Goal: Task Accomplishment & Management: Manage account settings

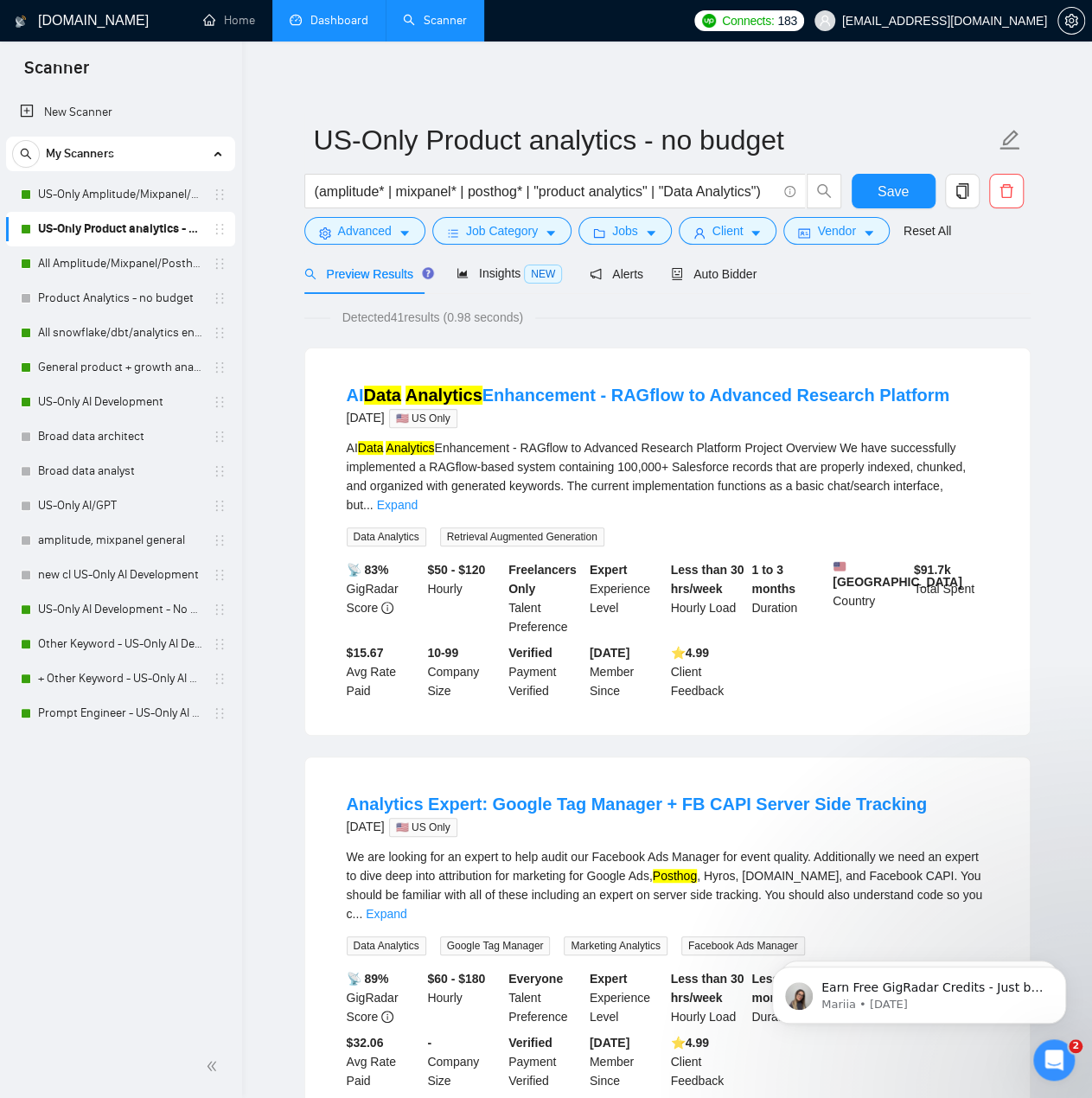
drag, startPoint x: 327, startPoint y: 0, endPoint x: 328, endPoint y: 9, distance: 9.1
click at [327, 13] on link "Dashboard" at bounding box center [328, 20] width 78 height 15
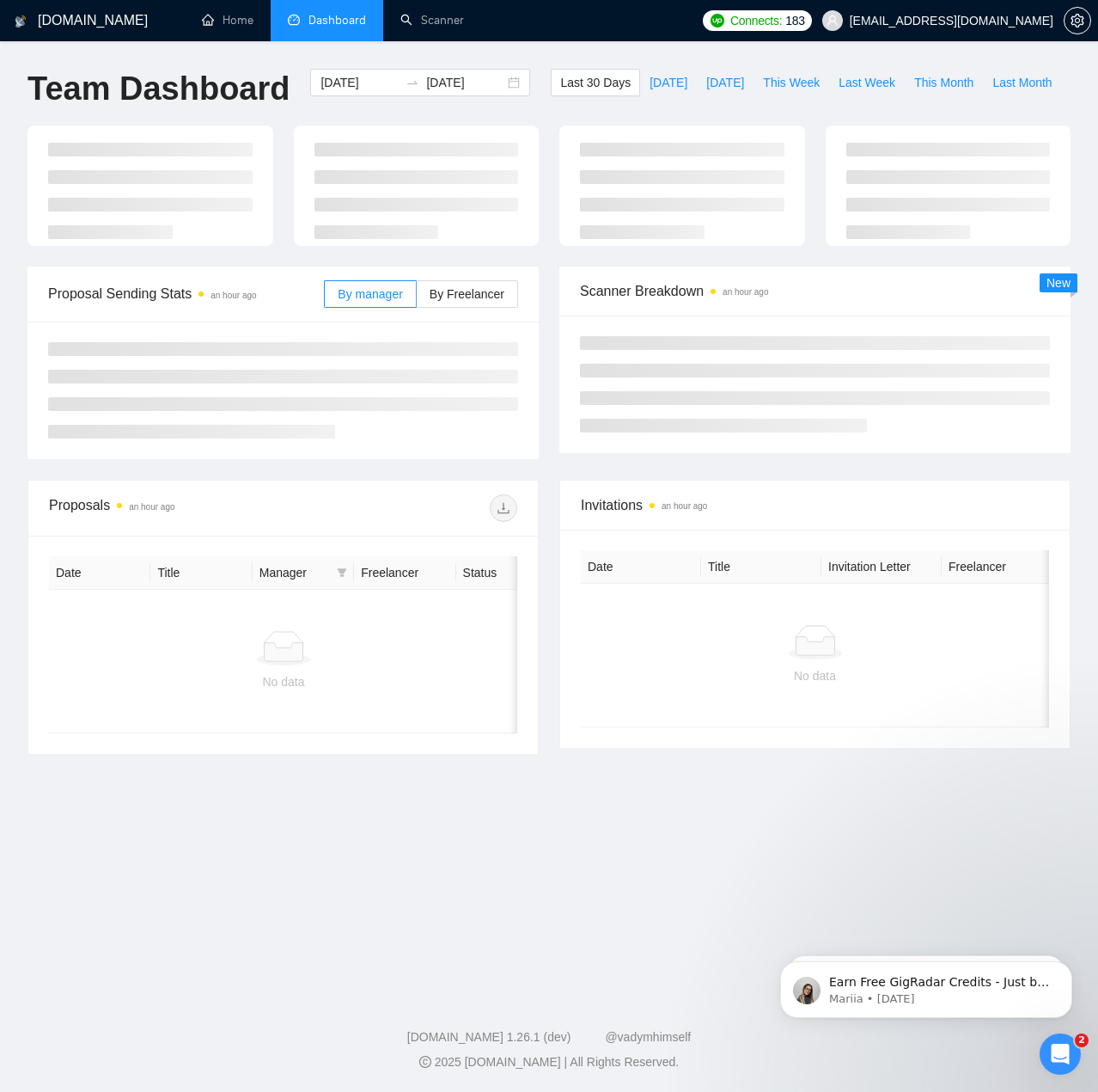
click at [326, 9] on li "Dashboard" at bounding box center [327, 20] width 112 height 41
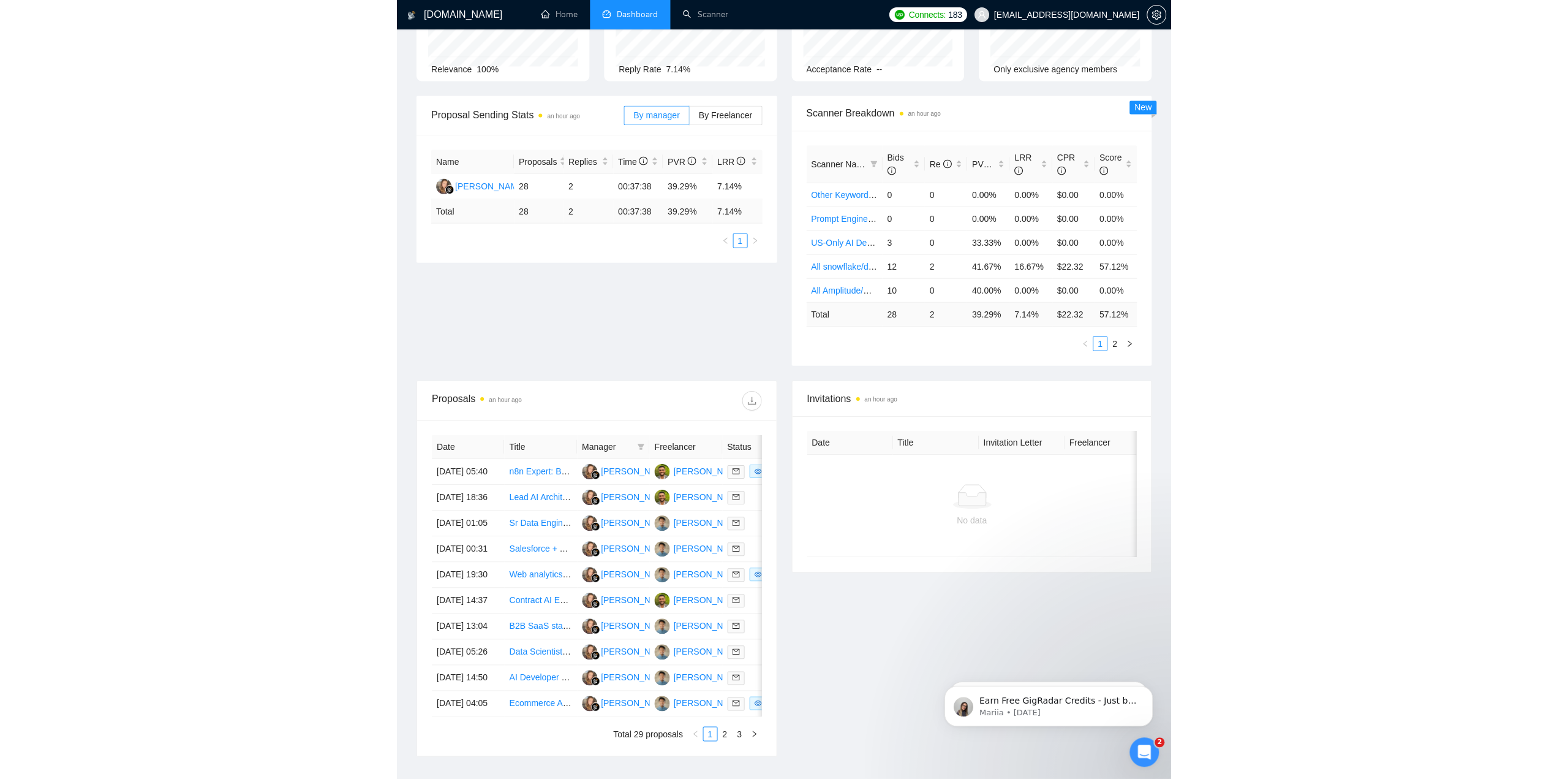
scroll to position [184, 0]
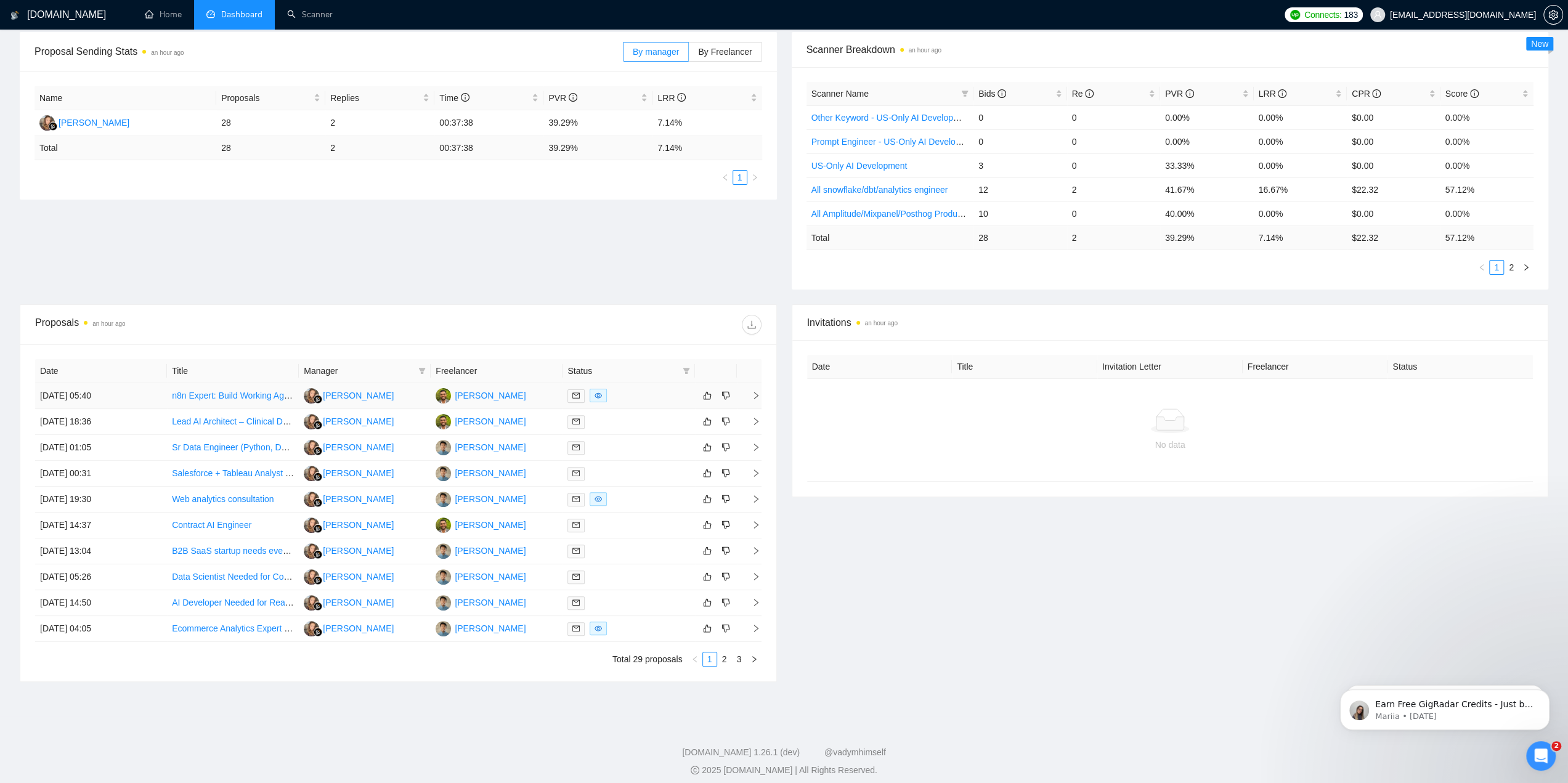
click at [242, 391] on link "n8n Expert: Build Working Agent PoC" at bounding box center [243, 395] width 143 height 10
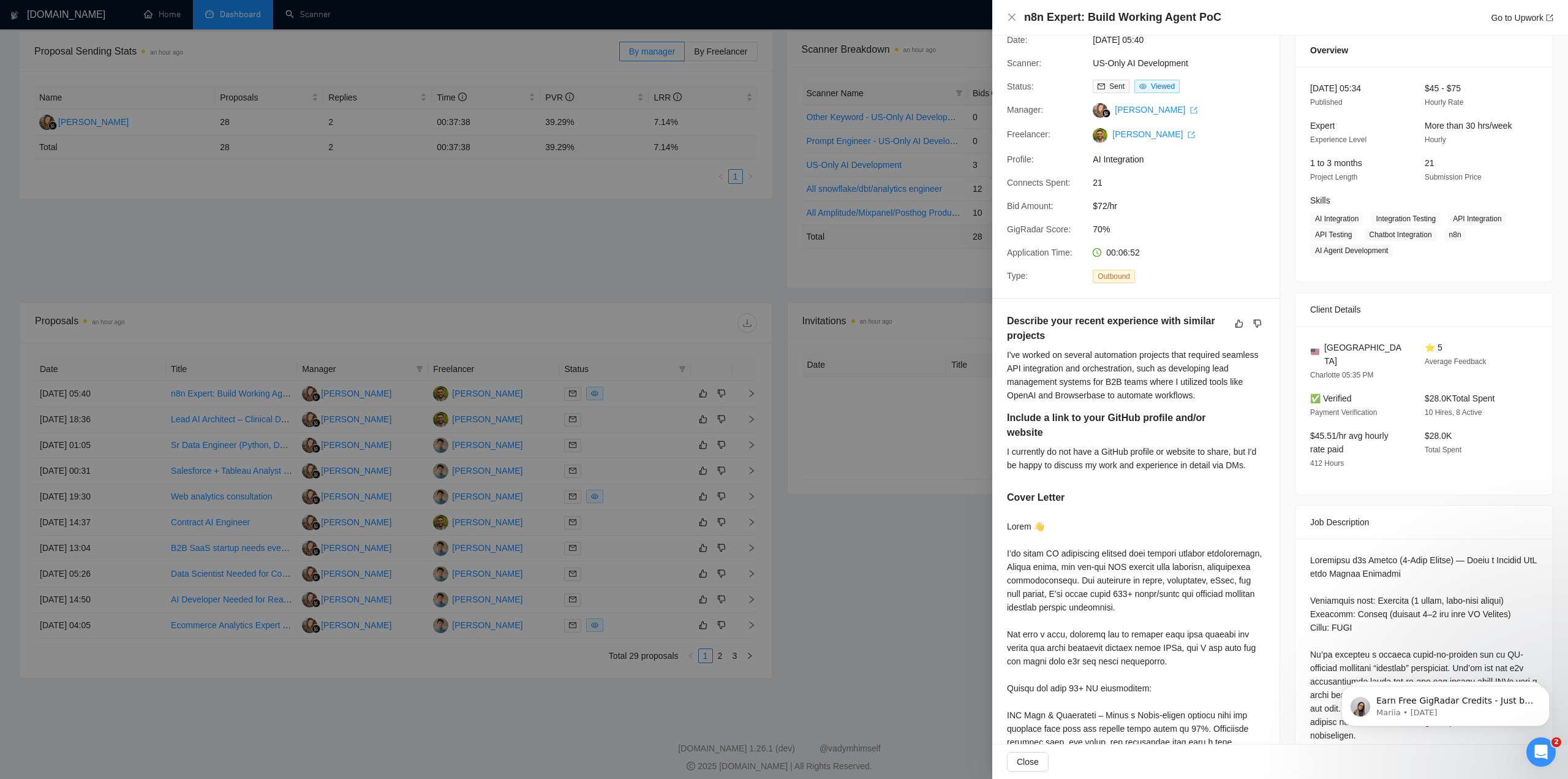
scroll to position [0, 0]
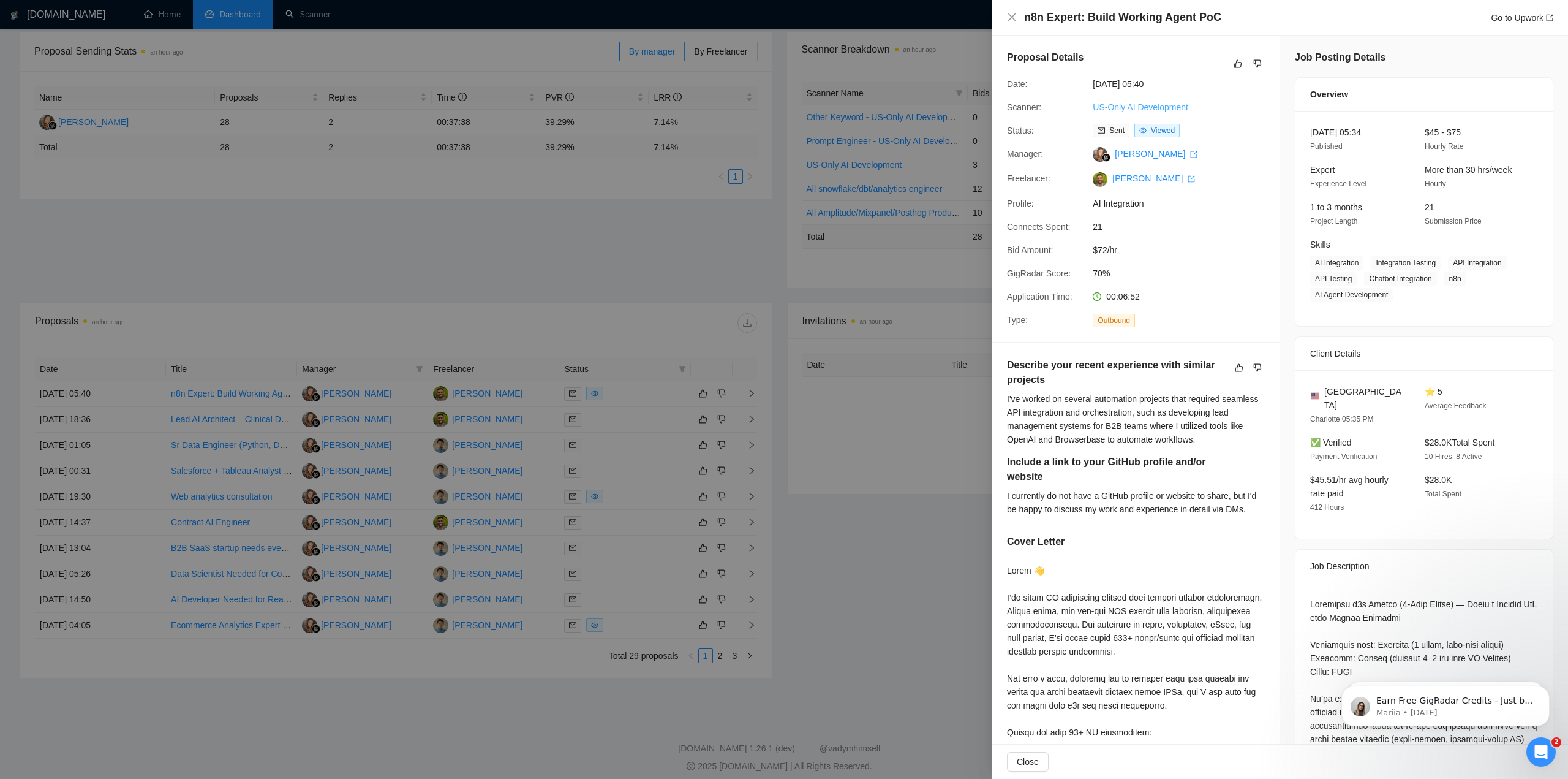
click at [773, 107] on link "US-Only AI Development" at bounding box center [1141, 107] width 96 height 10
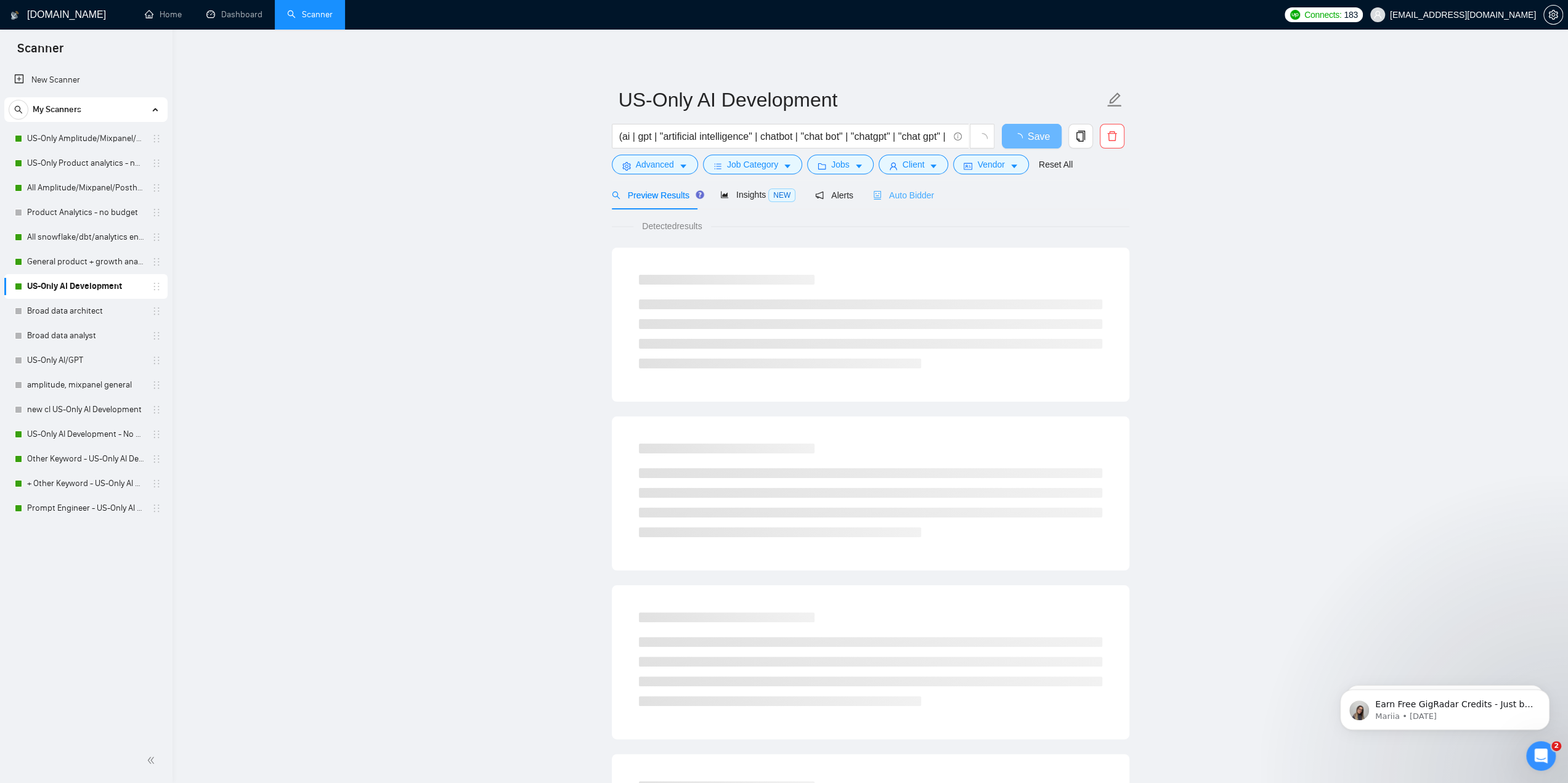
click at [777, 207] on div "Auto Bidder" at bounding box center [904, 195] width 61 height 29
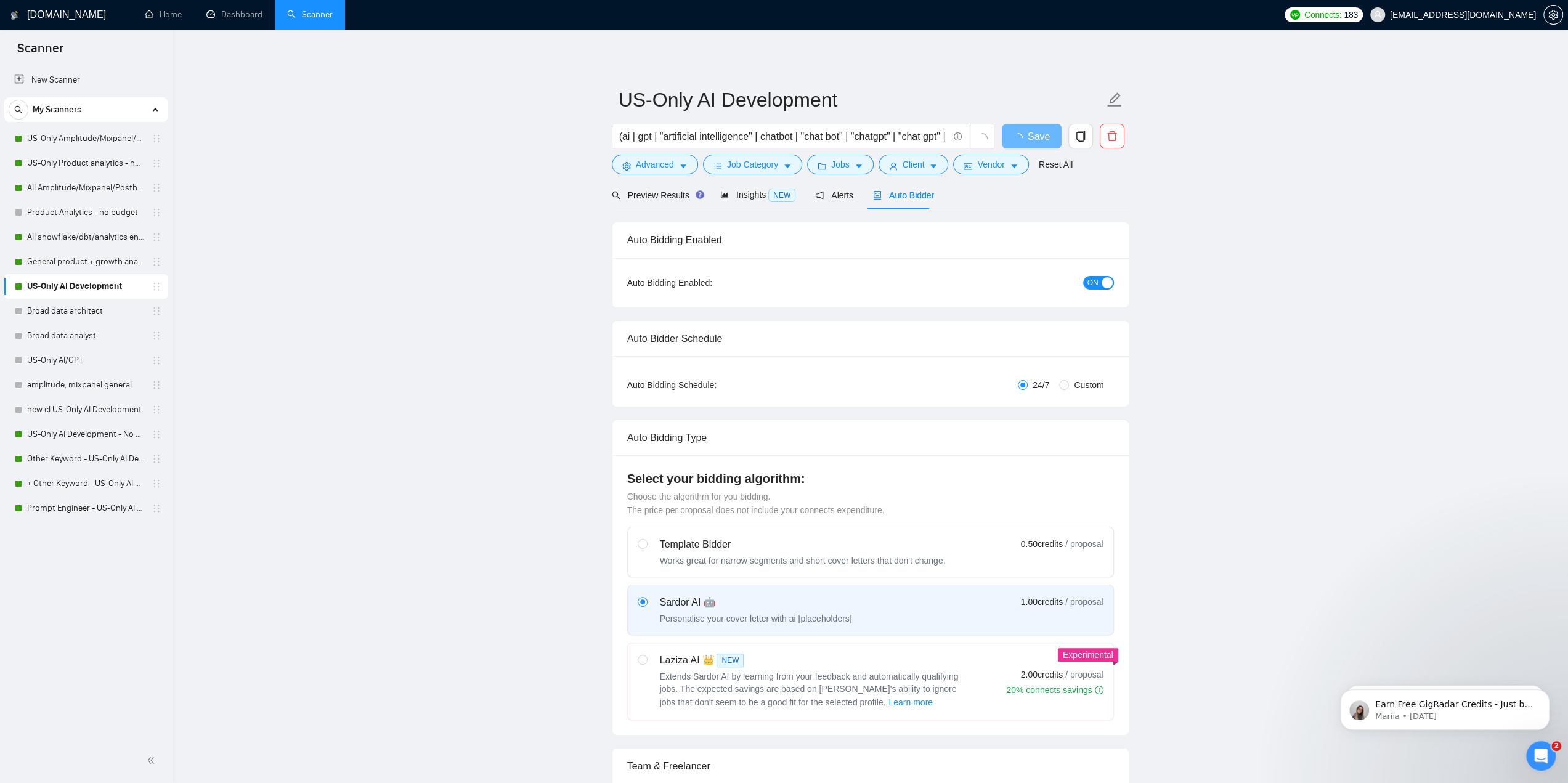
checkbox input "true"
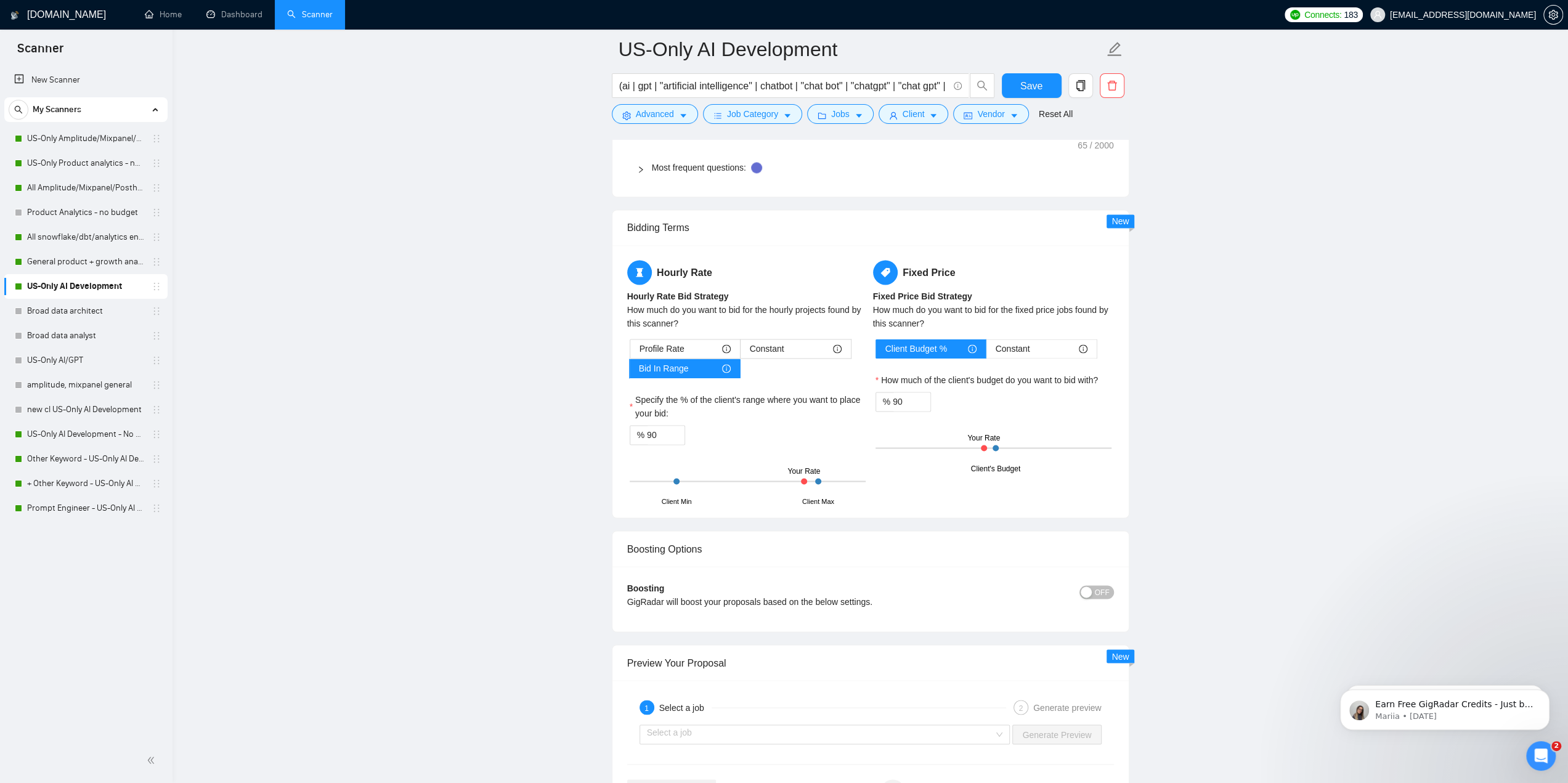
scroll to position [1786, 0]
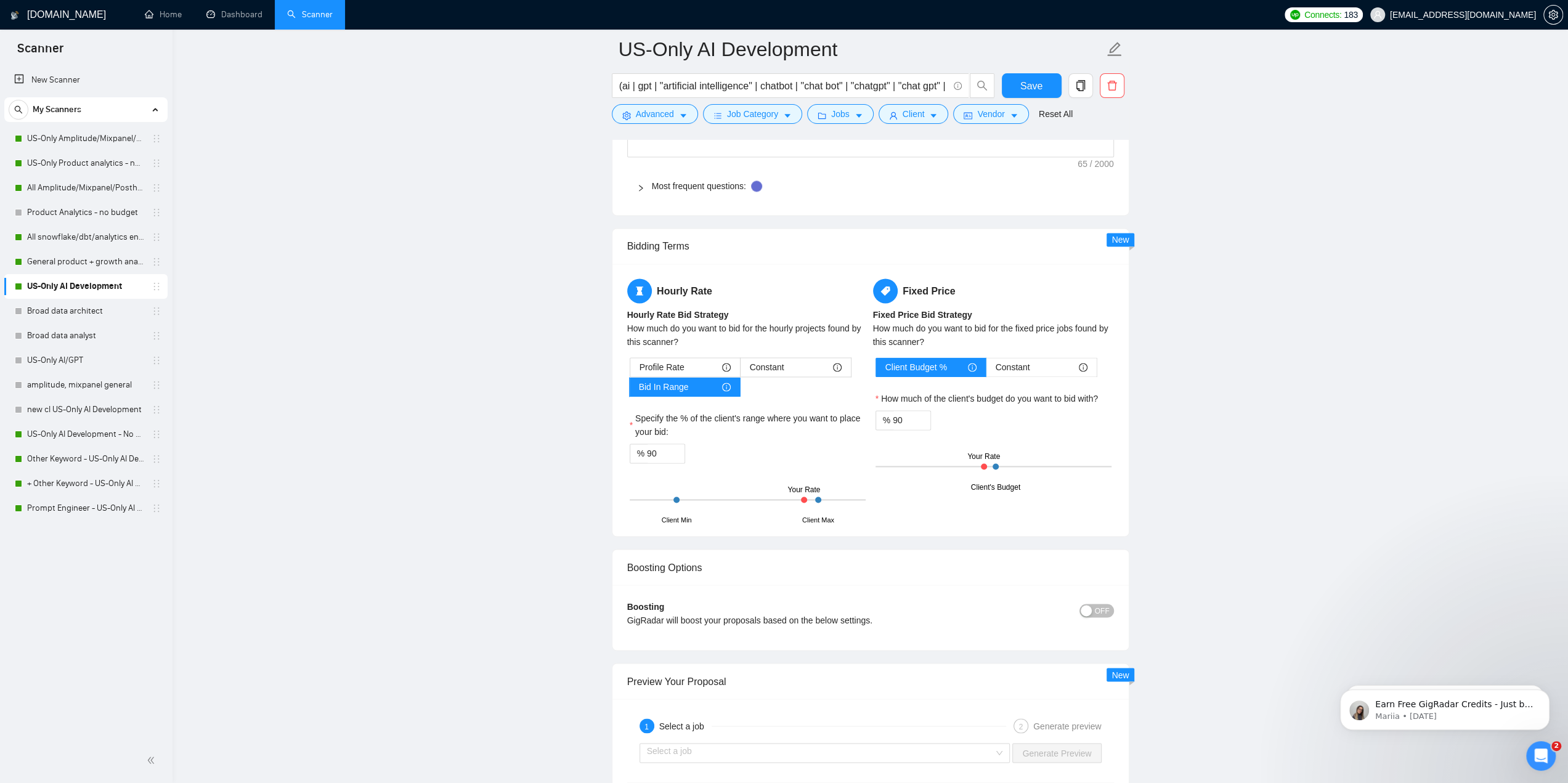
drag, startPoint x: 568, startPoint y: 441, endPoint x: 596, endPoint y: 435, distance: 28.6
click at [568, 441] on main "US-Only AI Development (ai | gpt | "artificial intelligence" | chatbot | "chat …" at bounding box center [870, 84] width 1356 height 3643
click at [713, 322] on div "How much do you want to bid for the hourly projects found by this scanner?" at bounding box center [748, 335] width 241 height 27
click at [714, 322] on div "How much do you want to bid for the hourly projects found by this scanner?" at bounding box center [748, 335] width 241 height 27
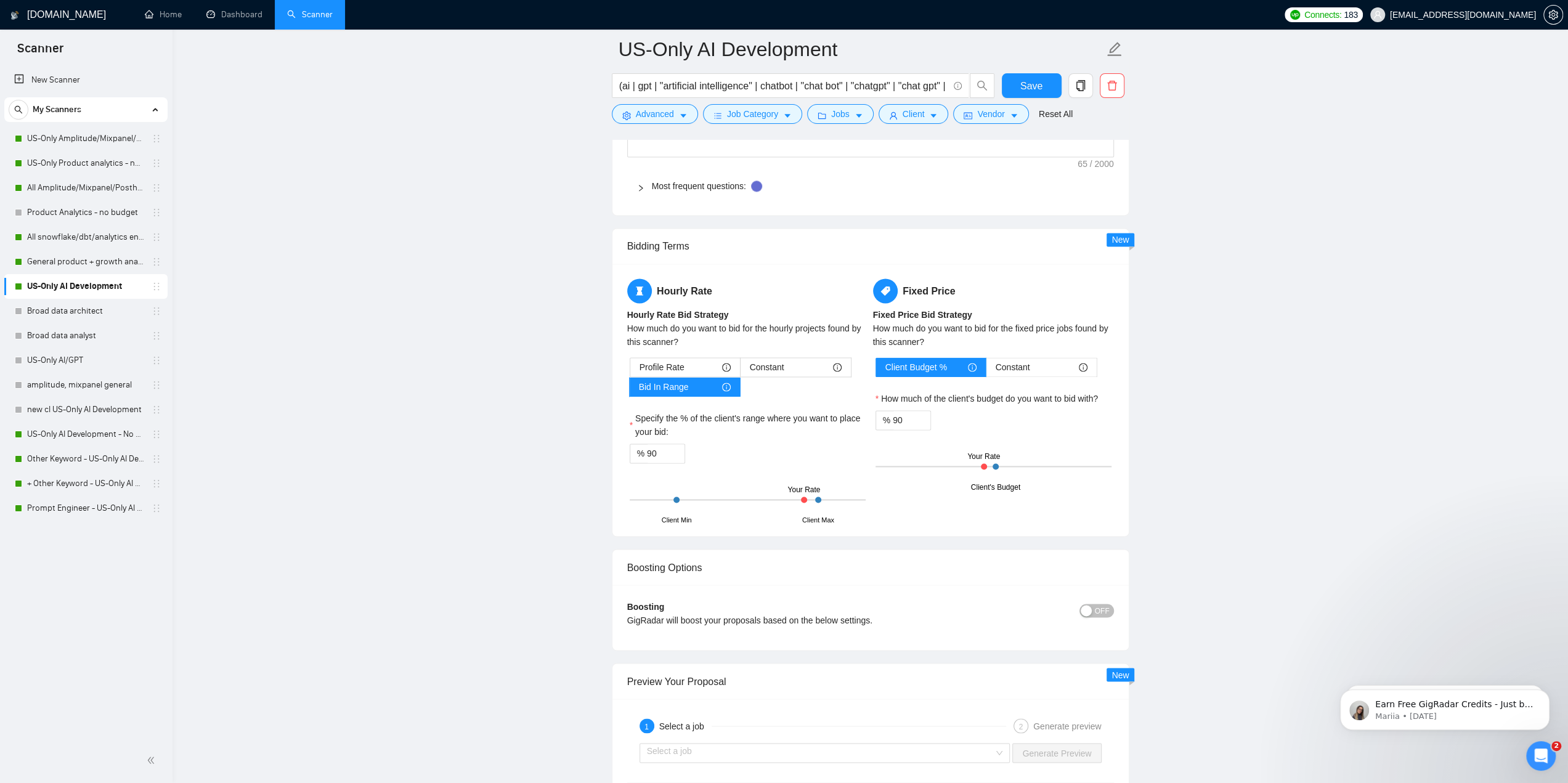
click at [743, 322] on div "How much do you want to bid for the hourly projects found by this scanner?" at bounding box center [748, 335] width 241 height 27
click at [744, 322] on div "How much do you want to bid for the hourly projects found by this scanner?" at bounding box center [748, 335] width 241 height 27
drag, startPoint x: 818, startPoint y: 494, endPoint x: 811, endPoint y: 494, distance: 7.0
click at [777, 494] on div "Client Min Client Max Your Rate" at bounding box center [748, 499] width 236 height 43
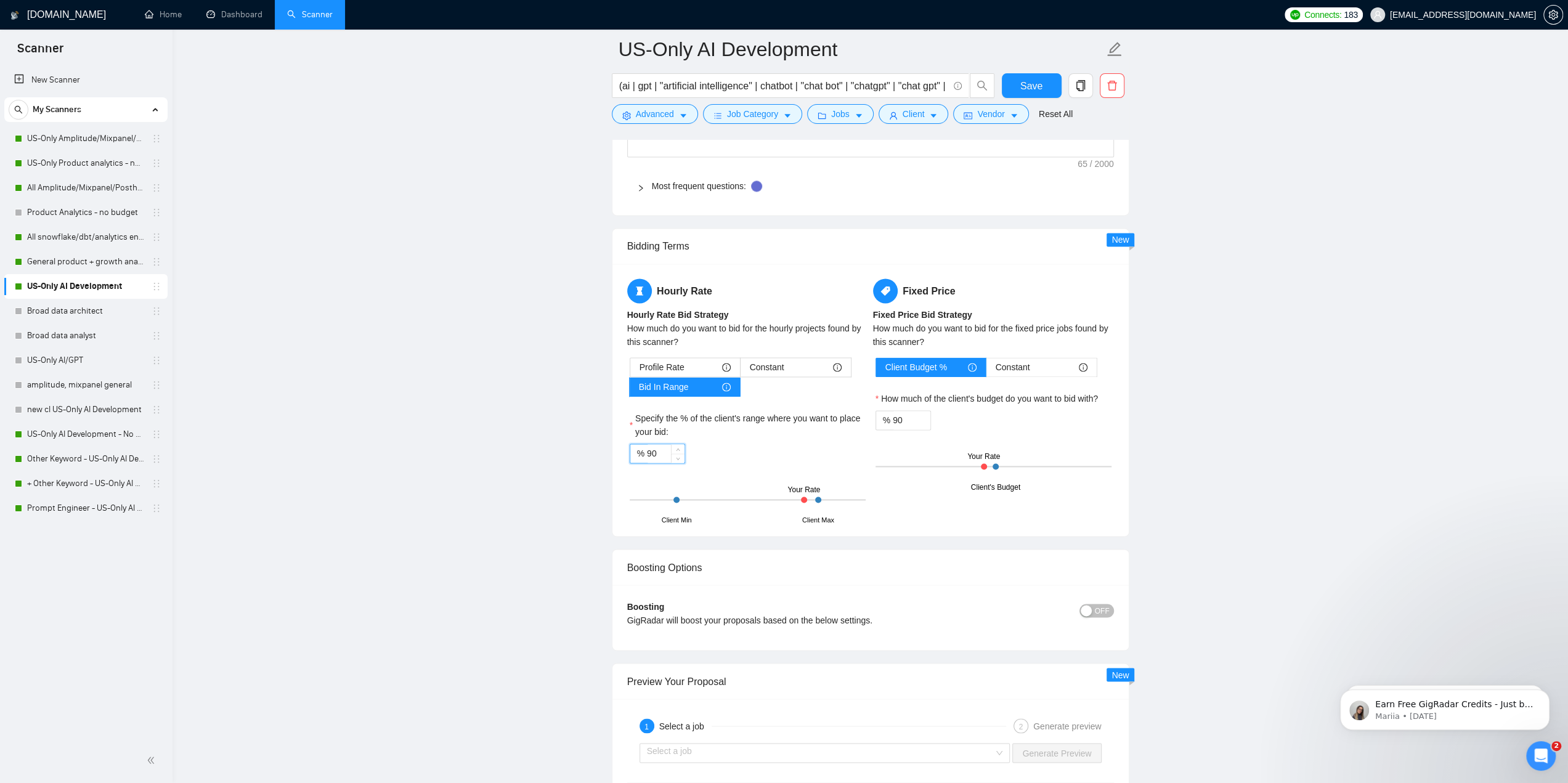
drag, startPoint x: 648, startPoint y: 446, endPoint x: 663, endPoint y: 449, distance: 15.3
click at [663, 449] on input "90" at bounding box center [666, 453] width 38 height 18
type input "6"
type input "70"
click at [777, 414] on input "90" at bounding box center [911, 420] width 38 height 18
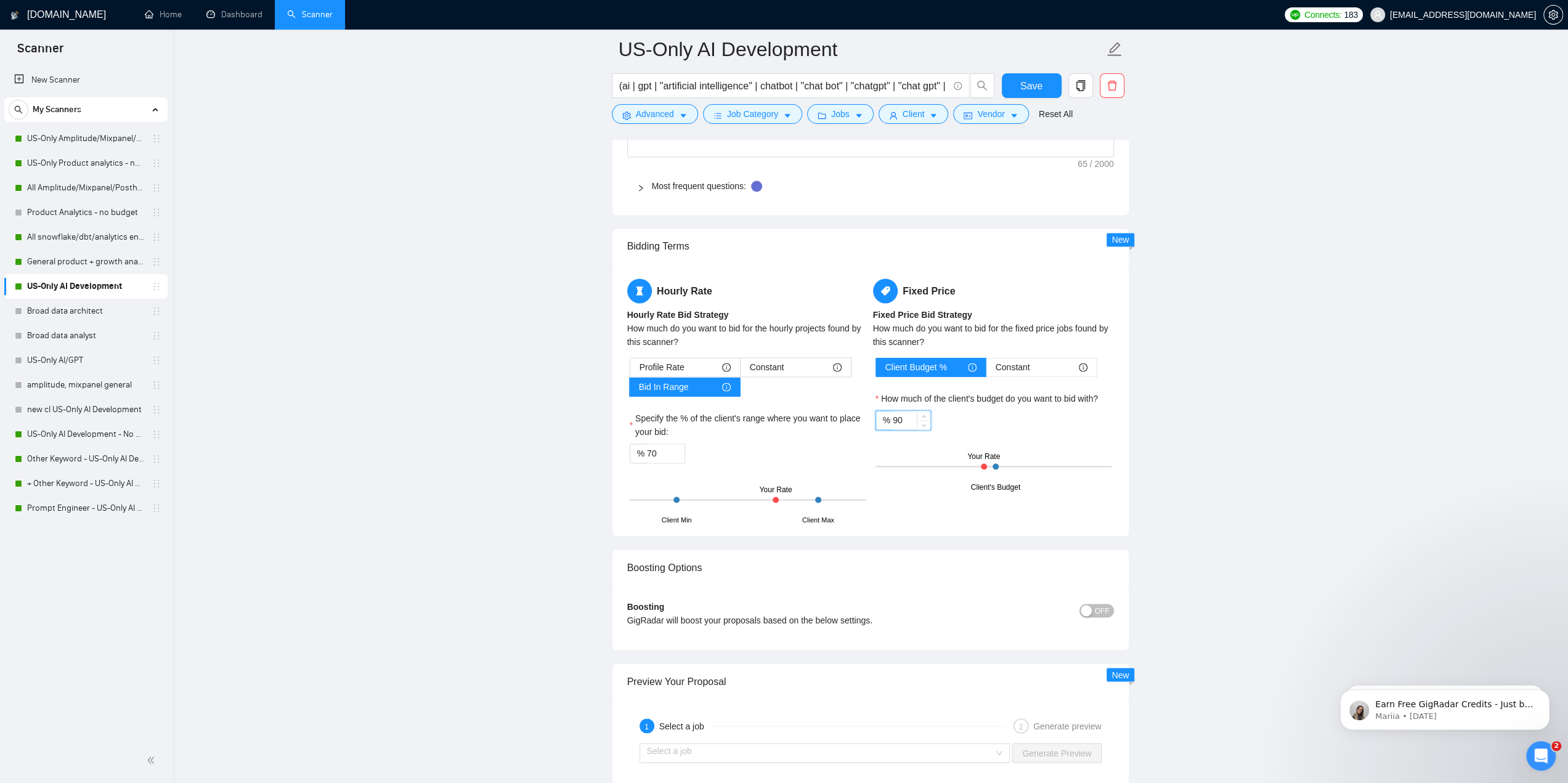
click at [777, 414] on input "90" at bounding box center [911, 420] width 38 height 18
paste input "7"
type input "70"
click at [777, 422] on div "% 70" at bounding box center [993, 420] width 236 height 19
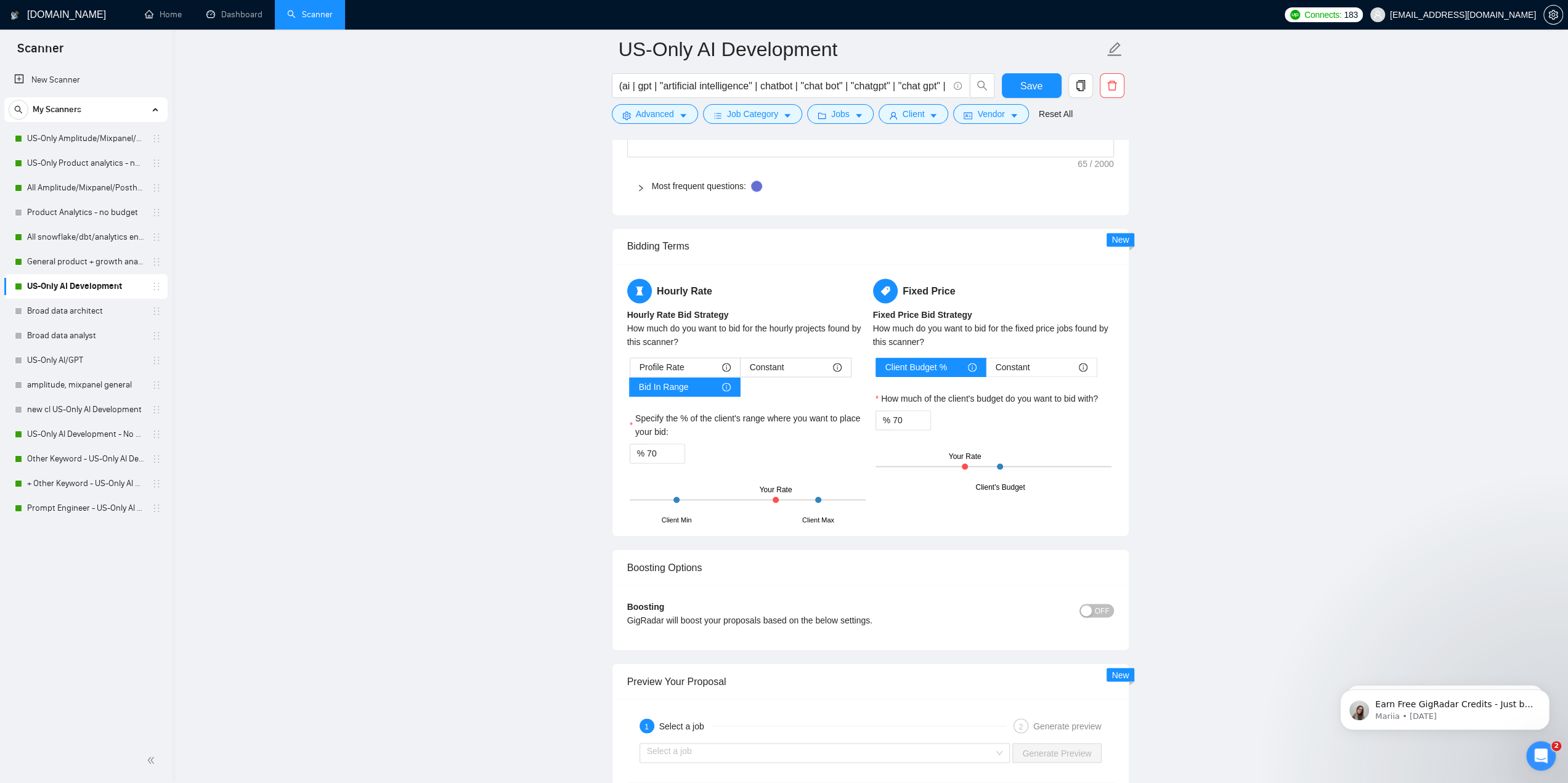
click at [777, 98] on div "Save" at bounding box center [1032, 88] width 65 height 31
click at [777, 84] on span "Save" at bounding box center [1031, 86] width 22 height 16
click at [774, 120] on span "Job Category" at bounding box center [752, 114] width 51 height 14
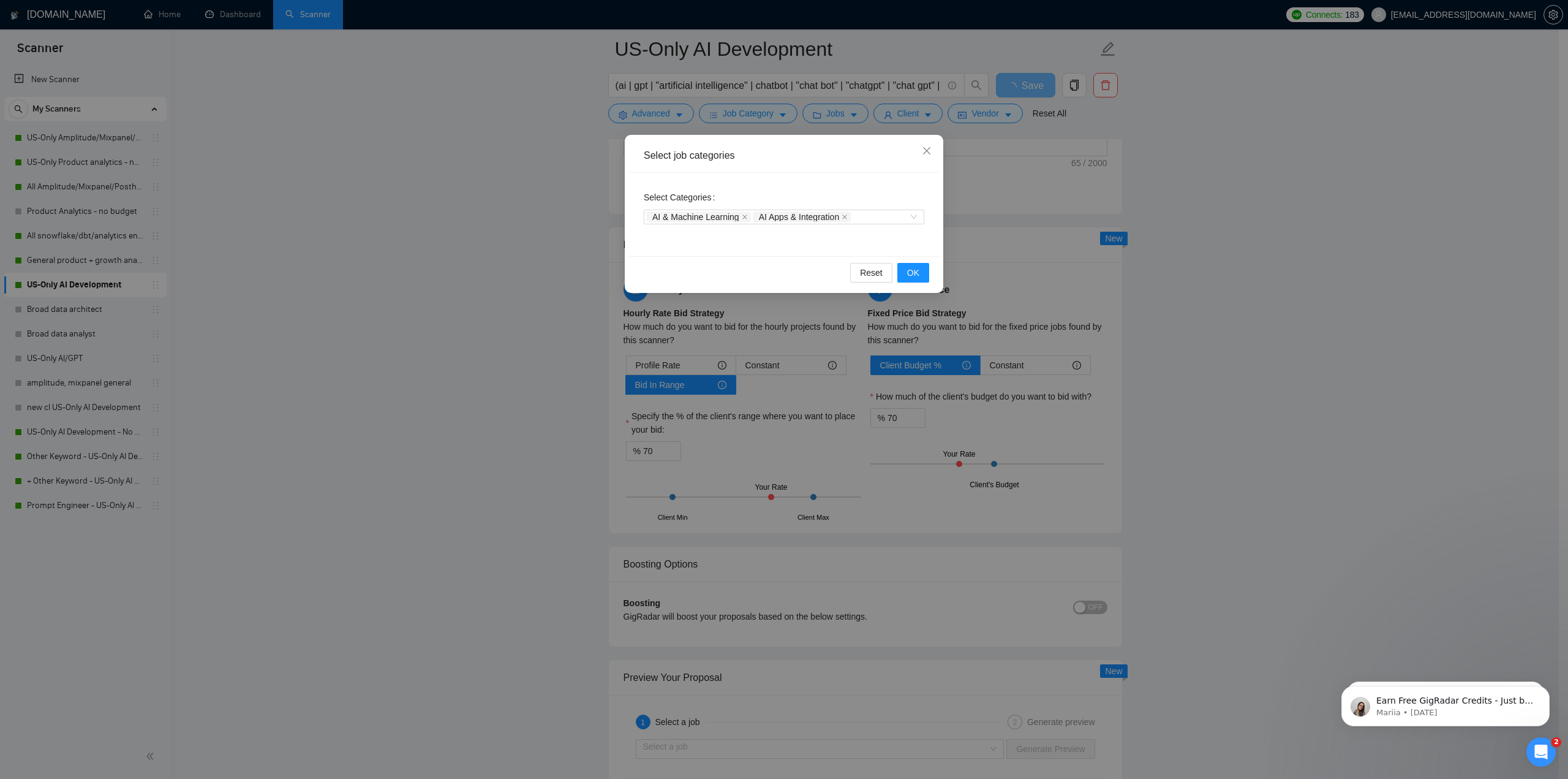
click at [772, 116] on div "Select job categories Select Categories AI & Machine Learning AI Apps & Integra…" at bounding box center [784, 389] width 1568 height 779
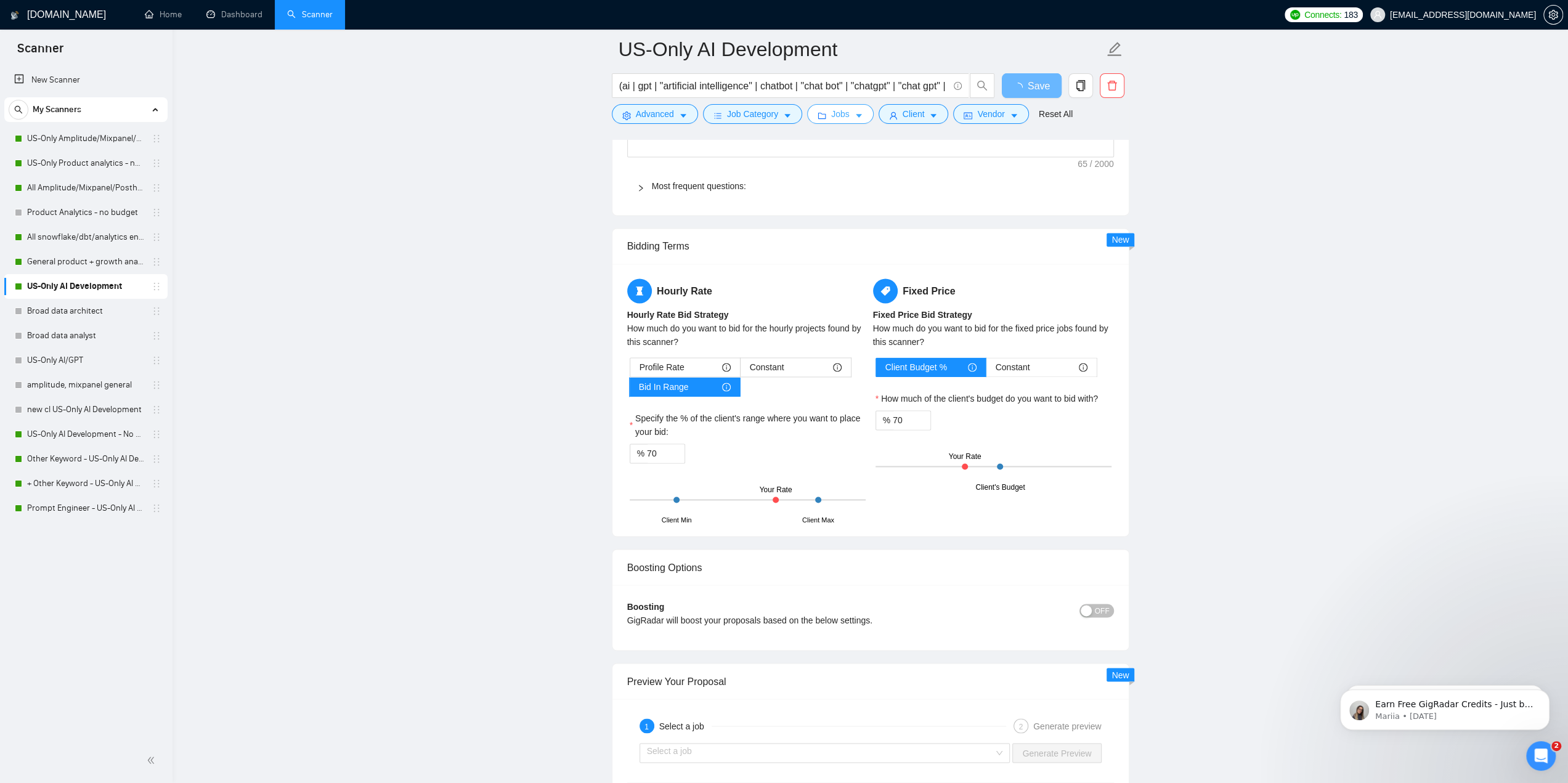
click at [777, 110] on span "Jobs" at bounding box center [840, 114] width 18 height 14
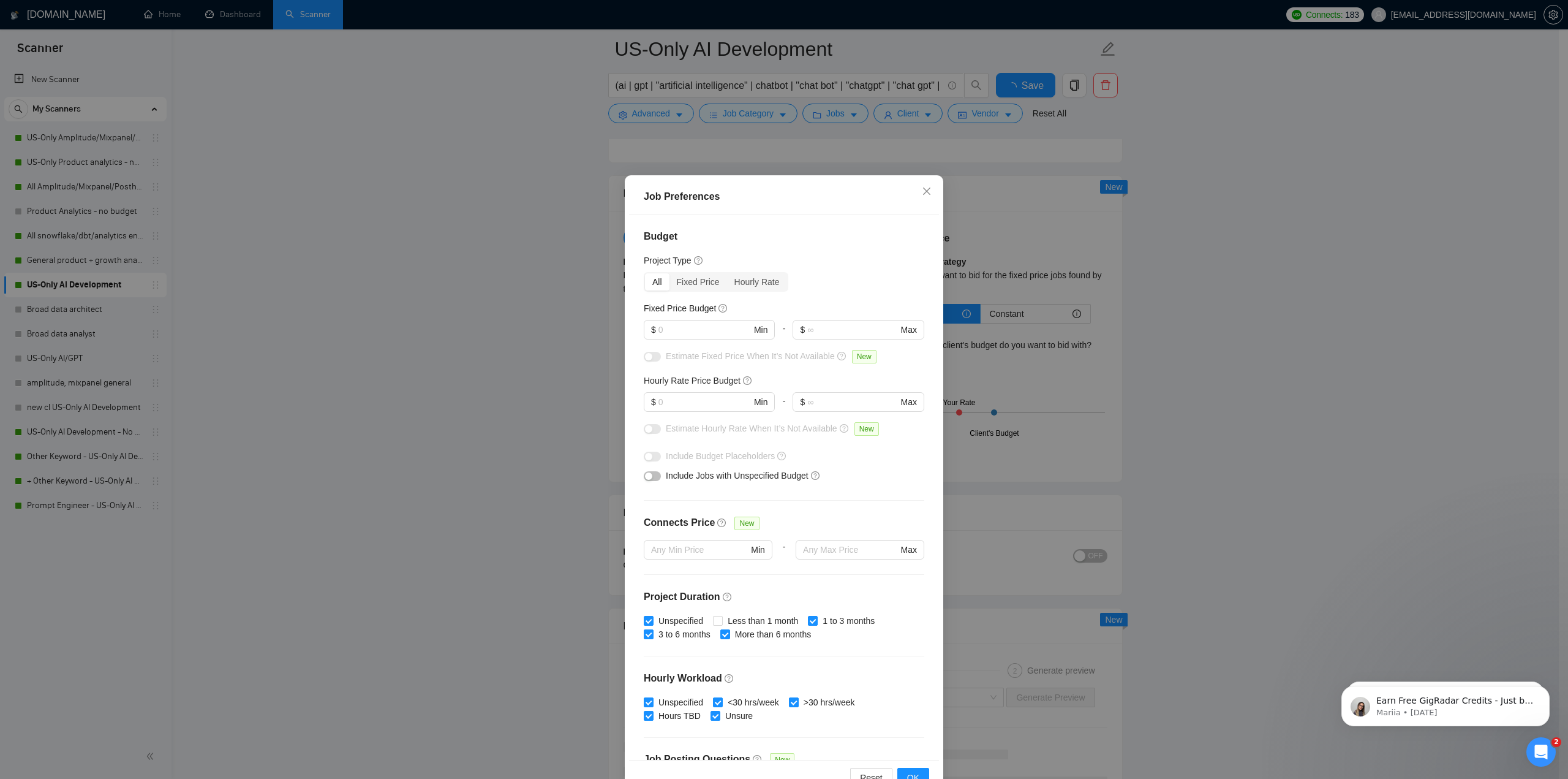
checkbox input "true"
click at [773, 147] on div "Job Preferences Budget Project Type All Fixed Price Hourly Rate Fixed Price Bud…" at bounding box center [784, 389] width 1568 height 779
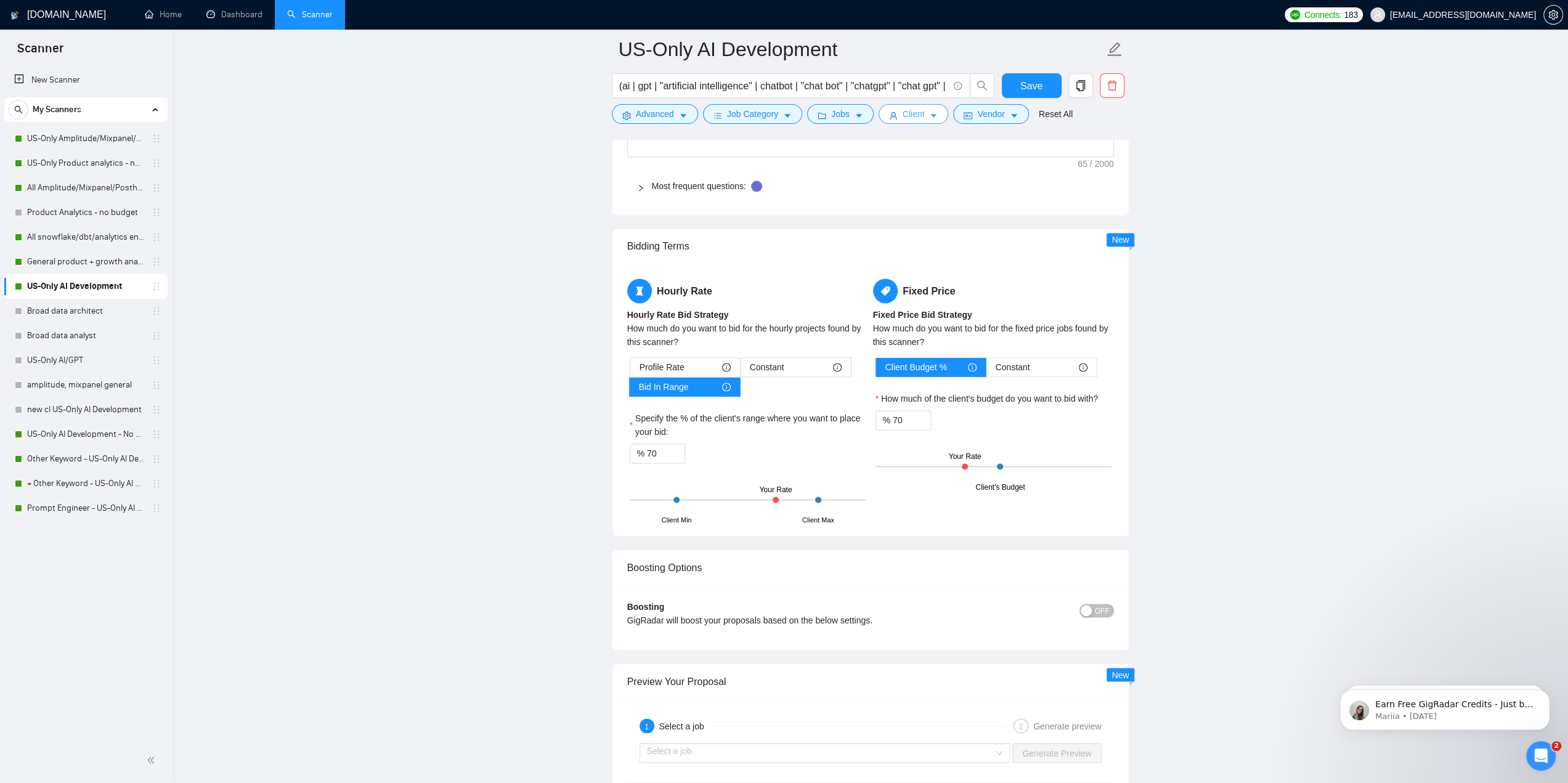
click at [777, 117] on button "Client" at bounding box center [913, 114] width 70 height 19
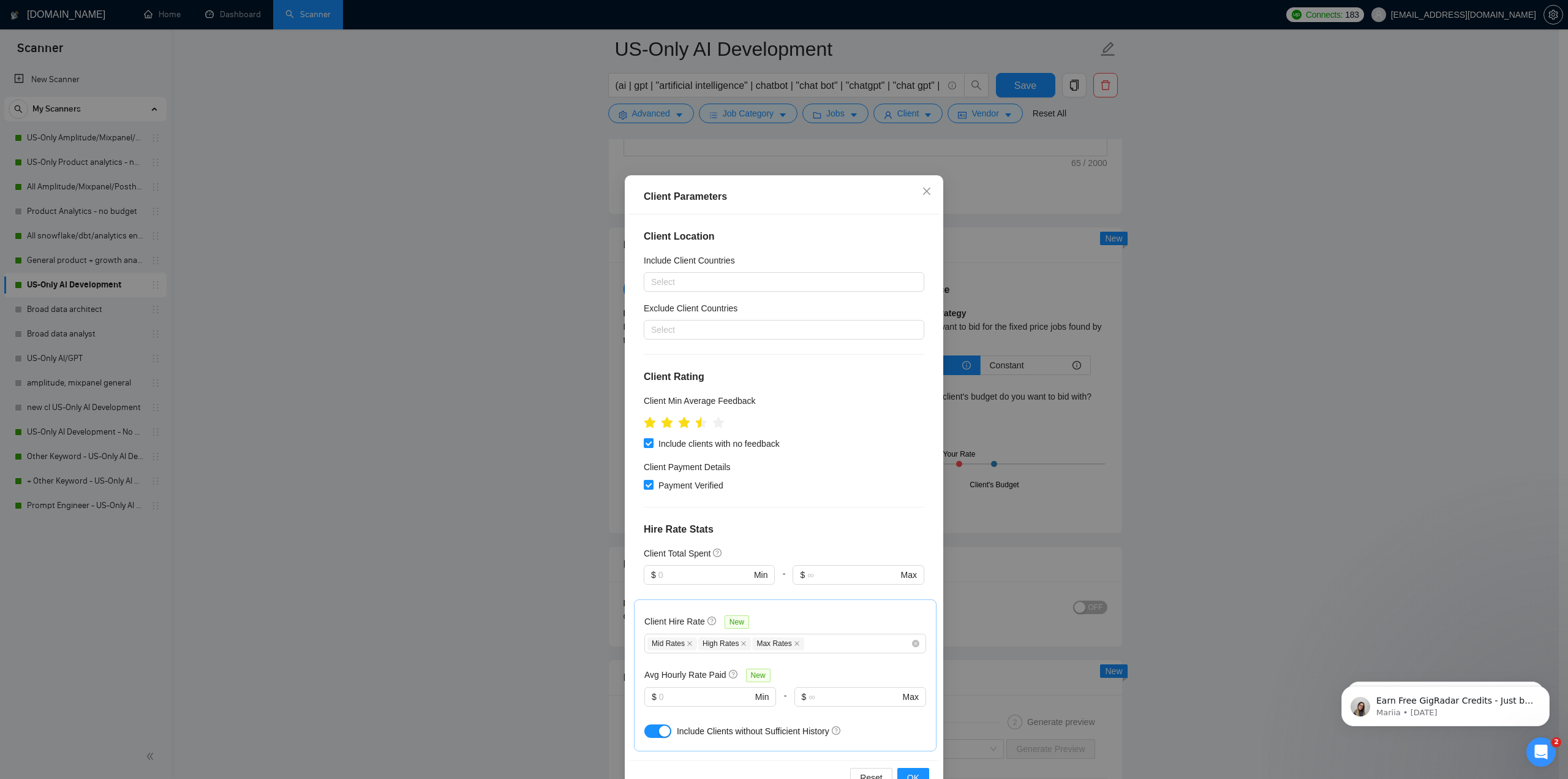
click at [773, 116] on div "Client Parameters Client Location Include Client Countries Select Exclude Clien…" at bounding box center [784, 389] width 1568 height 779
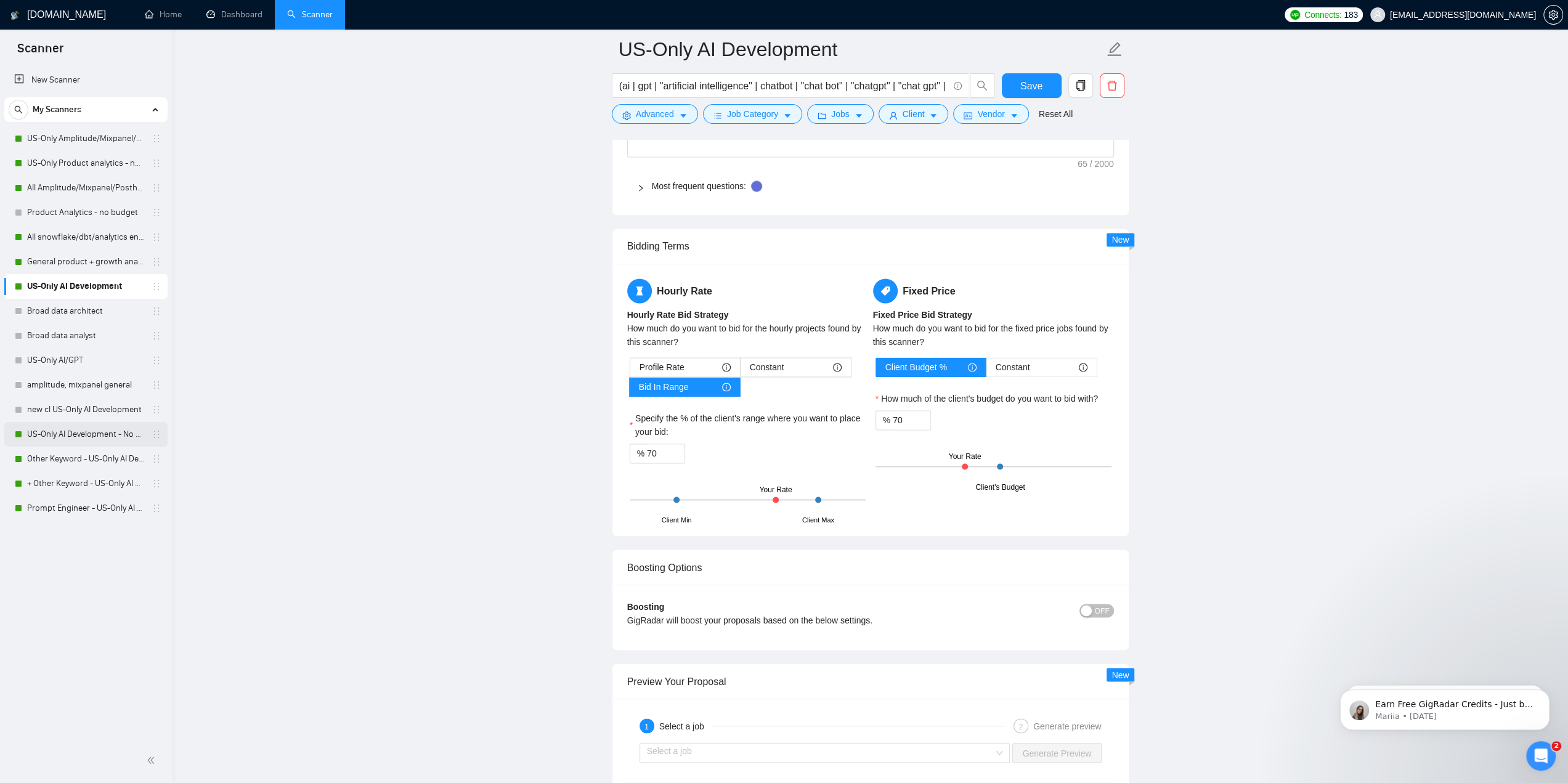
click at [60, 440] on link "US-Only AI Development - No budget" at bounding box center [86, 434] width 117 height 25
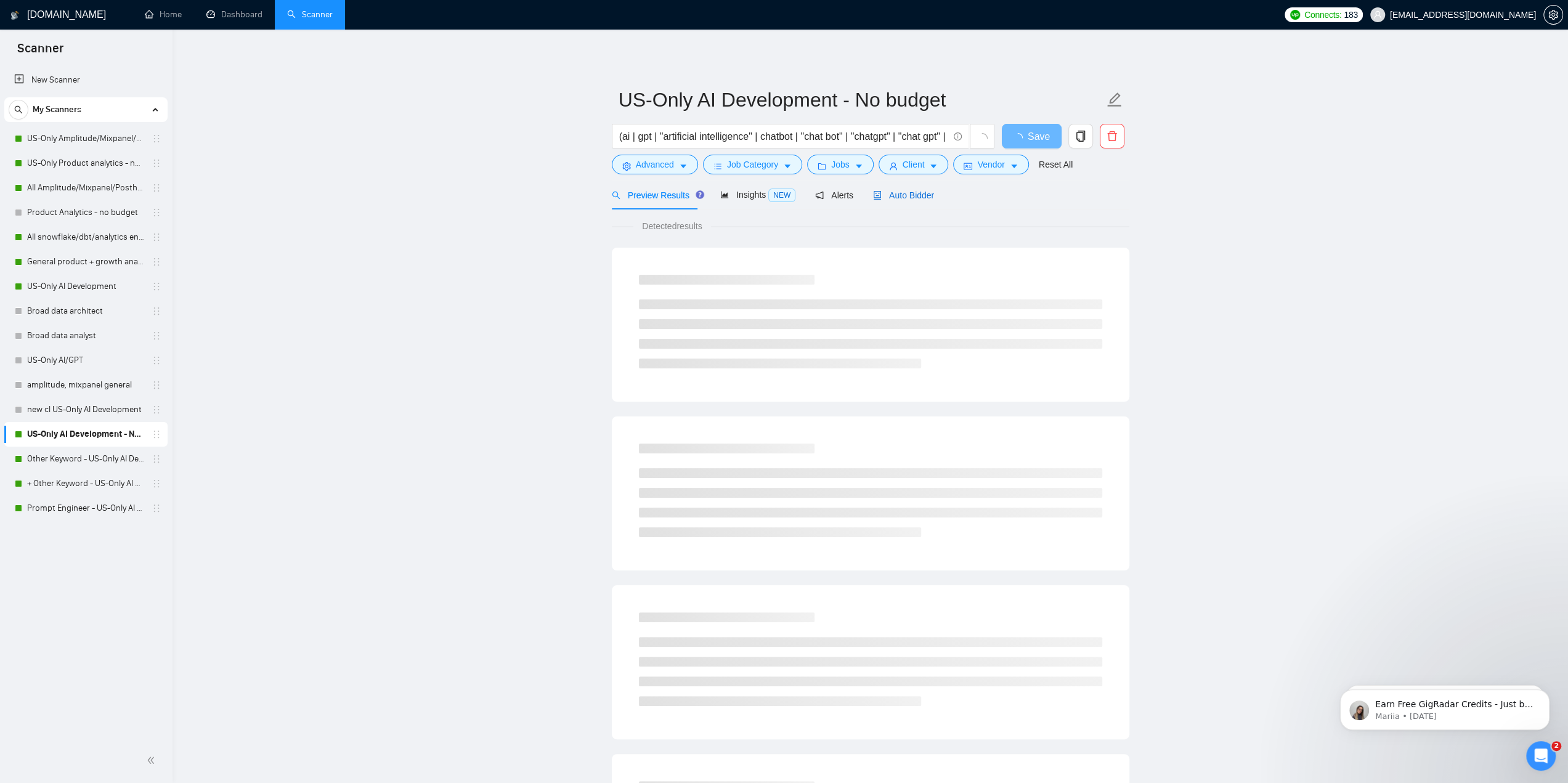
click at [777, 201] on div "Auto Bidder" at bounding box center [904, 195] width 61 height 14
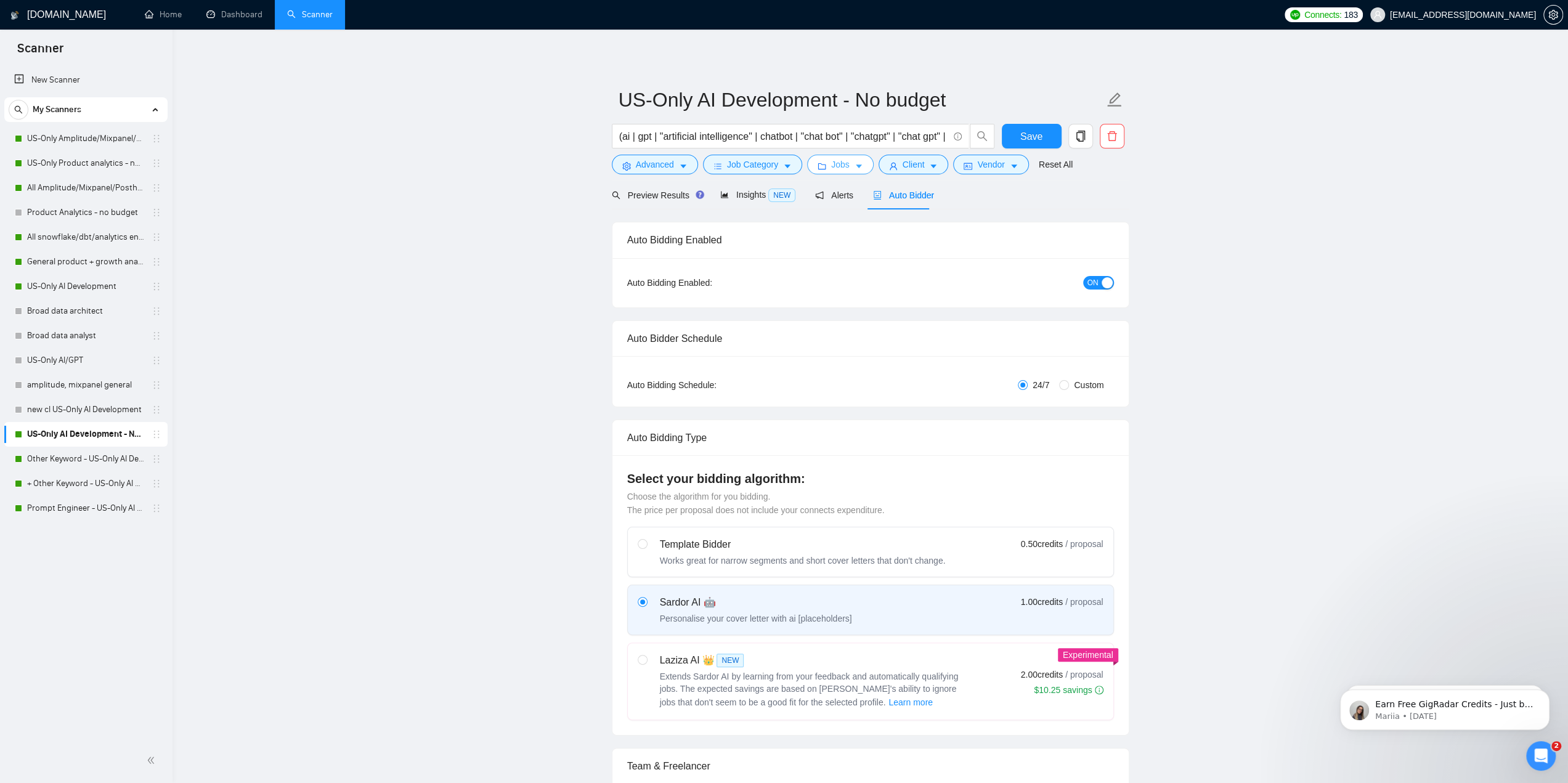
click at [777, 170] on button "Jobs" at bounding box center [841, 164] width 66 height 19
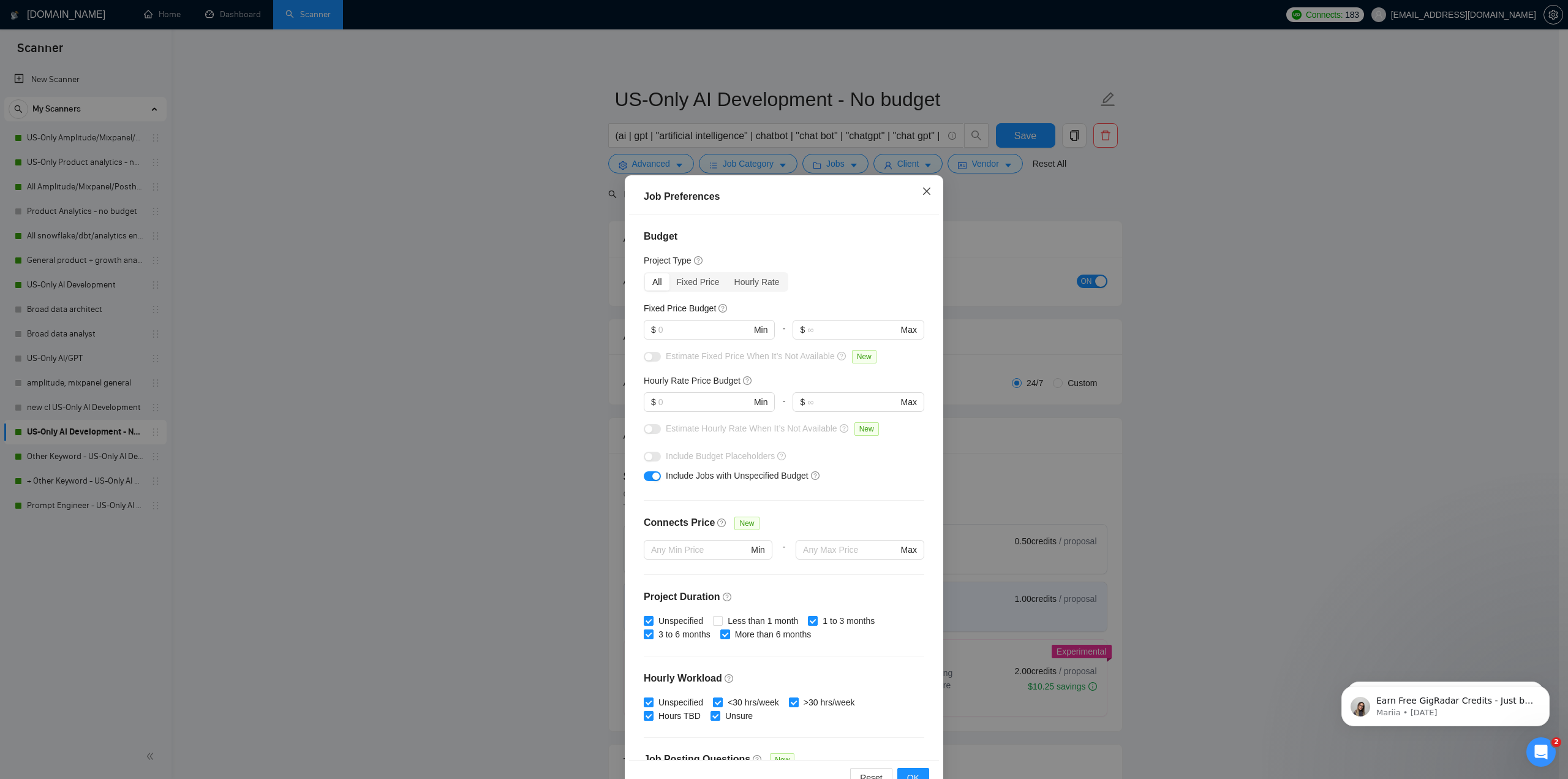
click at [773, 182] on span "Close" at bounding box center [926, 191] width 33 height 33
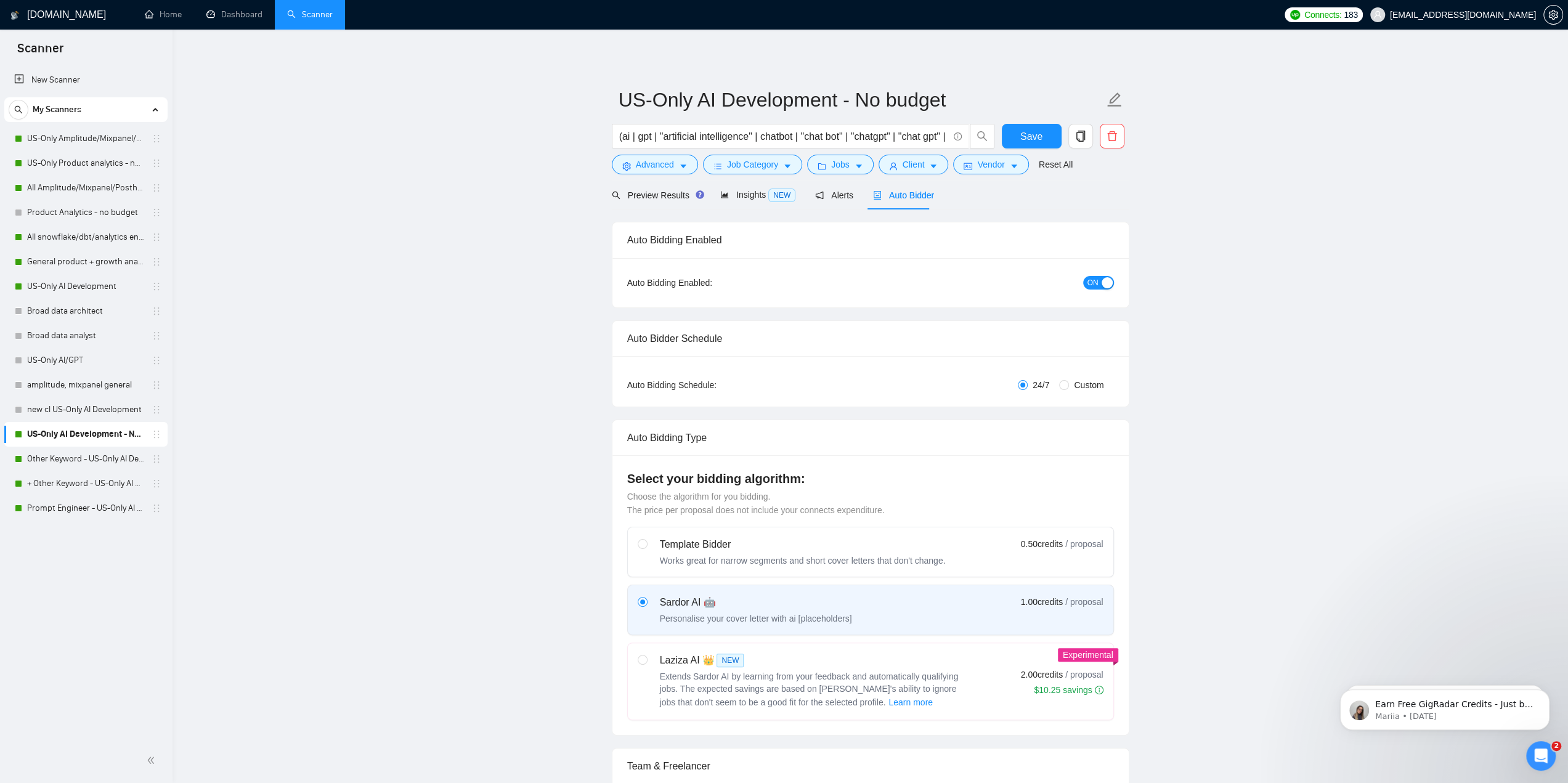
click at [777, 193] on div "Preview Results Insights NEW Alerts Auto Bidder" at bounding box center [870, 195] width 517 height 29
click at [777, 162] on icon "caret-down" at bounding box center [933, 166] width 8 height 8
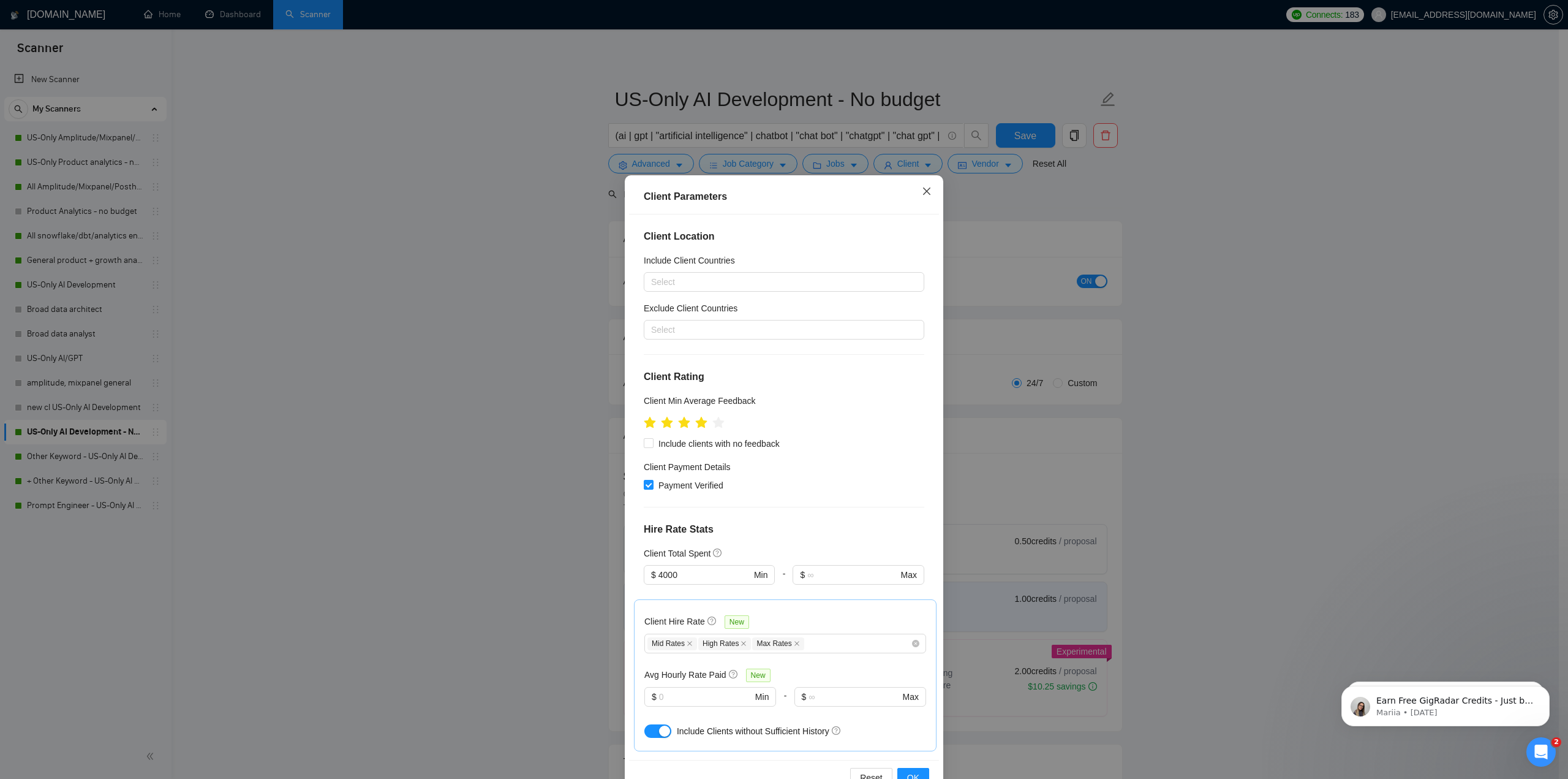
click at [773, 191] on icon "close" at bounding box center [926, 191] width 10 height 10
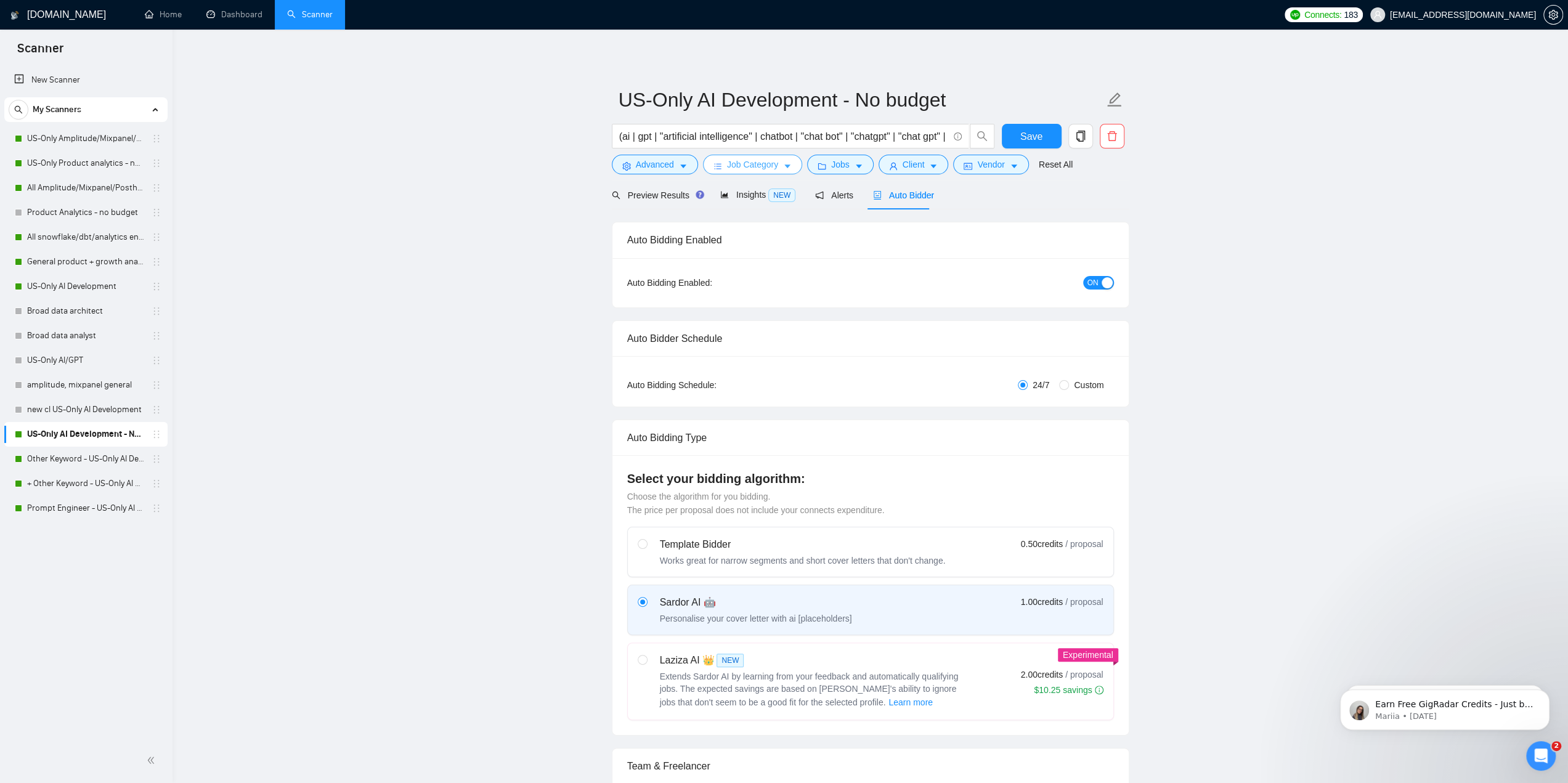
click at [765, 164] on span "Job Category" at bounding box center [752, 164] width 51 height 14
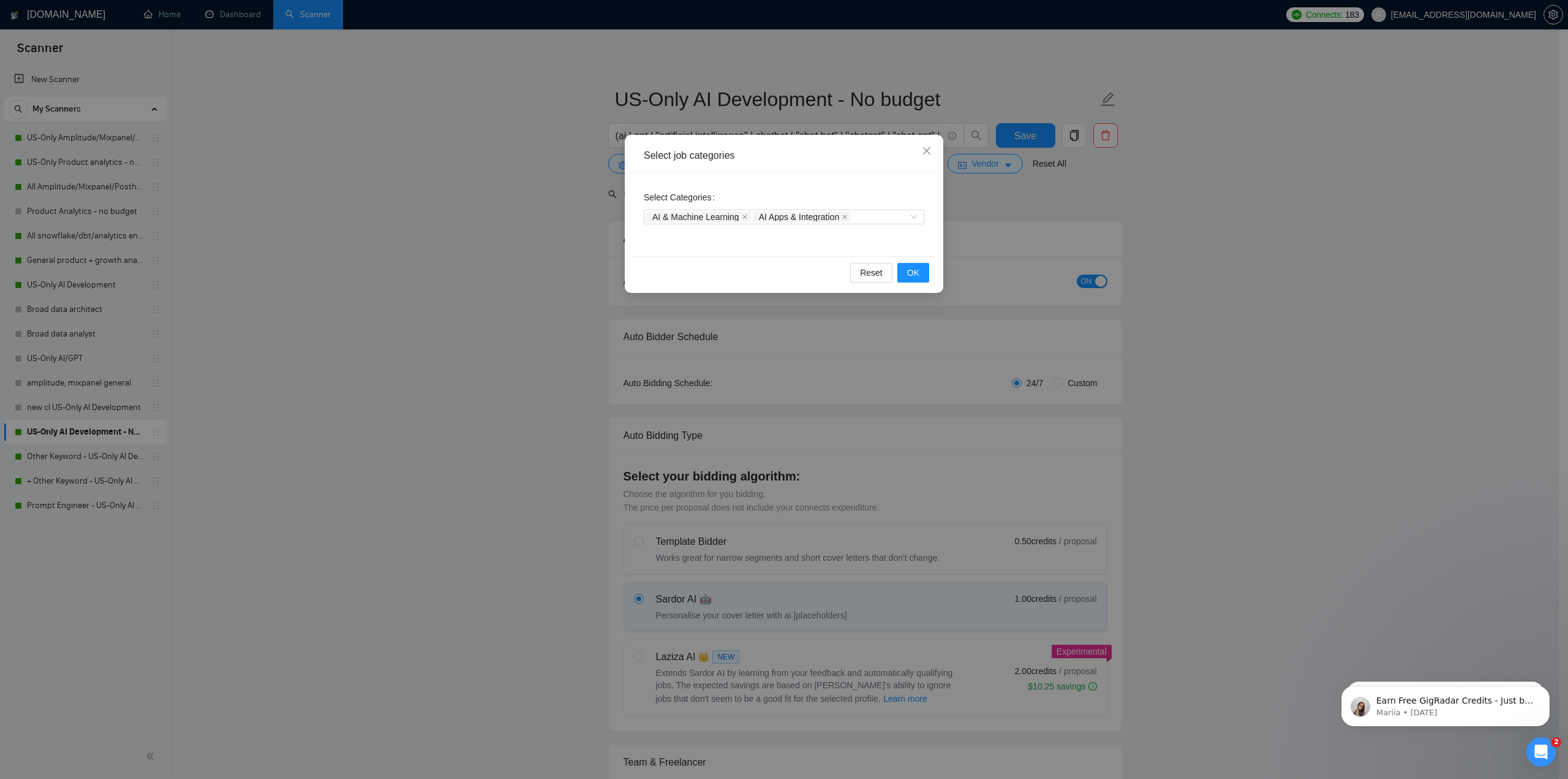
click at [772, 165] on div "Select job categories" at bounding box center [784, 156] width 310 height 34
click at [773, 155] on icon "close" at bounding box center [926, 151] width 10 height 10
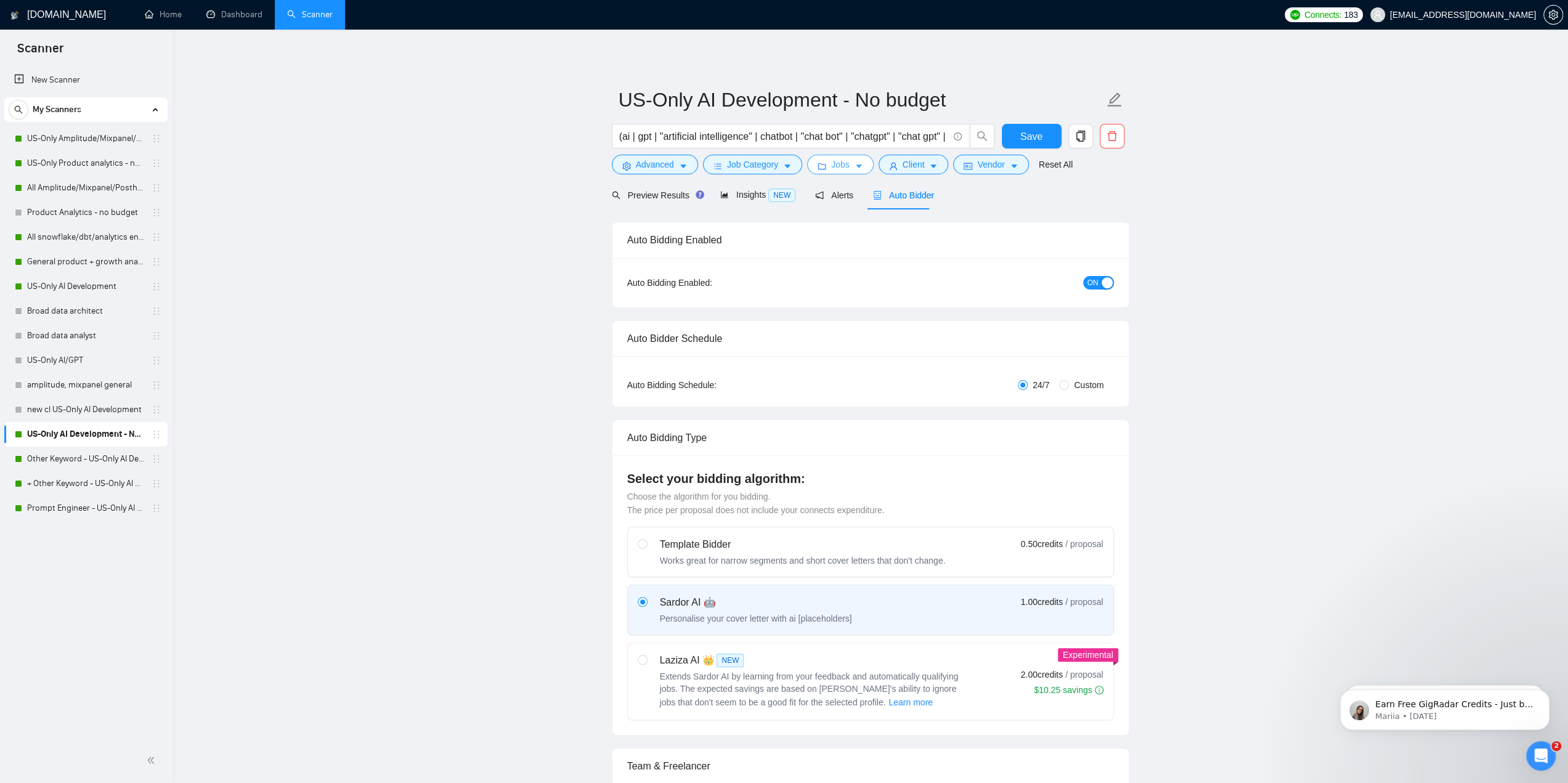
click at [777, 162] on span "Jobs" at bounding box center [840, 164] width 18 height 14
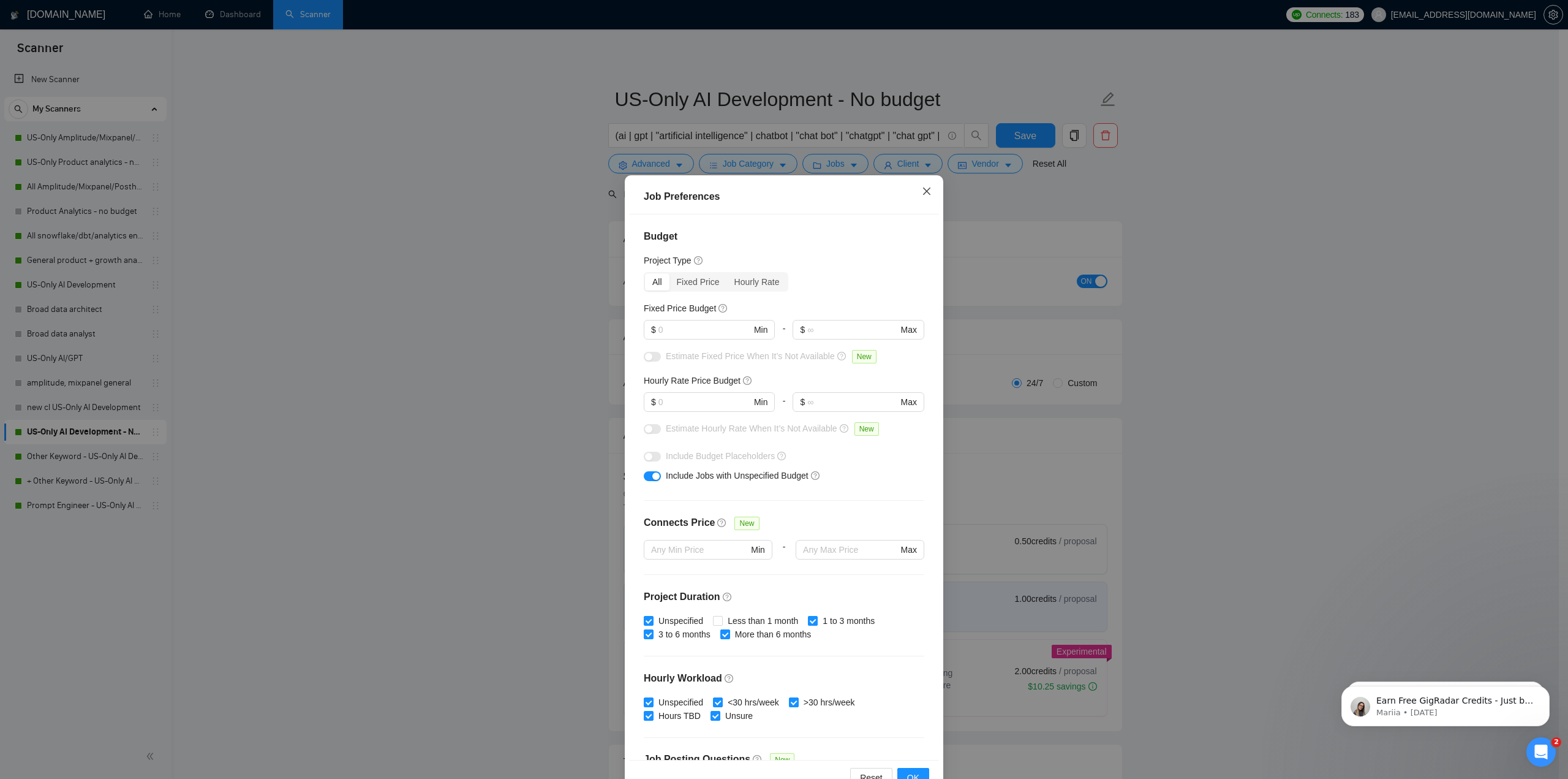
click at [773, 194] on icon "close" at bounding box center [926, 191] width 10 height 10
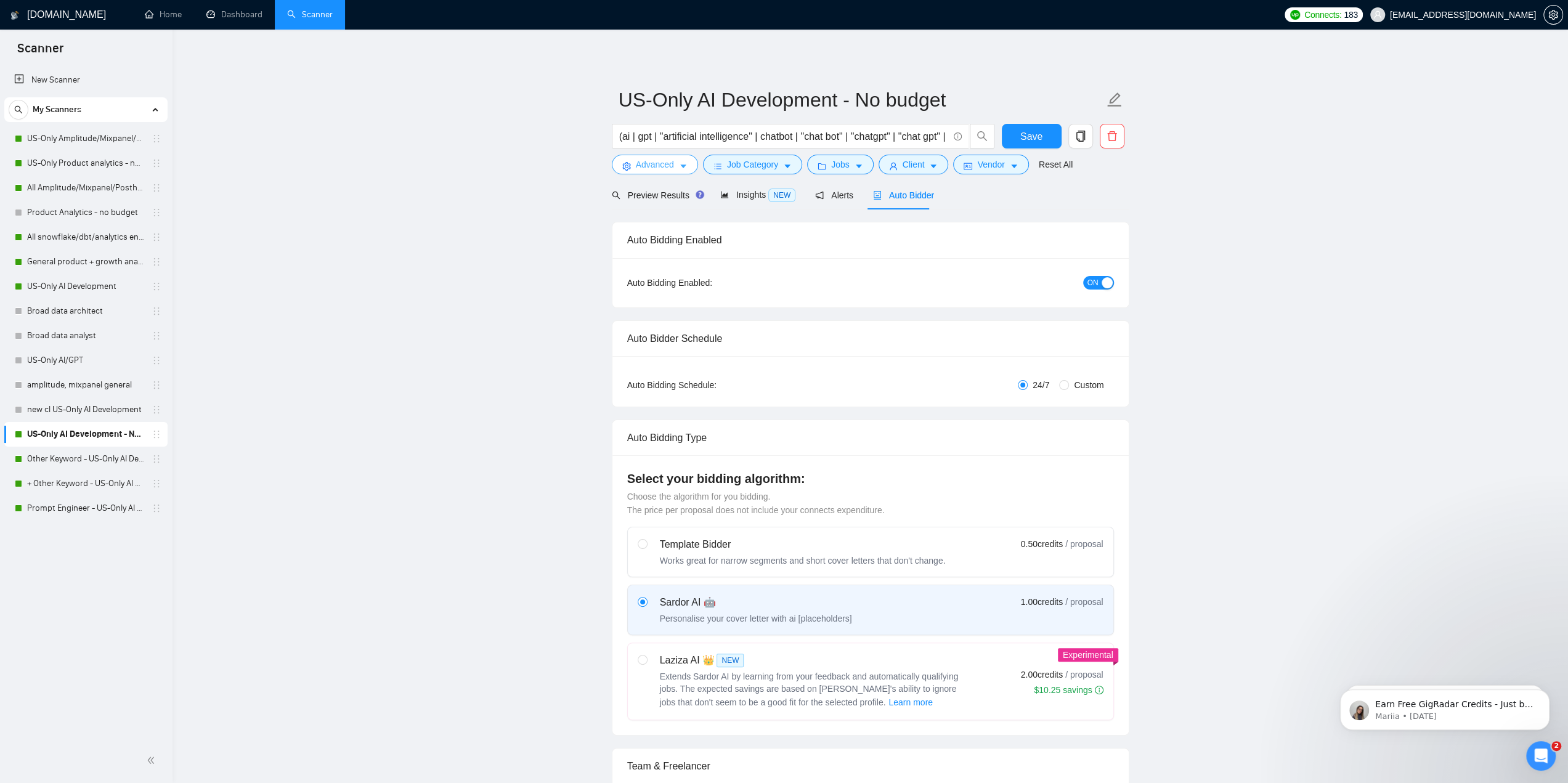
click at [685, 168] on icon "caret-down" at bounding box center [683, 166] width 8 height 8
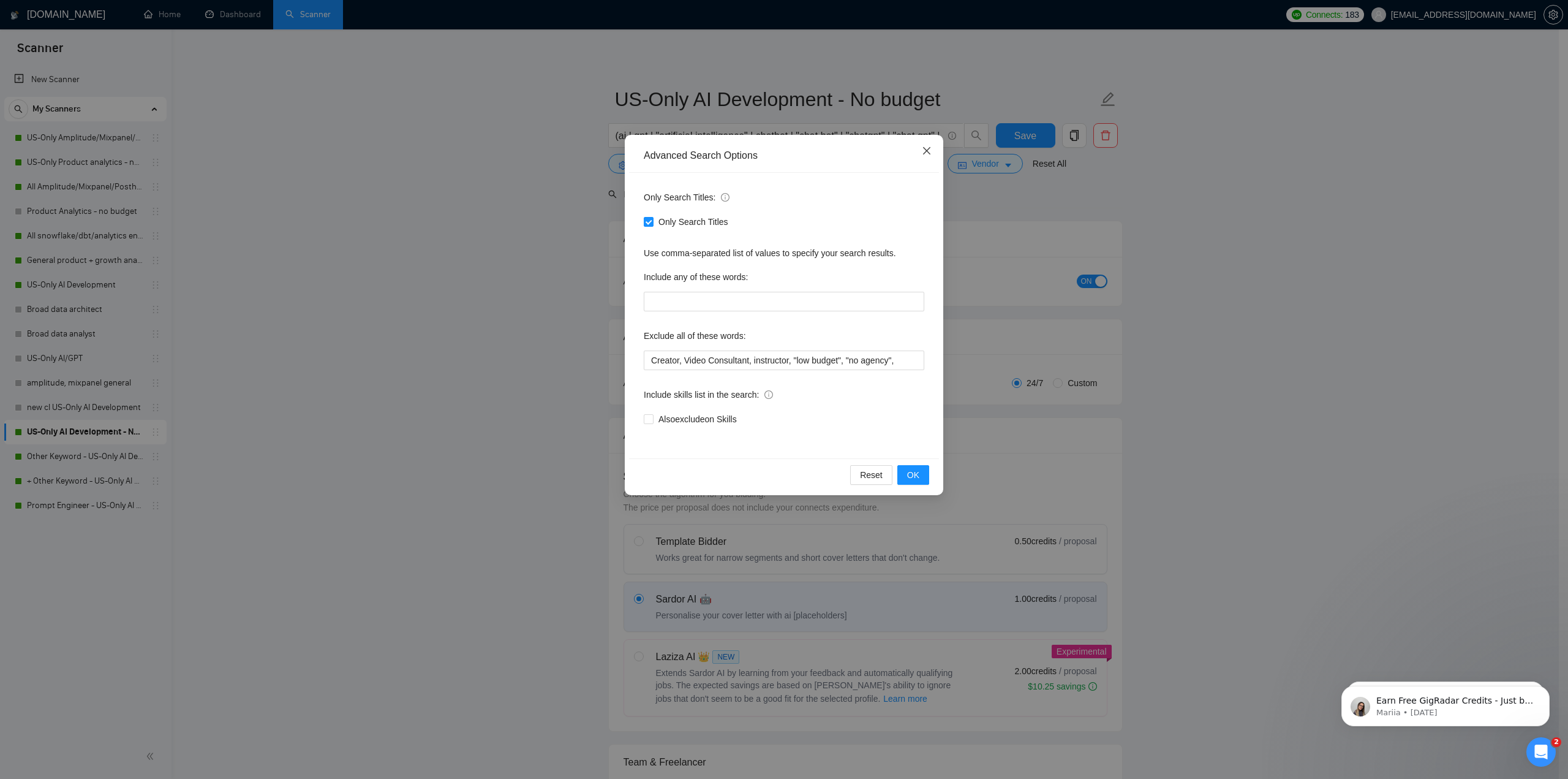
click at [773, 153] on icon "close" at bounding box center [926, 150] width 7 height 7
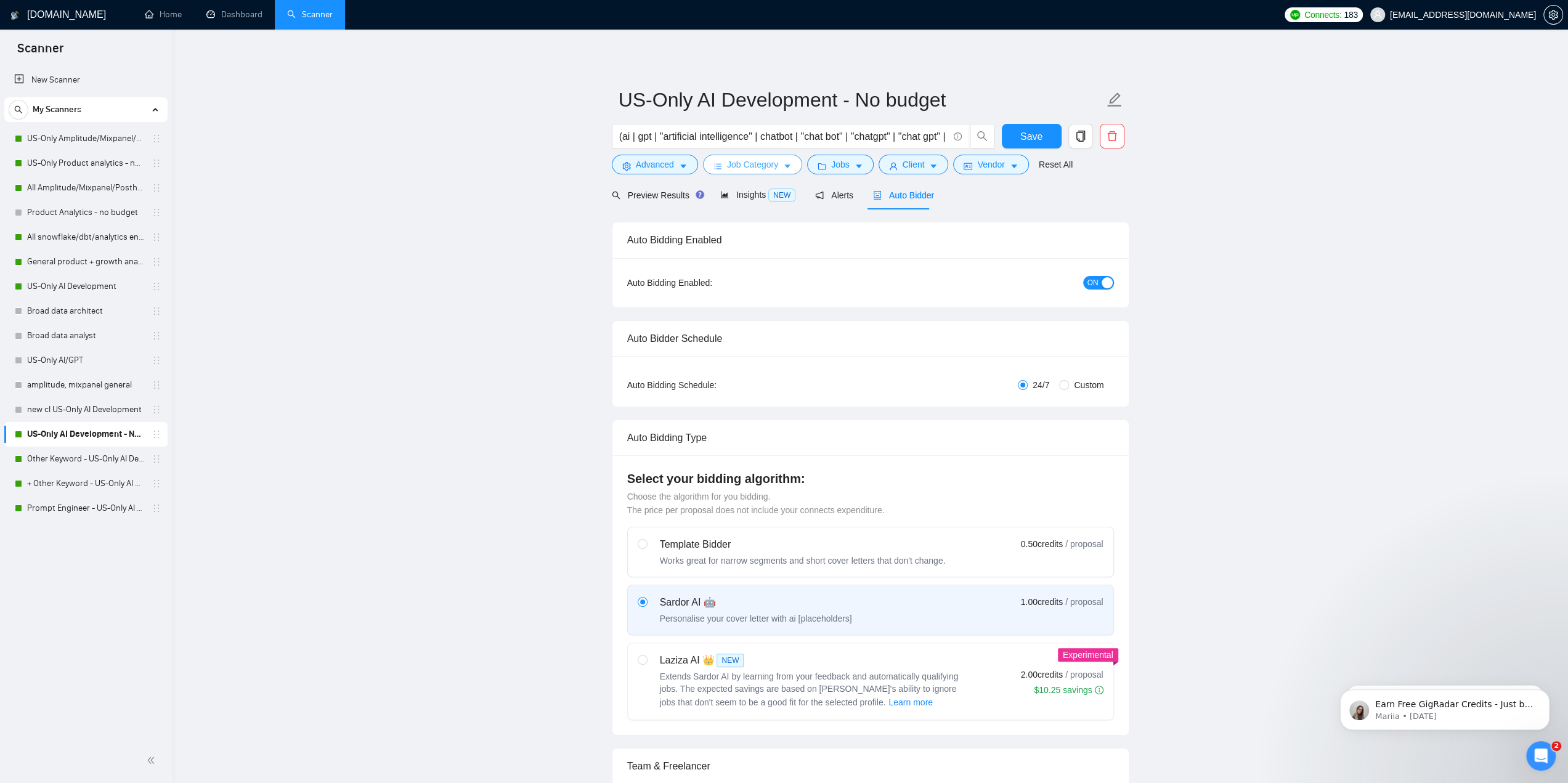
click at [718, 156] on button "Job Category" at bounding box center [752, 164] width 99 height 19
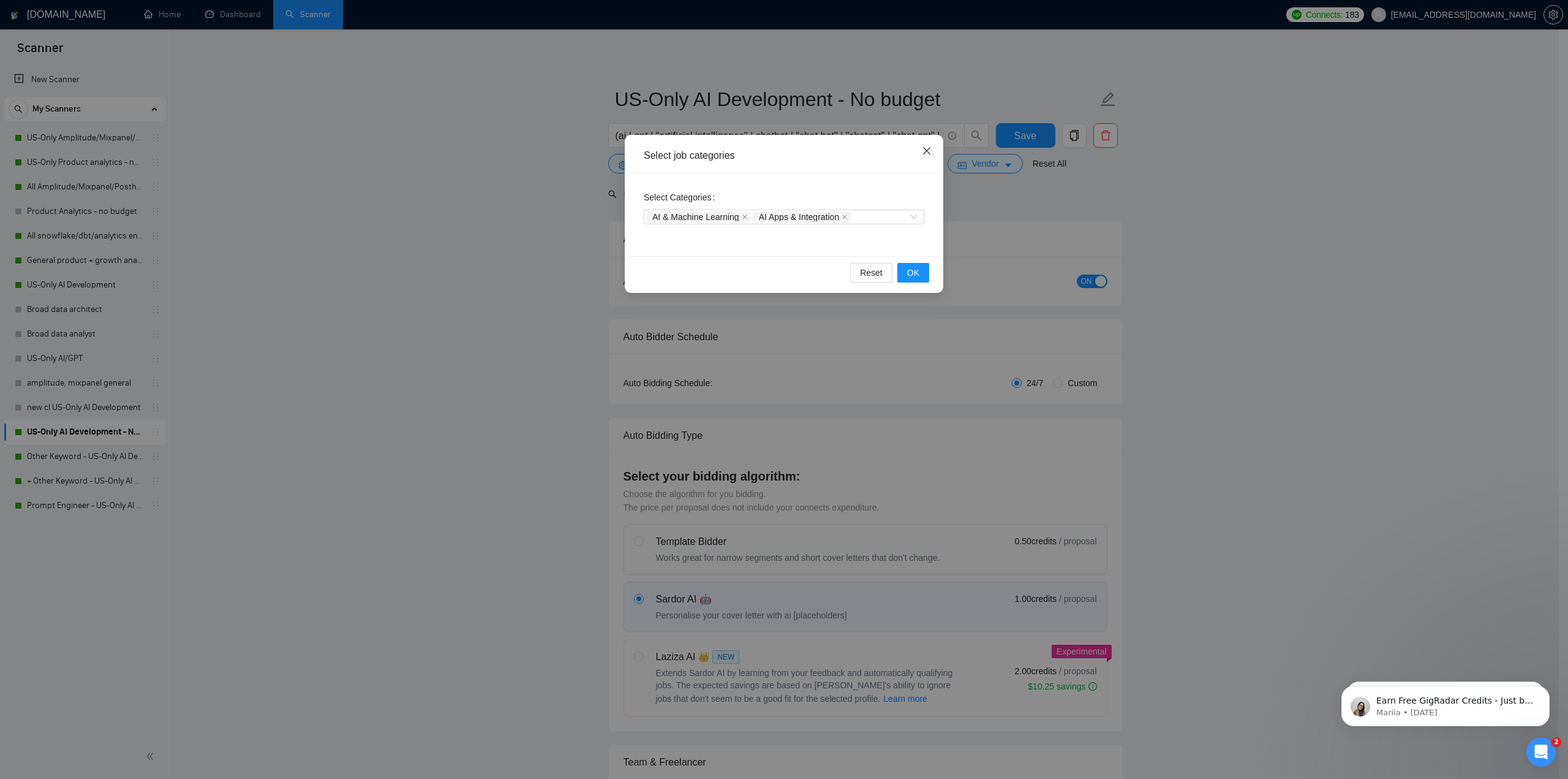
click at [773, 147] on icon "close" at bounding box center [926, 151] width 10 height 10
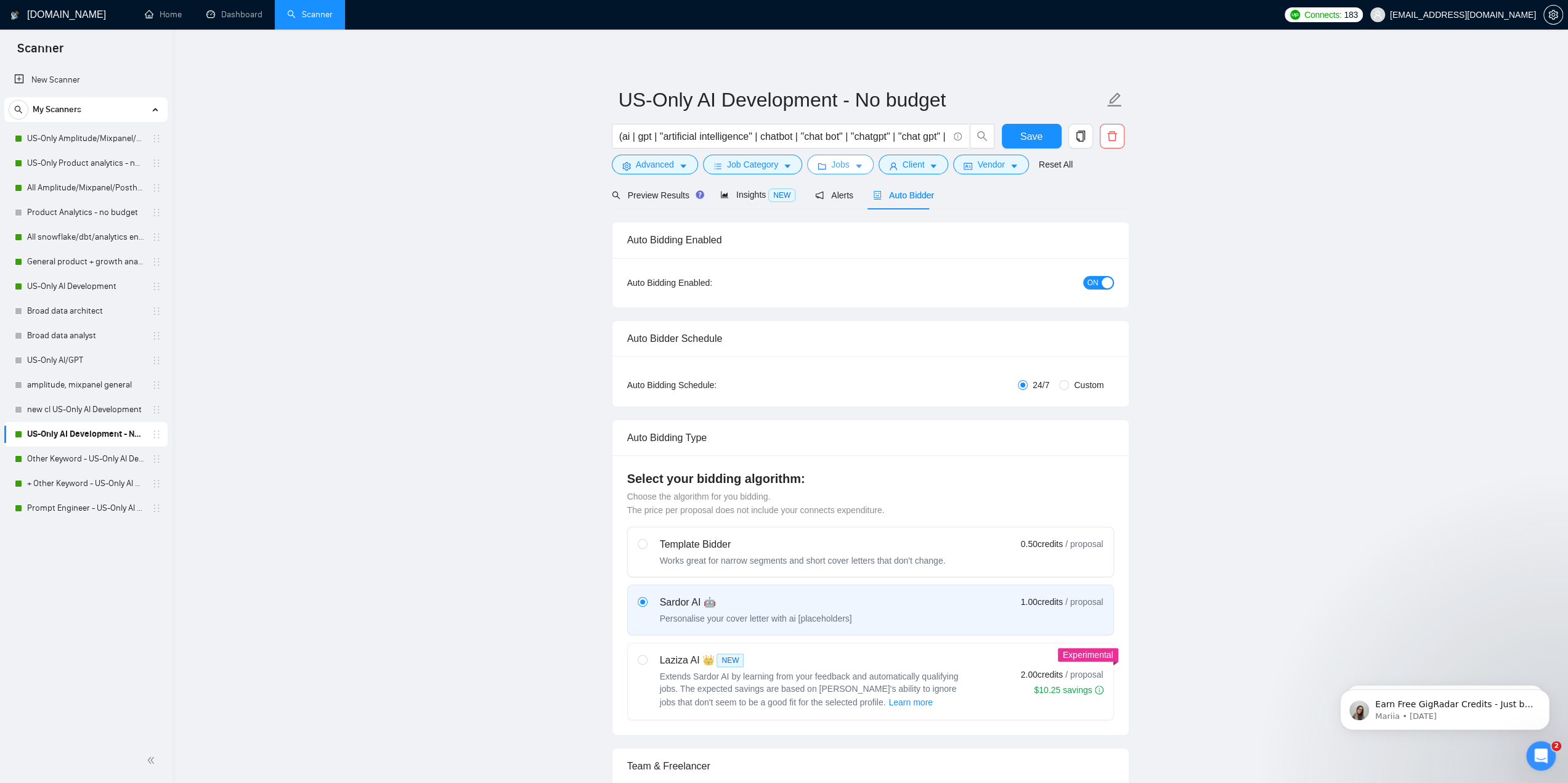
click at [777, 171] on icon "caret-down" at bounding box center [858, 166] width 8 height 8
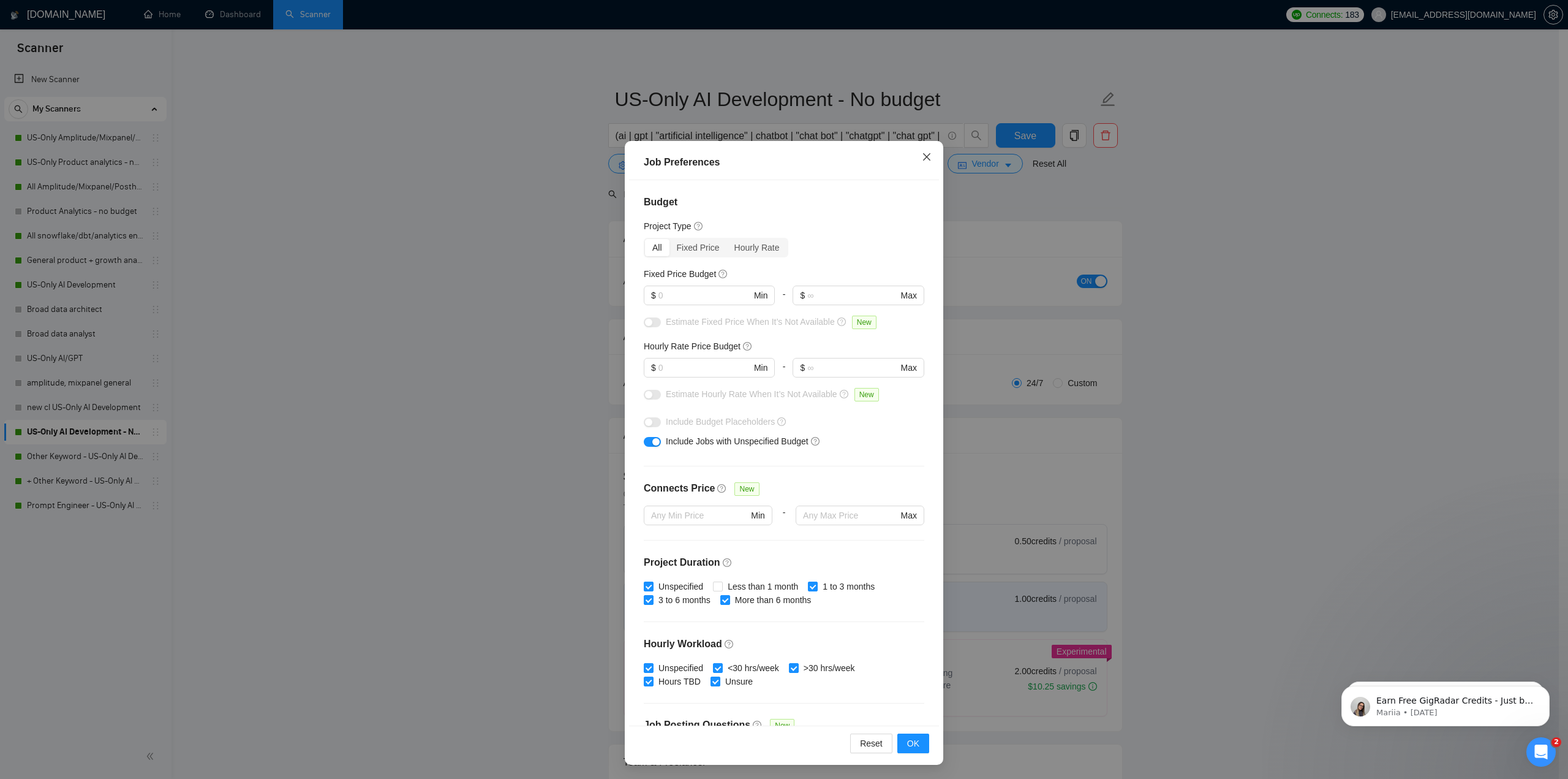
click at [773, 154] on icon "close" at bounding box center [926, 156] width 7 height 7
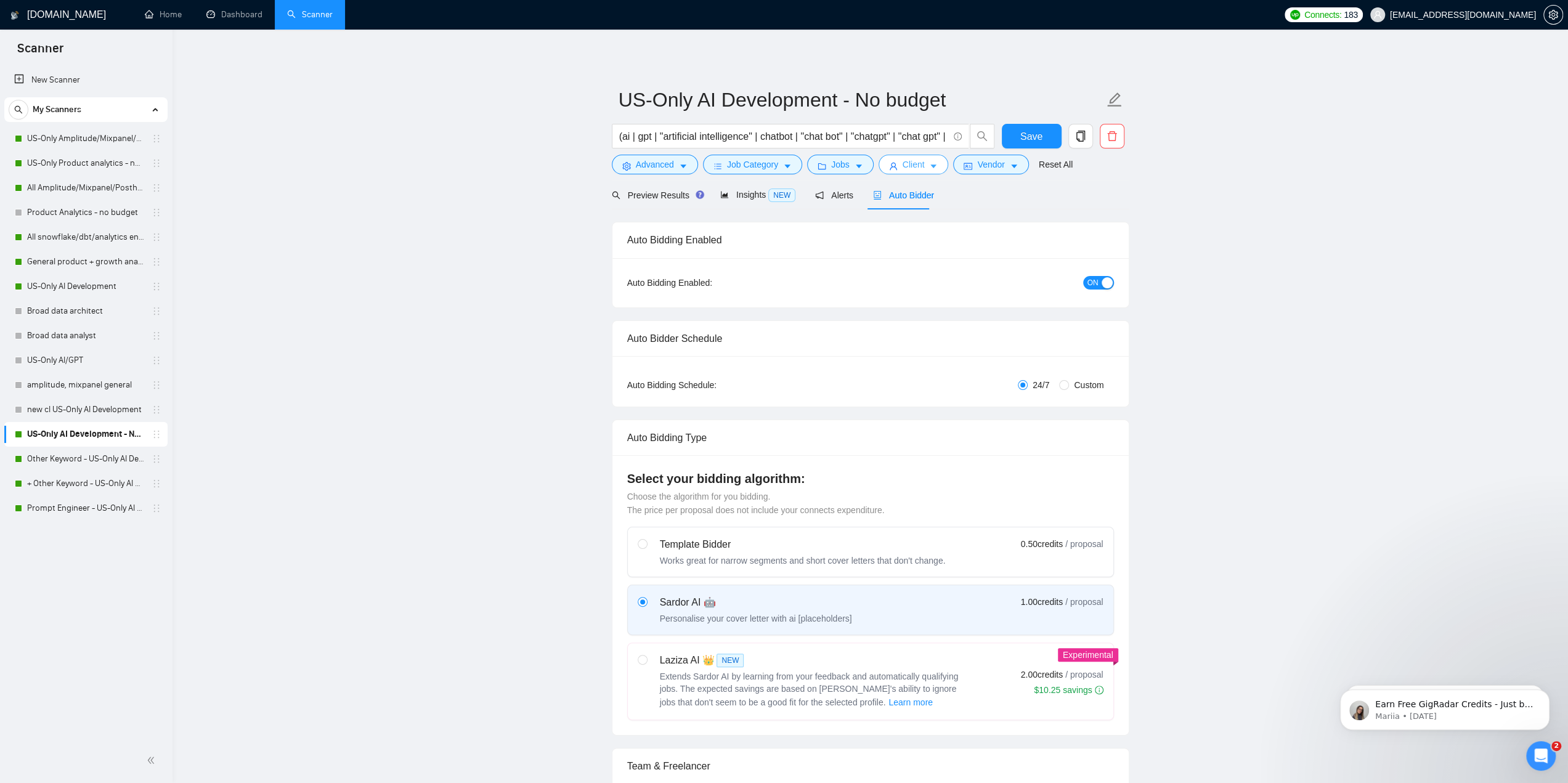
click at [777, 164] on span "Client" at bounding box center [913, 164] width 22 height 14
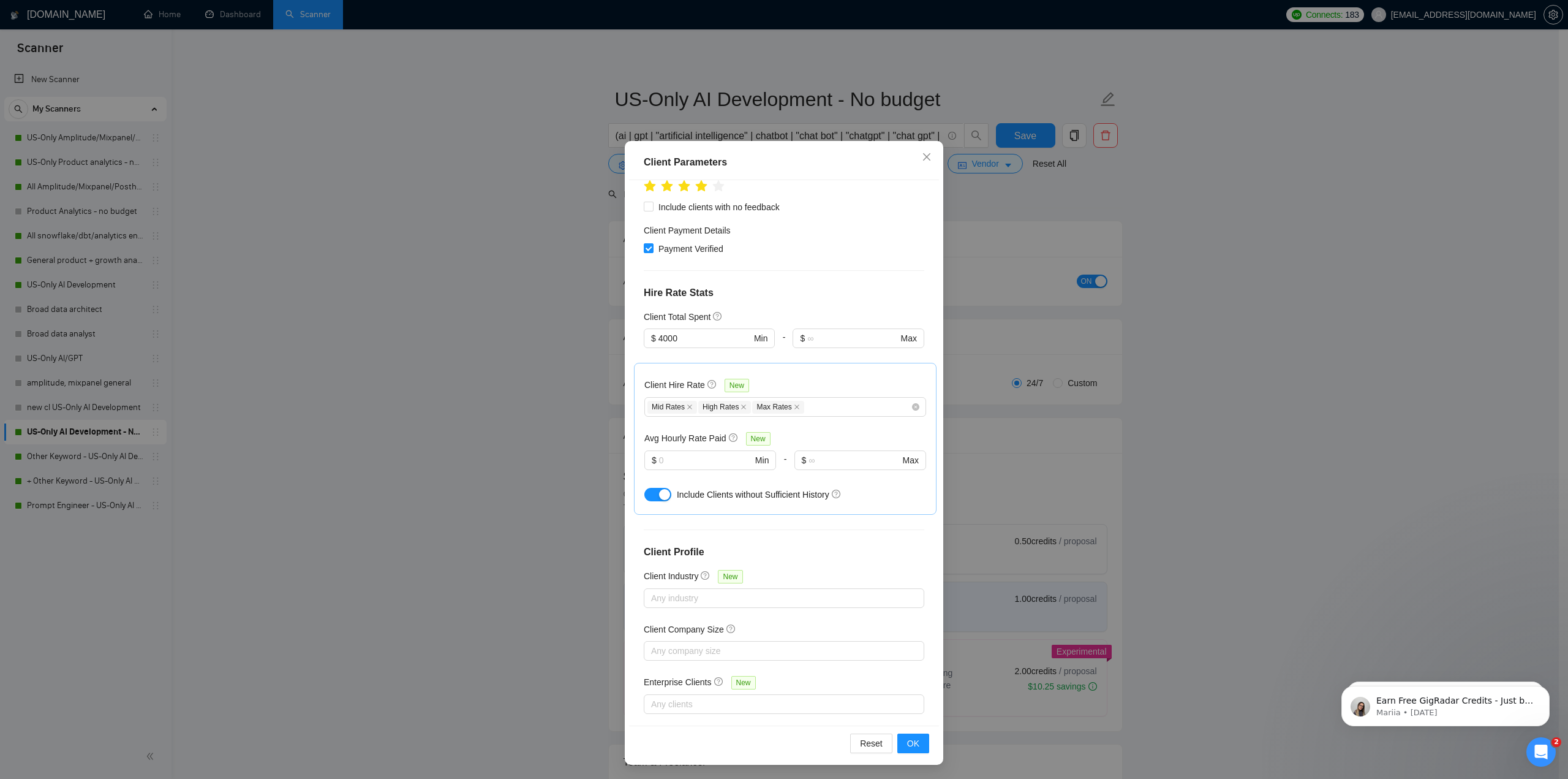
scroll to position [217, 0]
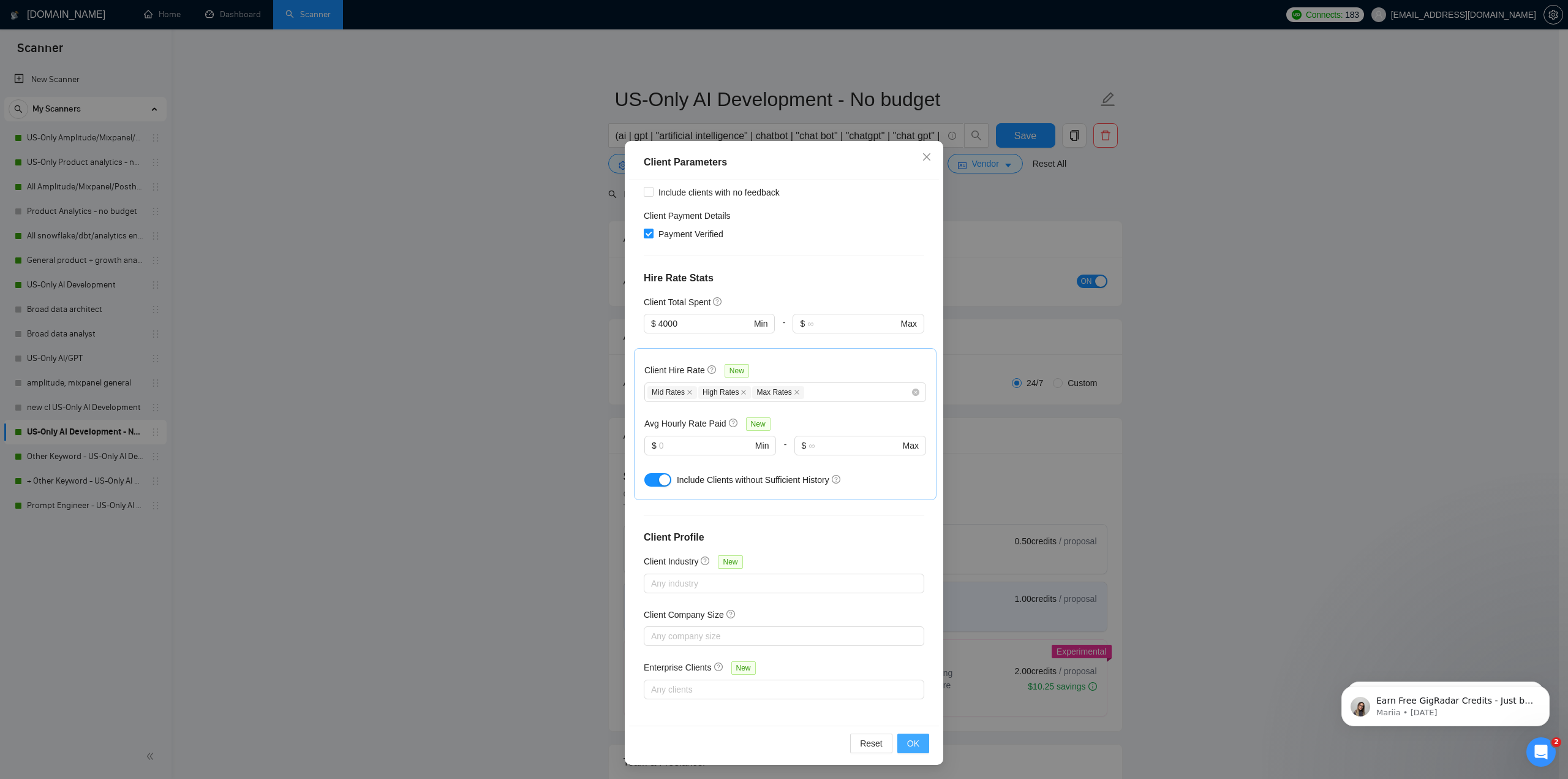
click at [773, 747] on span "OK" at bounding box center [913, 743] width 12 height 14
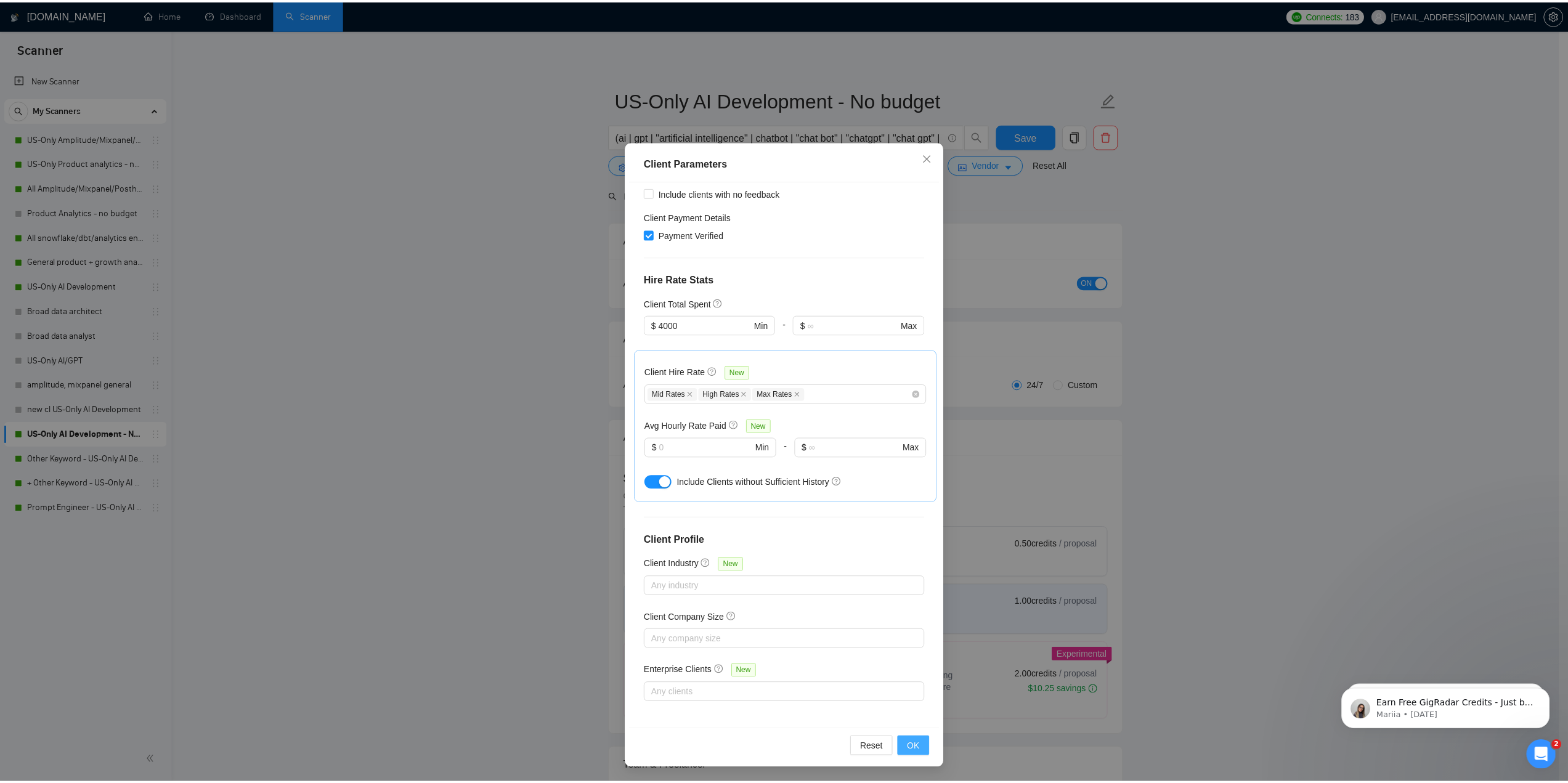
scroll to position [0, 0]
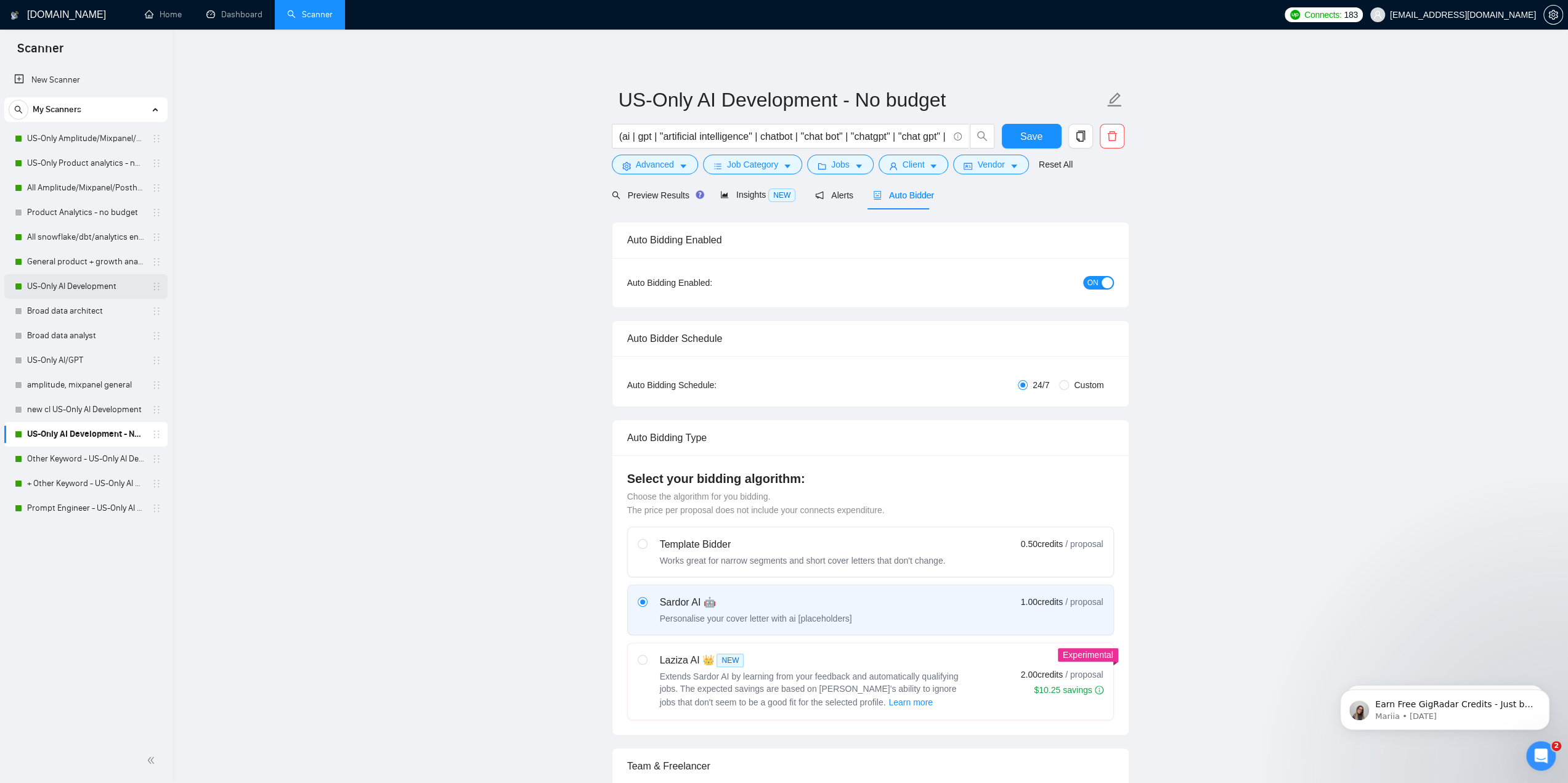
click at [86, 288] on link "US-Only AI Development" at bounding box center [86, 287] width 117 height 25
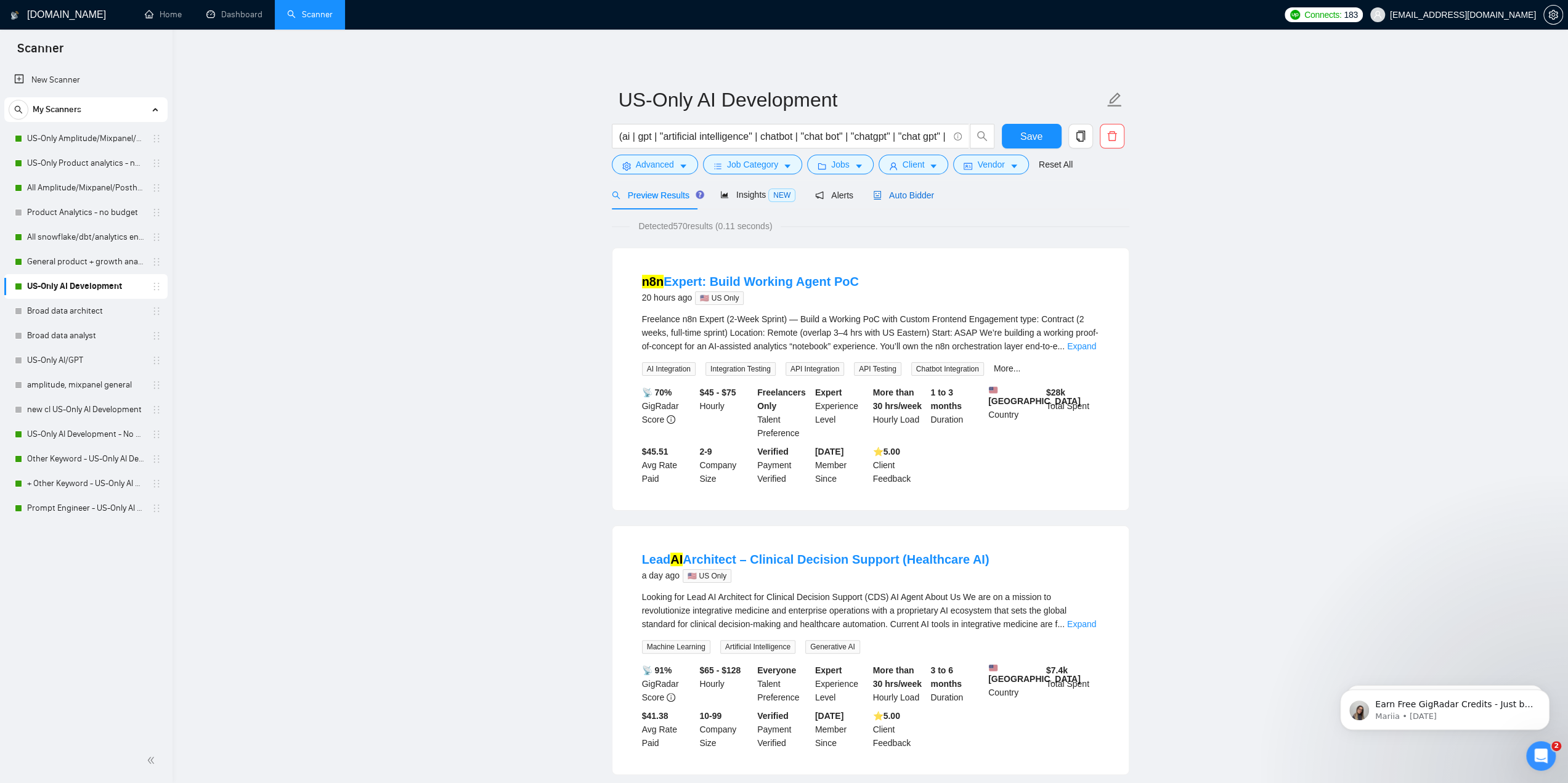
click at [777, 199] on span "Auto Bidder" at bounding box center [904, 195] width 61 height 10
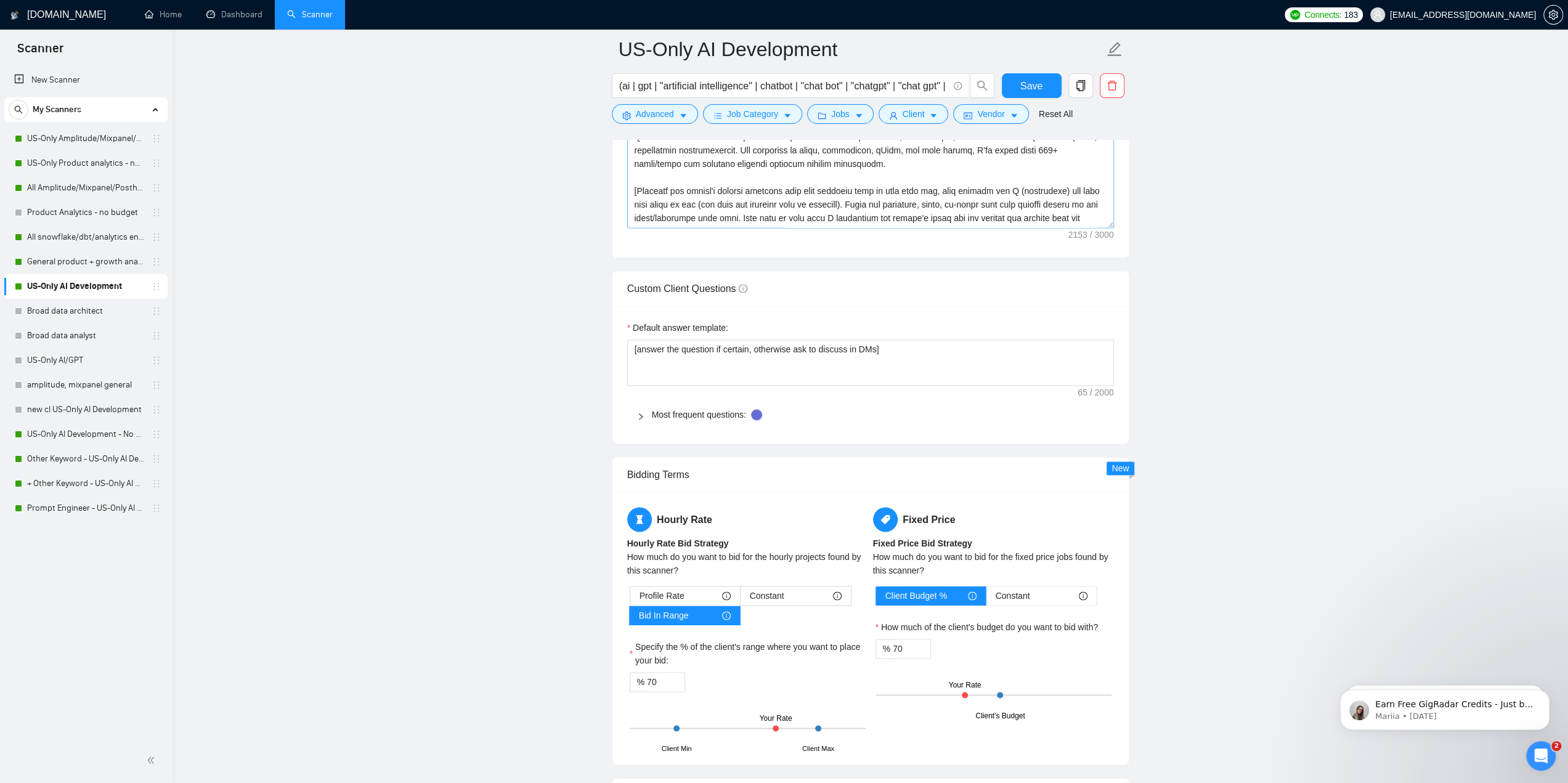
scroll to position [1663, 0]
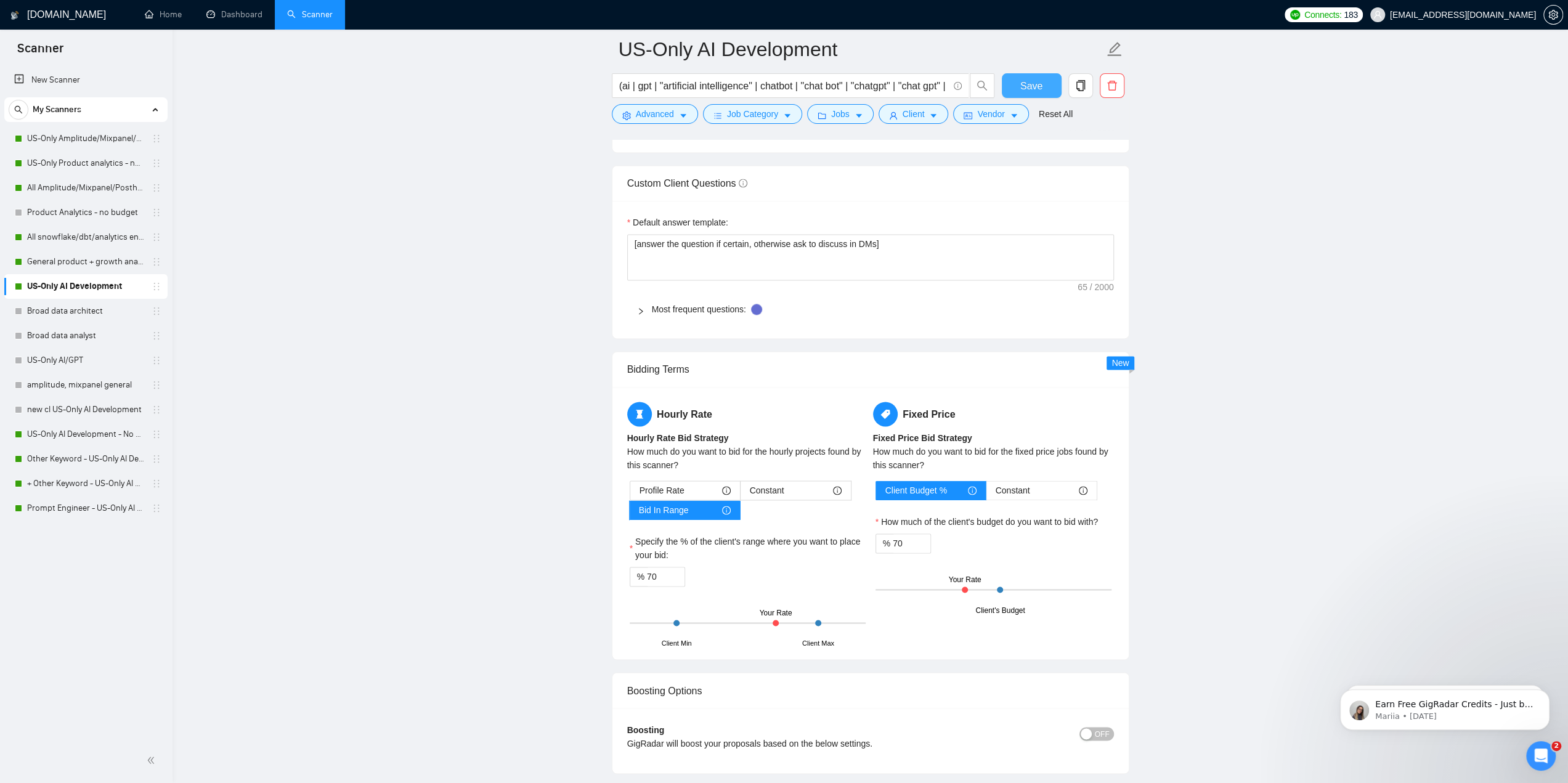
click at [777, 87] on span "Save" at bounding box center [1031, 86] width 22 height 16
drag, startPoint x: 477, startPoint y: 324, endPoint x: 371, endPoint y: 341, distance: 107.4
click at [477, 324] on main "US-Only AI Development (ai | gpt | "artificial intelligence" | chatbot | "chat …" at bounding box center [870, 208] width 1356 height 3643
click at [53, 441] on link "US-Only AI Development - No budget" at bounding box center [86, 434] width 117 height 25
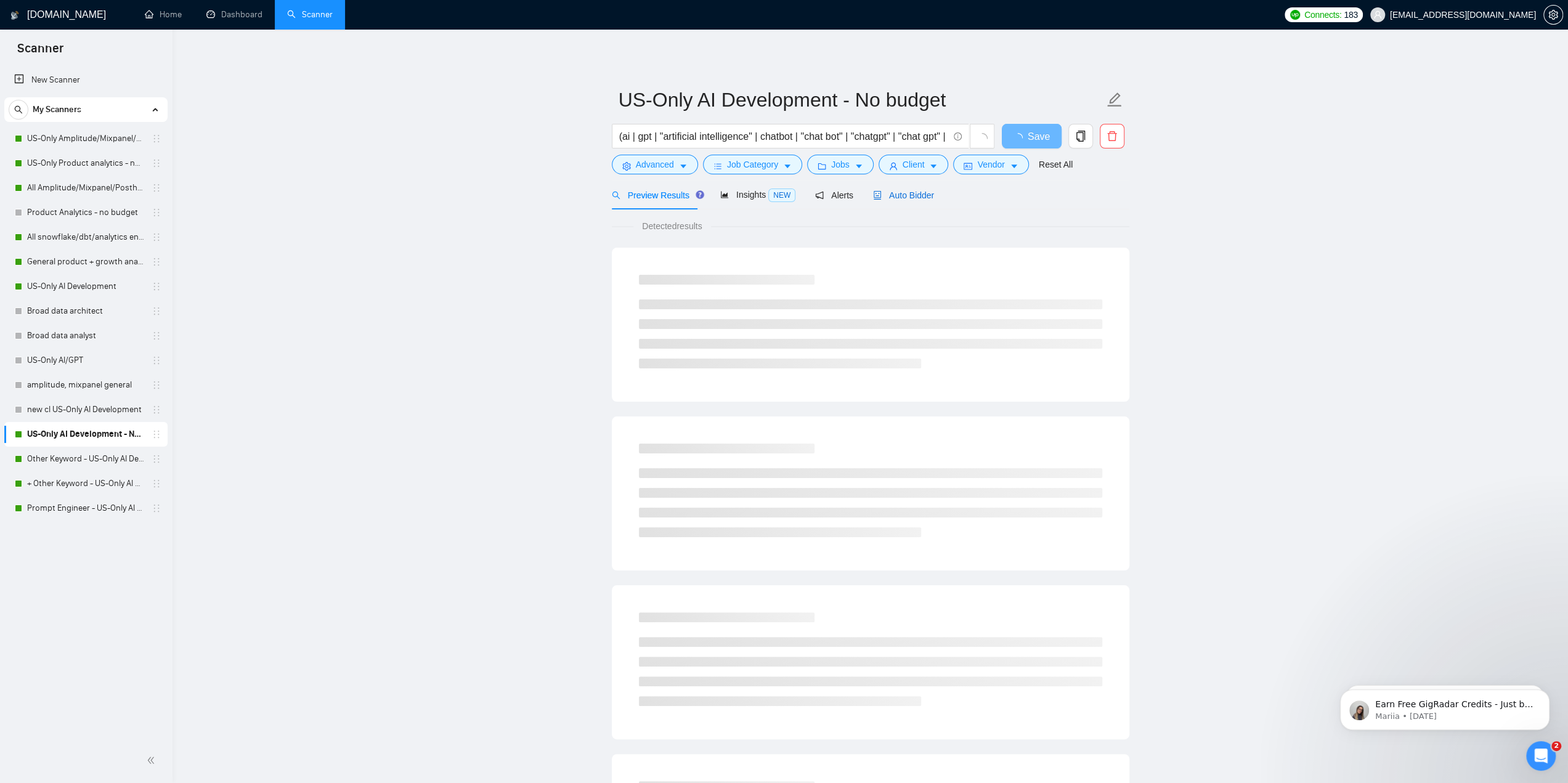
click at [777, 192] on span "Auto Bidder" at bounding box center [904, 195] width 61 height 10
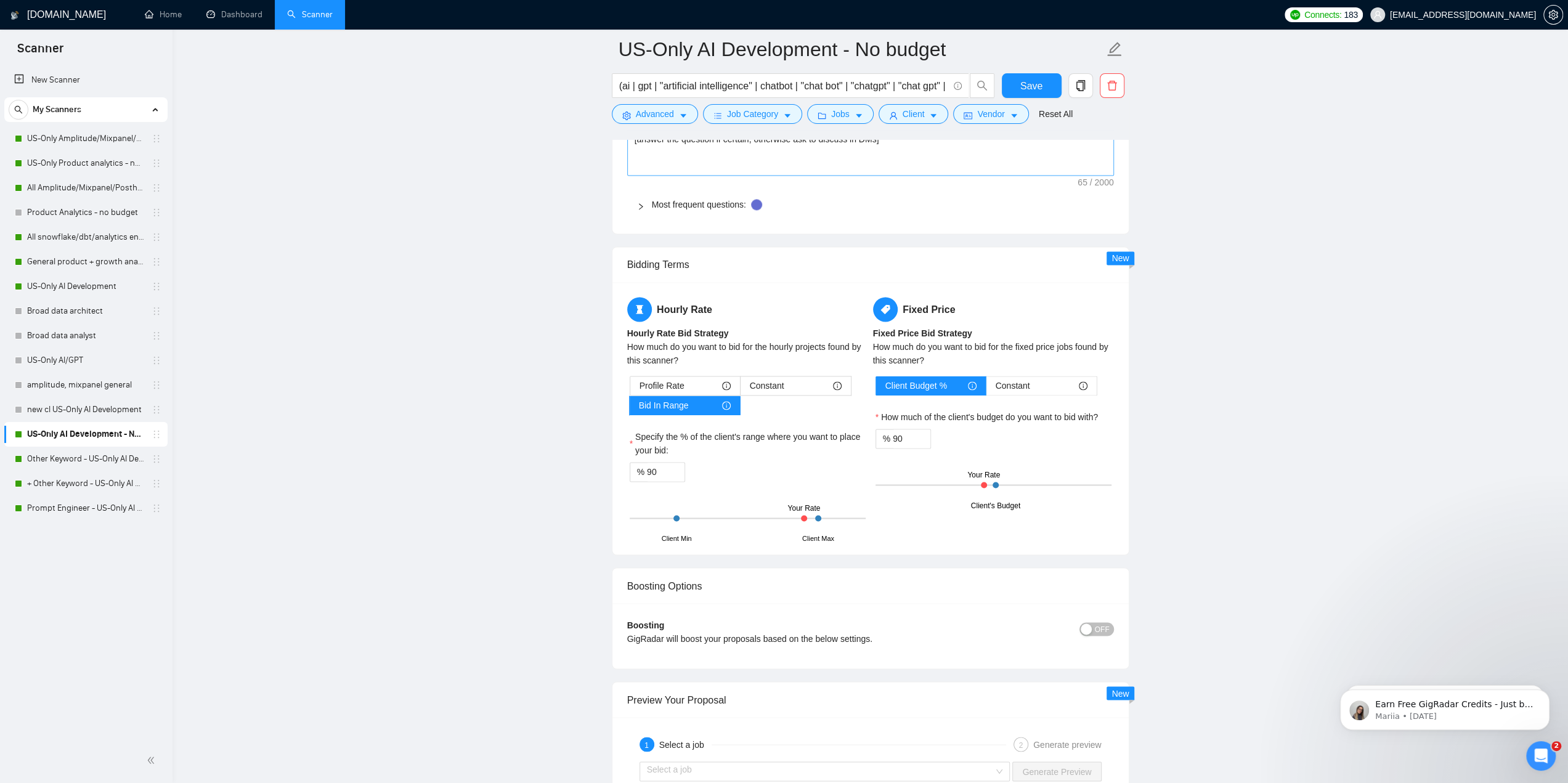
scroll to position [1786, 0]
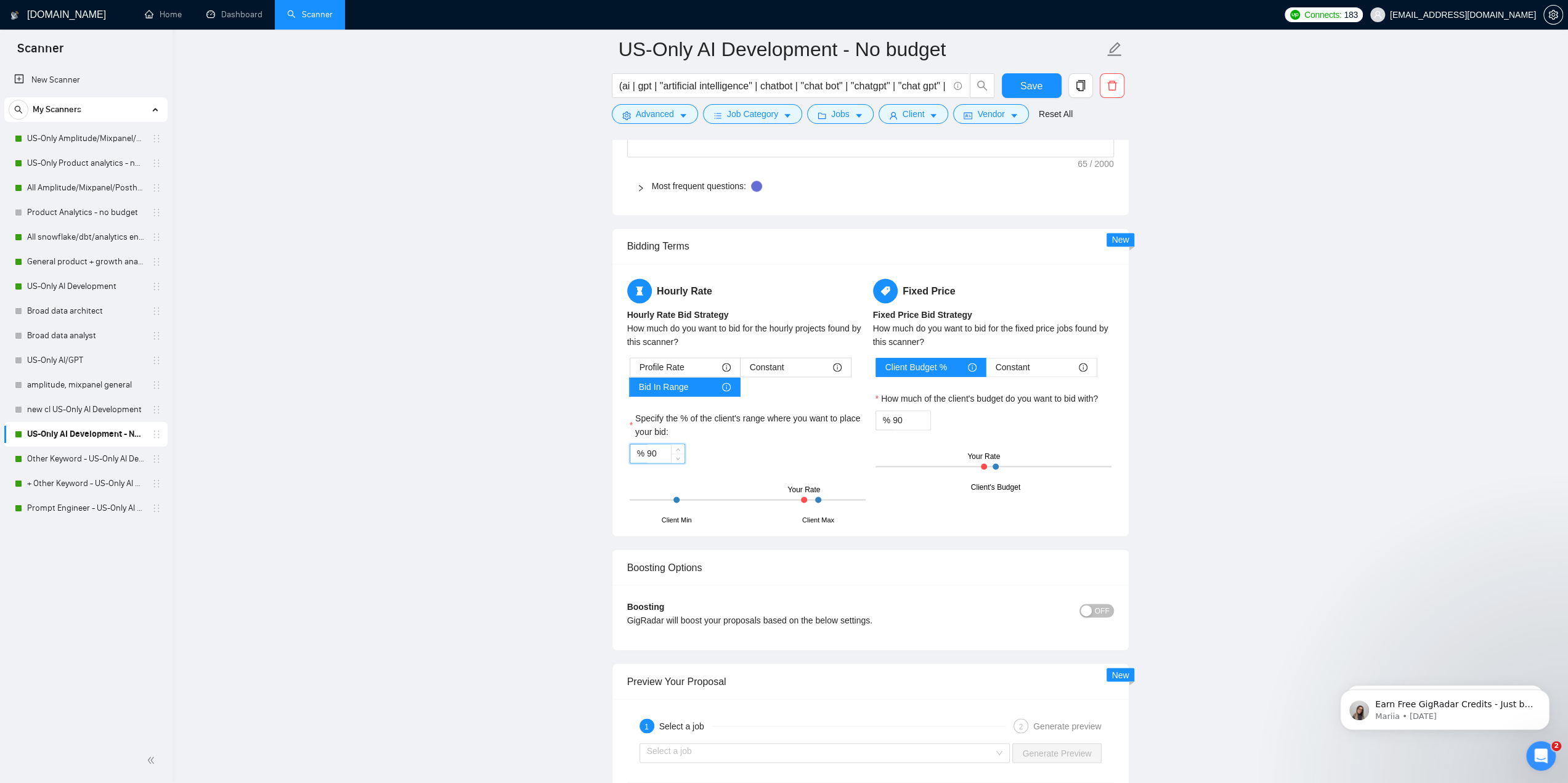
drag, startPoint x: 646, startPoint y: 448, endPoint x: 658, endPoint y: 449, distance: 12.0
click at [658, 449] on input "90" at bounding box center [666, 453] width 38 height 18
type input "70"
click at [777, 412] on input "90" at bounding box center [911, 420] width 38 height 18
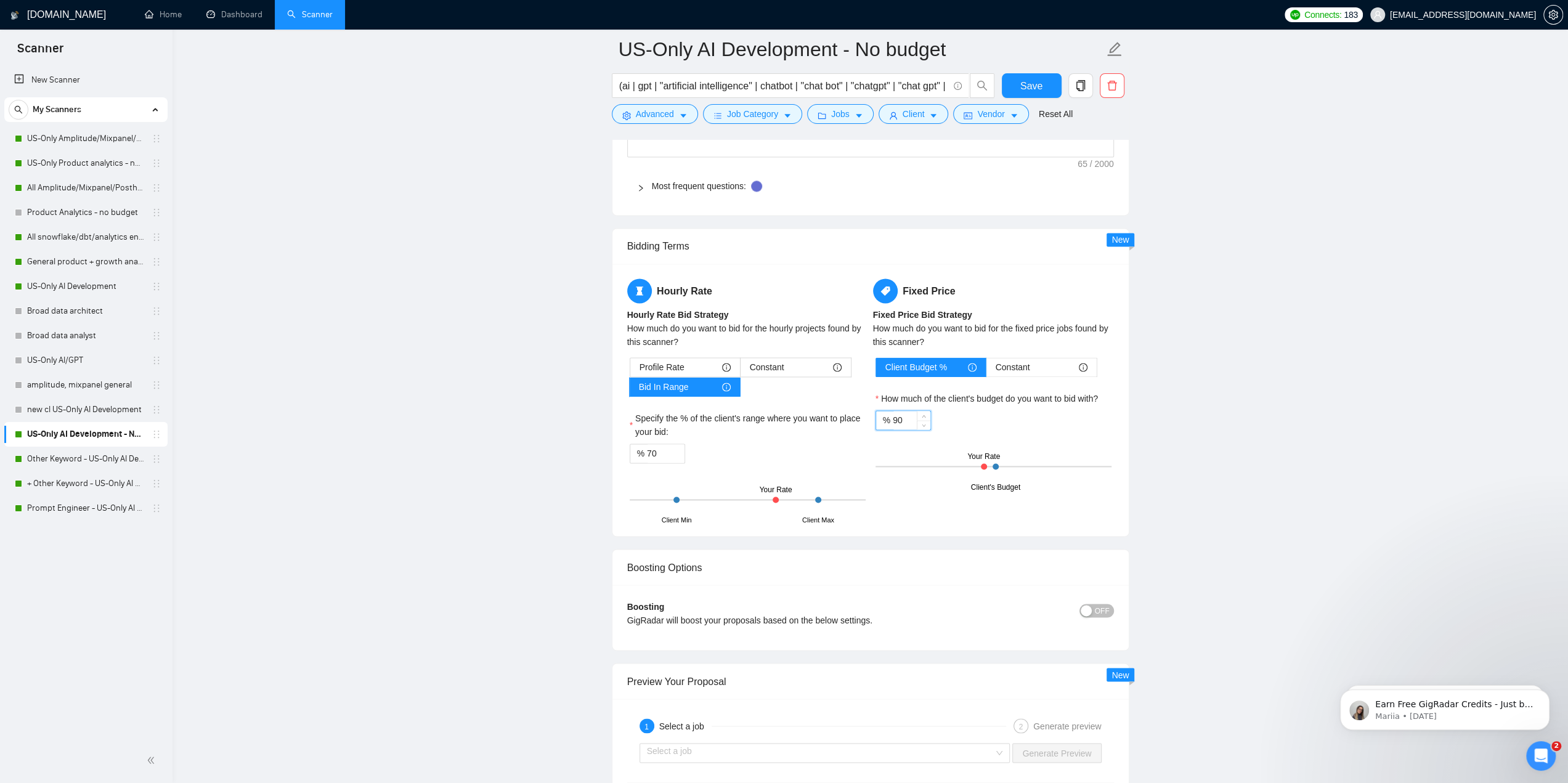
paste input "7"
type input "70"
click at [777, 92] on span "Save" at bounding box center [1031, 86] width 22 height 16
click at [66, 461] on link "Other Keyword - US-Only AI Development" at bounding box center [86, 459] width 117 height 25
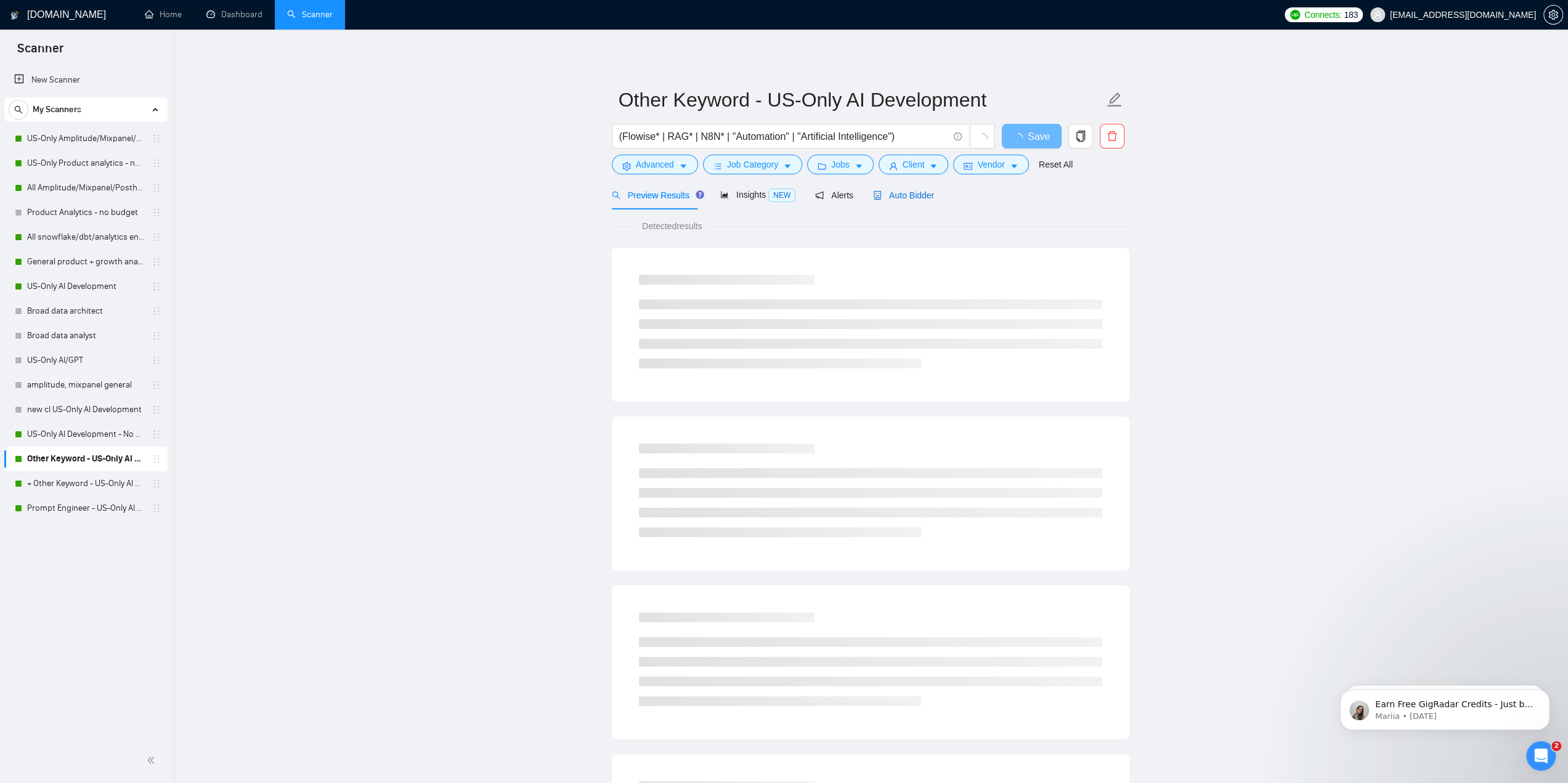
click at [777, 194] on span "Auto Bidder" at bounding box center [904, 195] width 61 height 10
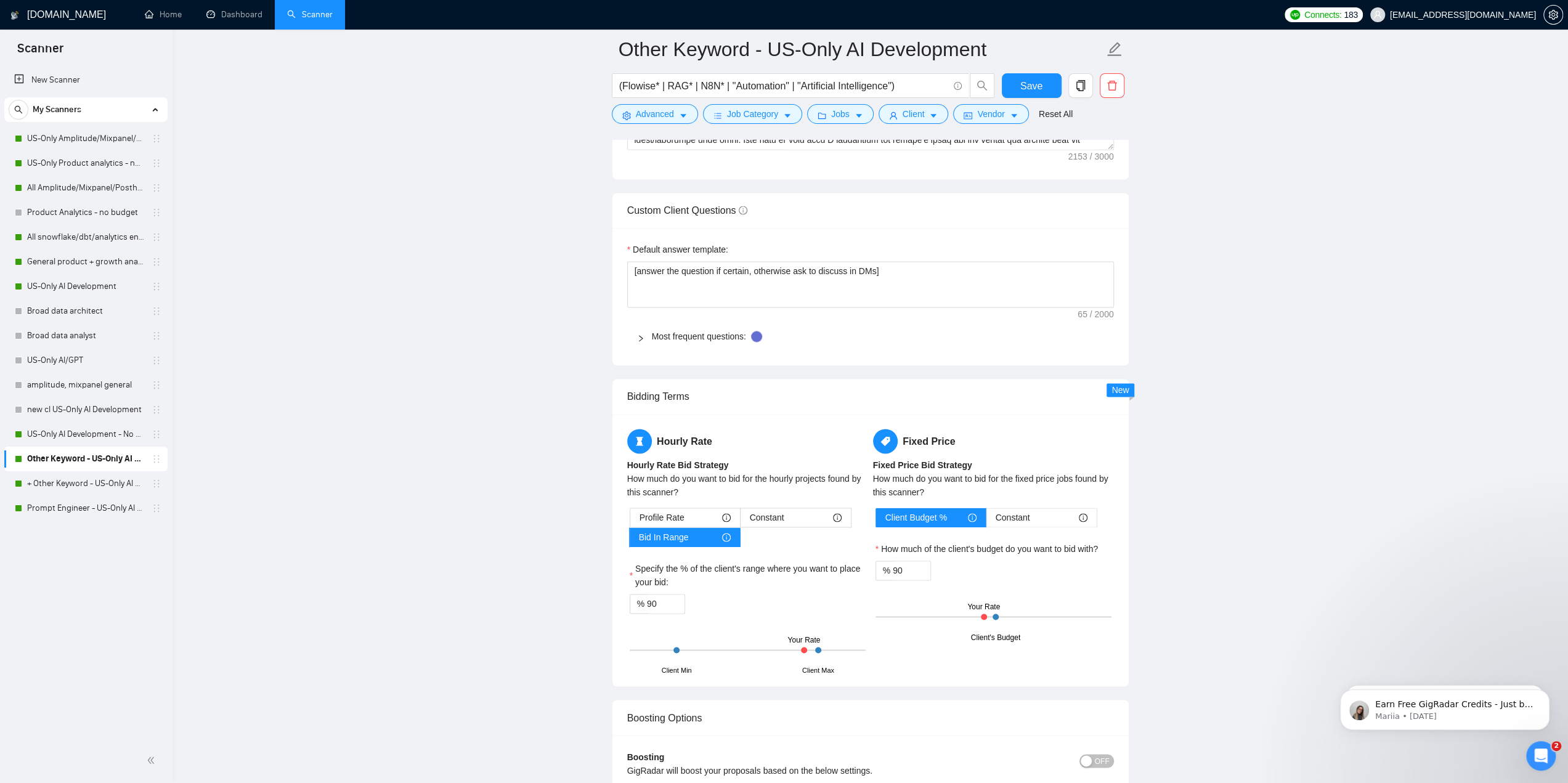
scroll to position [1663, 0]
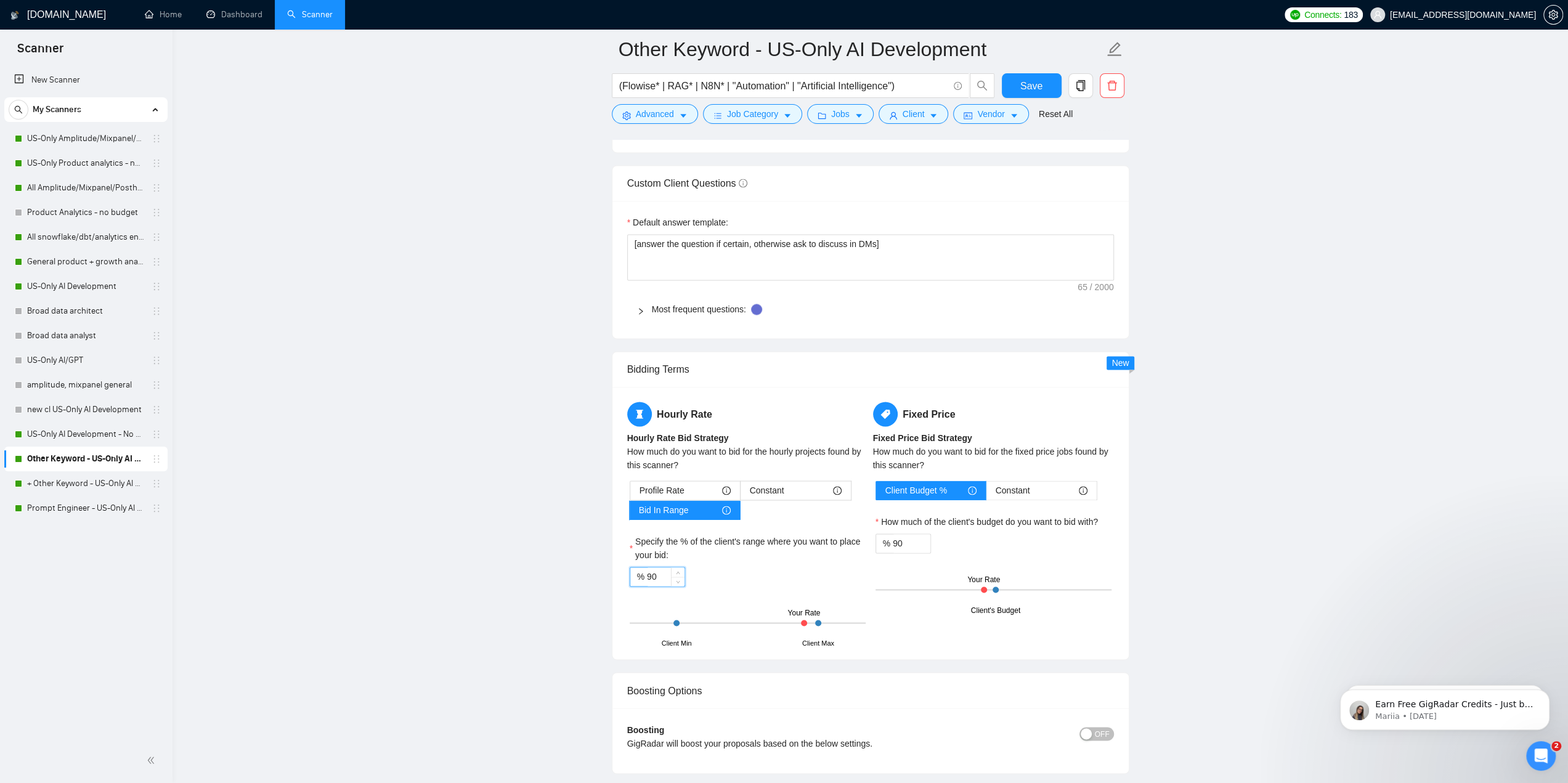
click at [662, 572] on input "90" at bounding box center [666, 576] width 38 height 18
paste input "7"
type input "70"
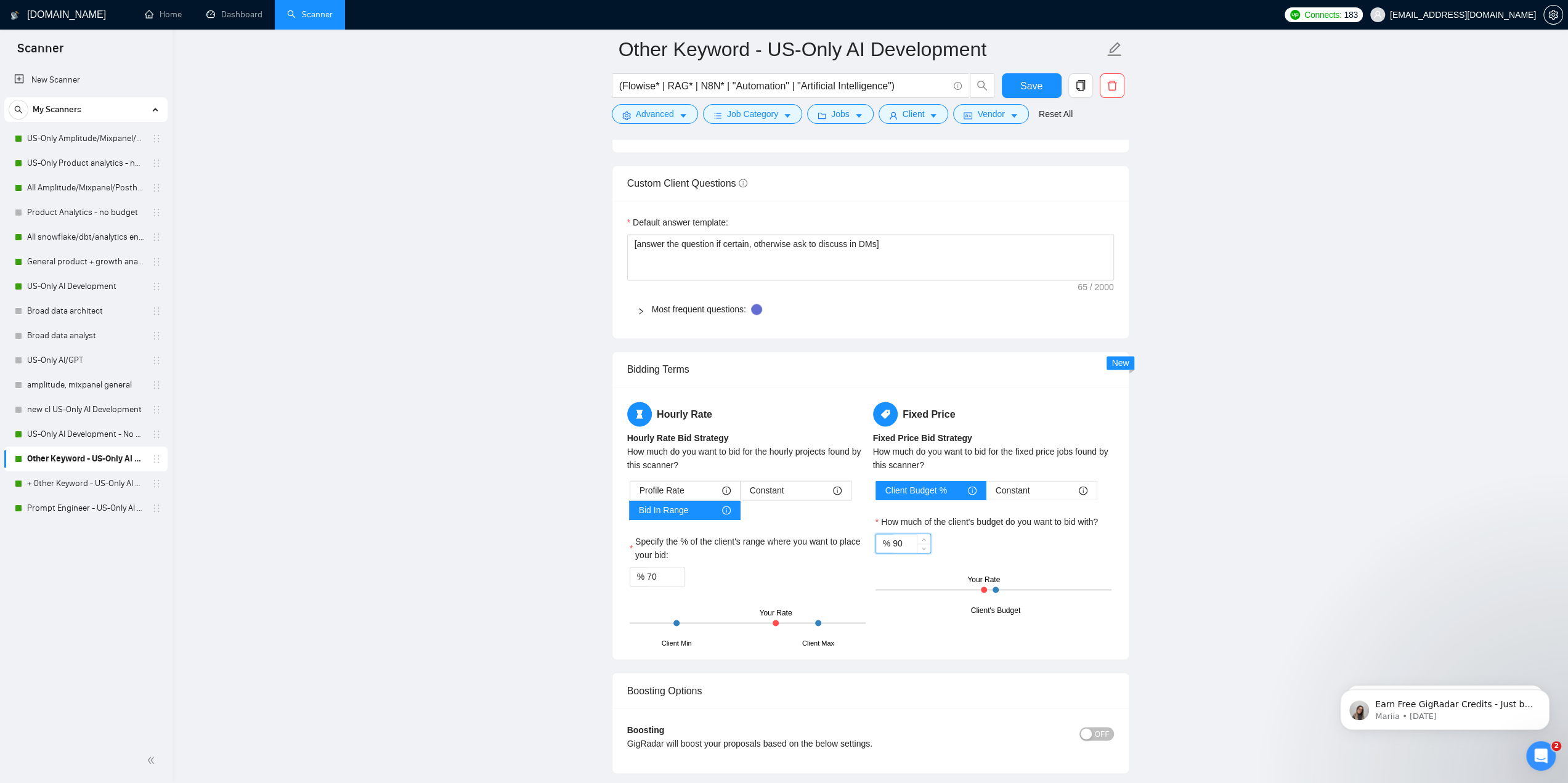
click at [777, 537] on input "90" at bounding box center [911, 543] width 38 height 18
paste input "7"
type input "70"
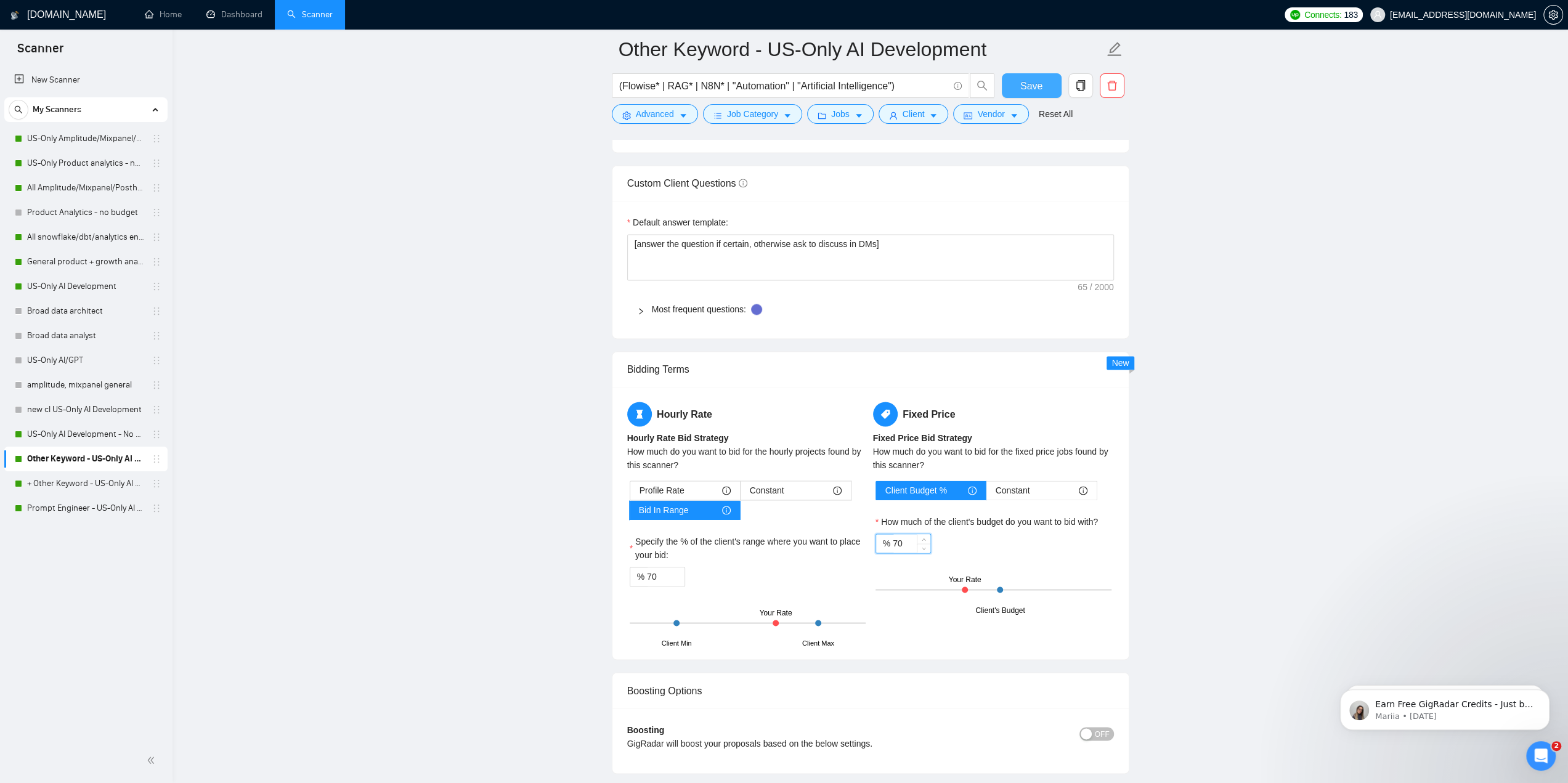
click at [777, 84] on button "Save" at bounding box center [1032, 86] width 60 height 25
click at [92, 483] on link "+ Other Keyword - US-Only AI Development" at bounding box center [86, 483] width 117 height 25
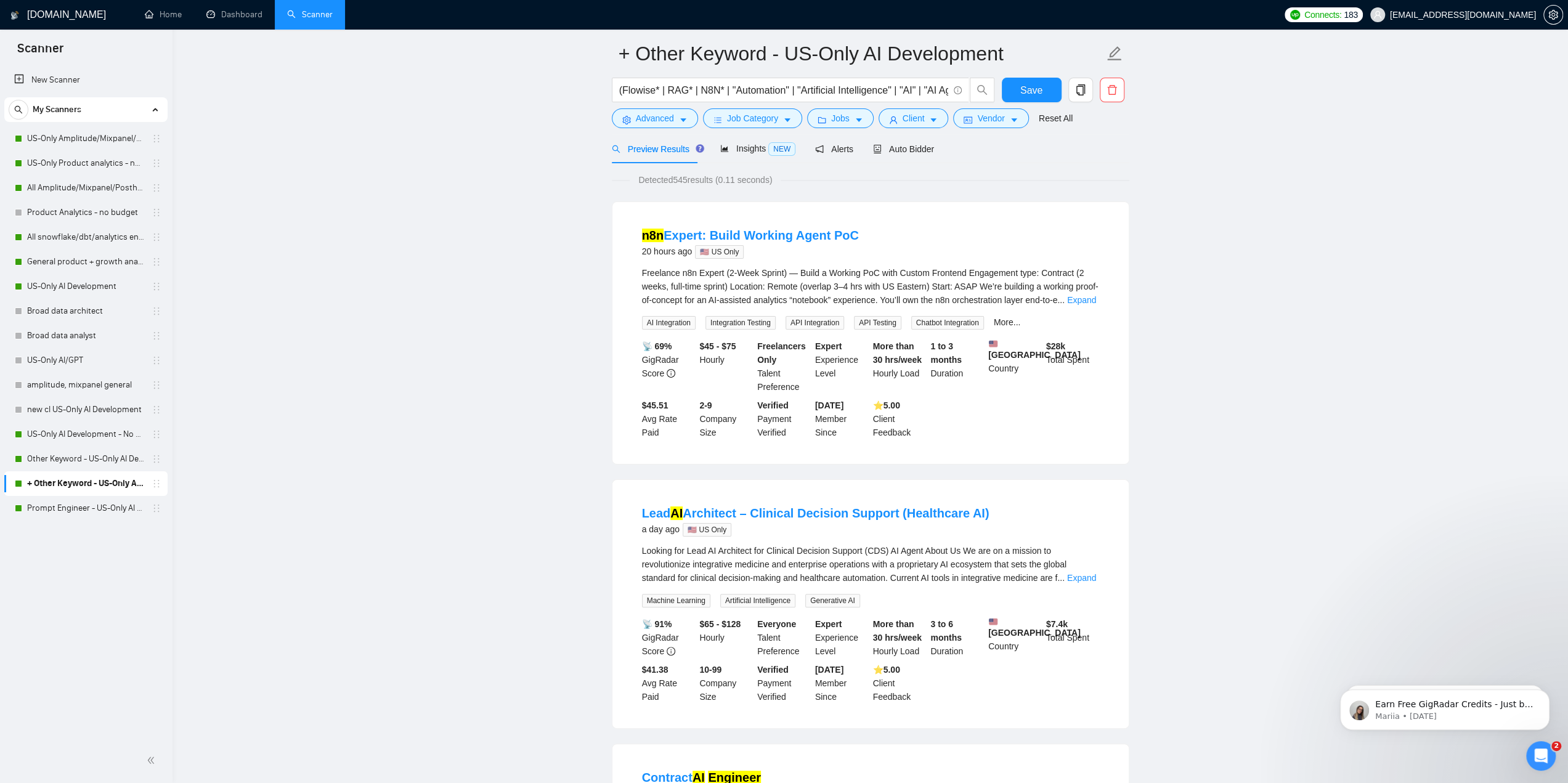
scroll to position [62, 0]
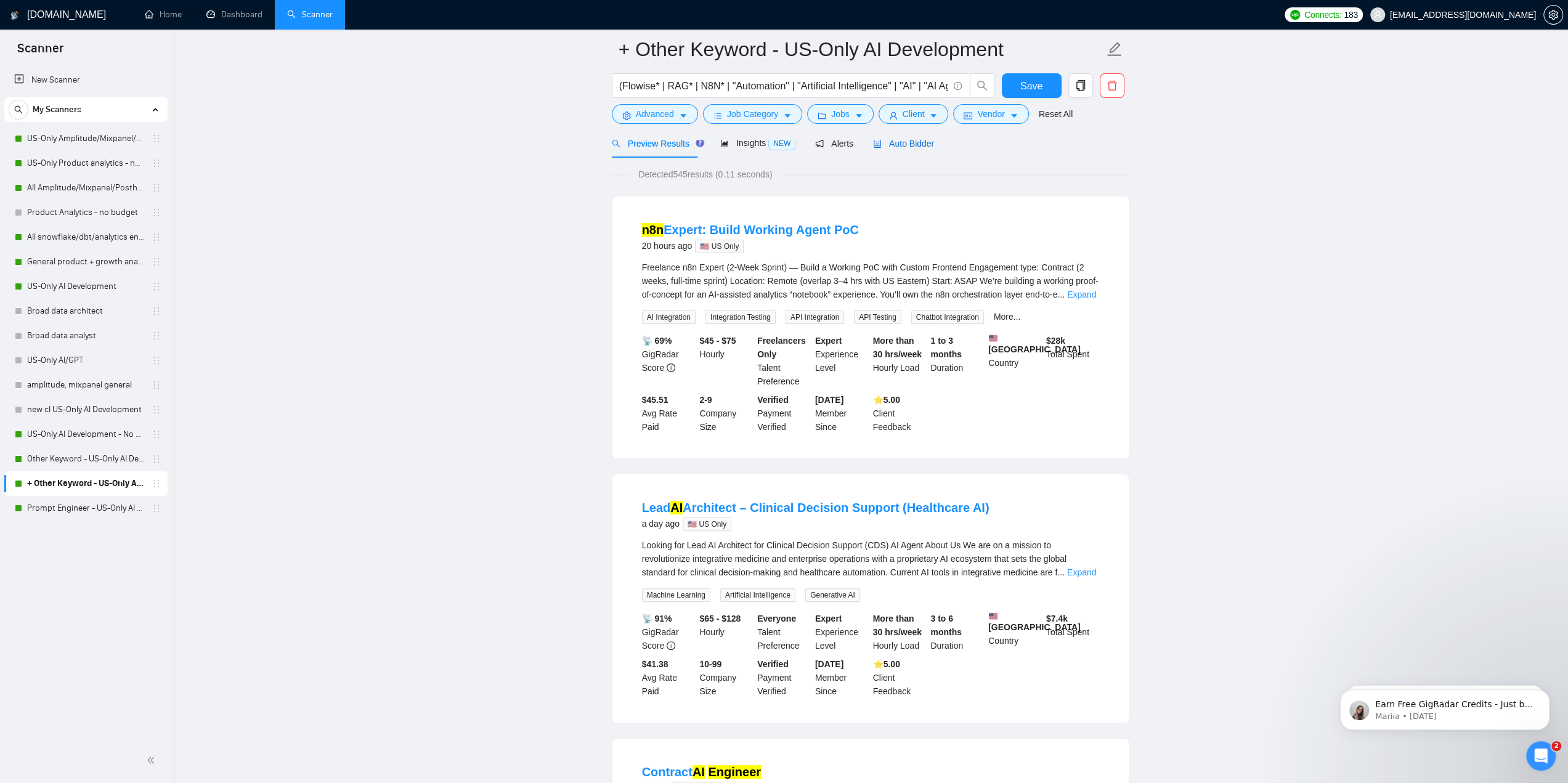
drag, startPoint x: 917, startPoint y: 148, endPoint x: 918, endPoint y: 157, distance: 9.1
click at [777, 148] on span "Auto Bidder" at bounding box center [904, 143] width 61 height 10
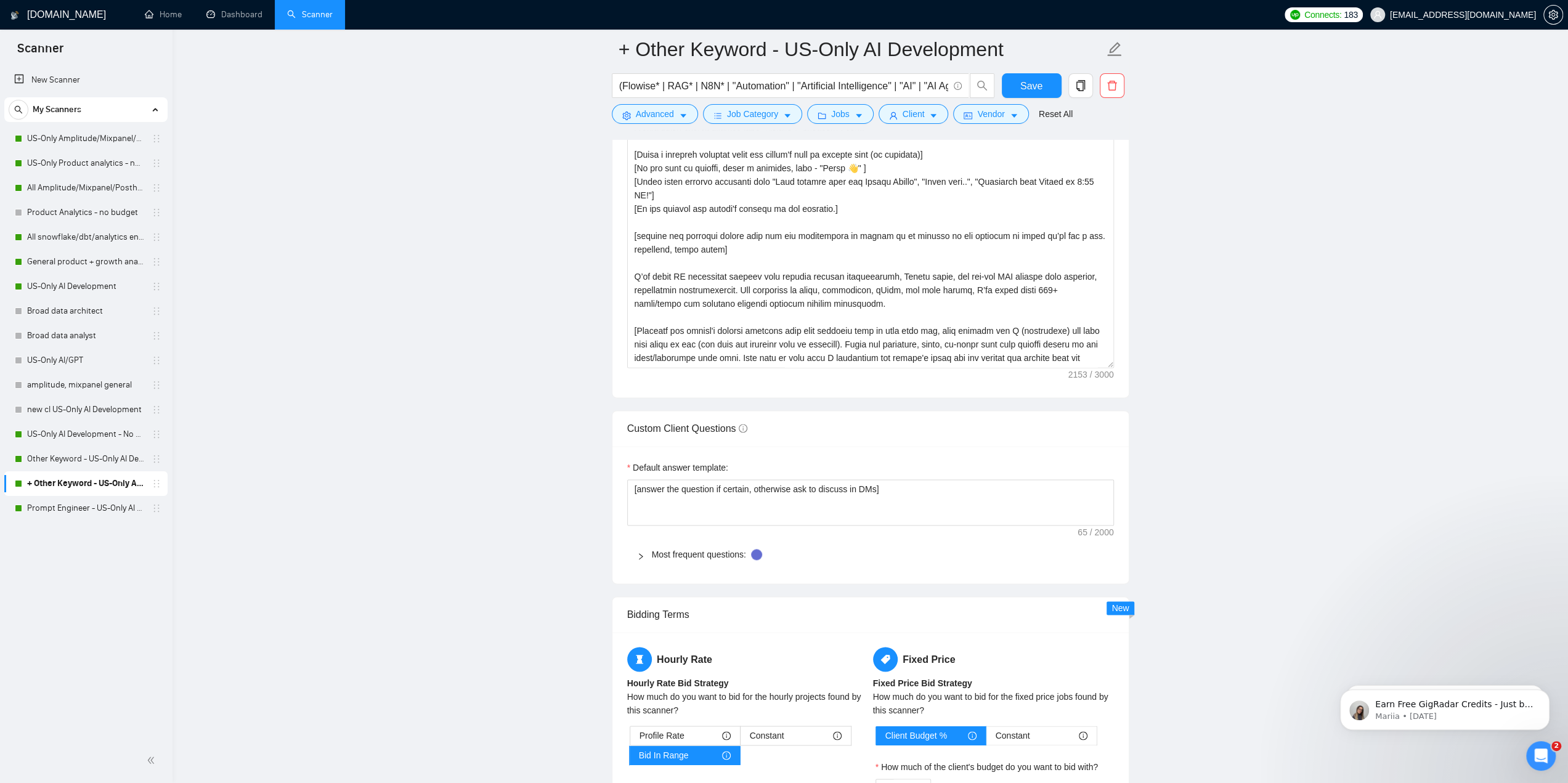
scroll to position [1663, 0]
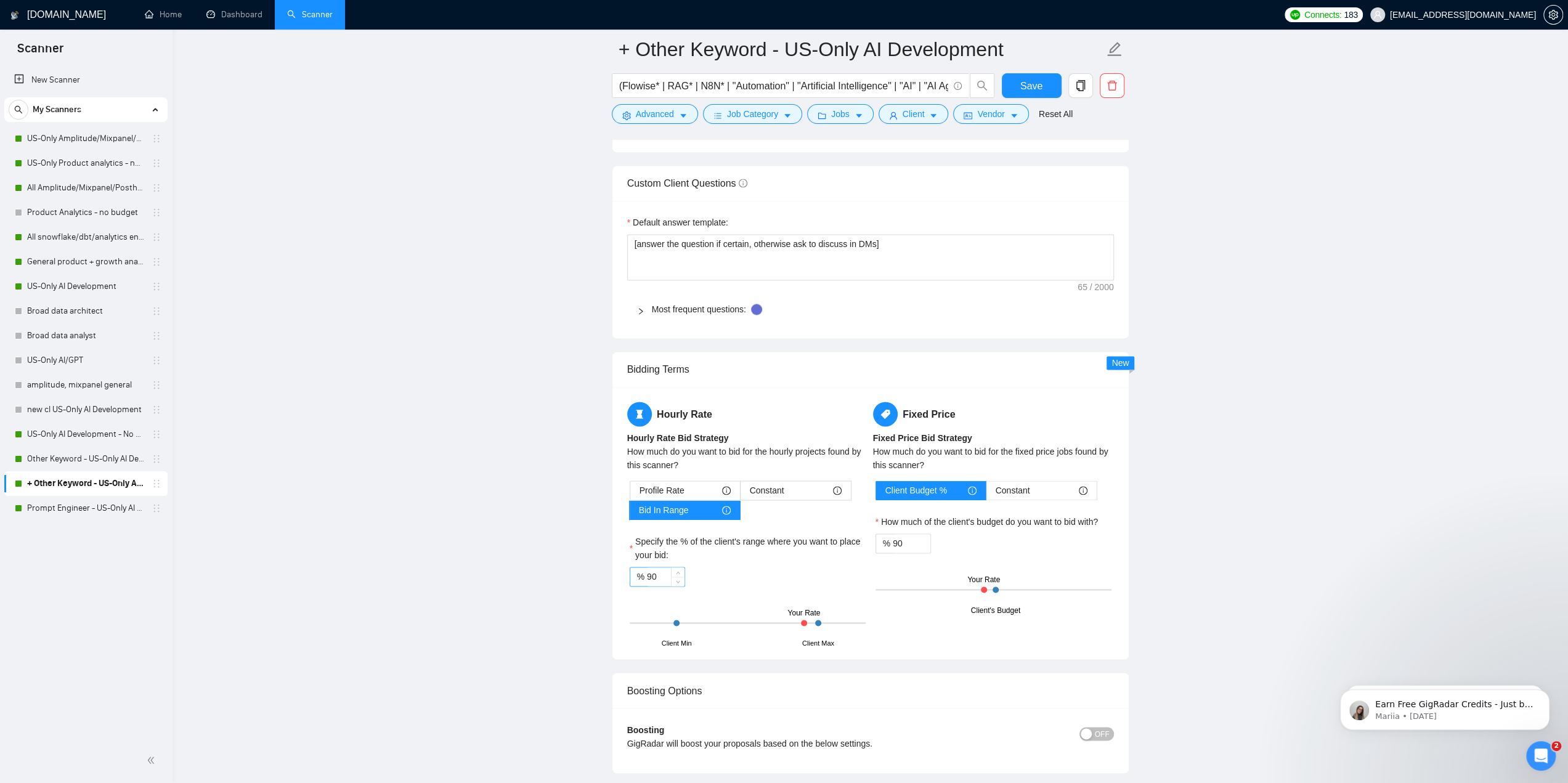
click at [668, 572] on input "90" at bounding box center [666, 576] width 38 height 18
paste input "7"
type input "70"
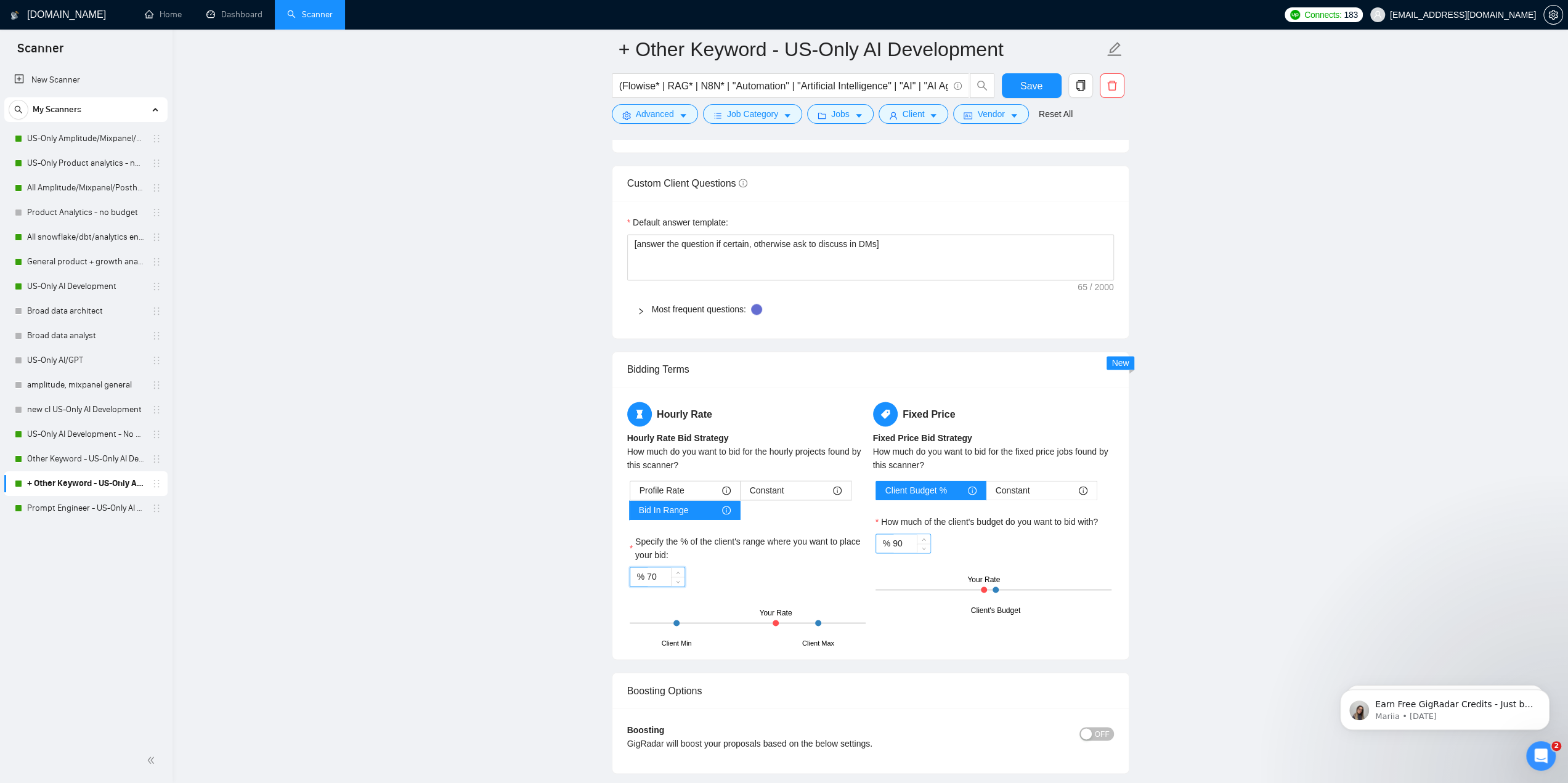
click at [777, 537] on input "90" at bounding box center [911, 543] width 38 height 18
paste input "7"
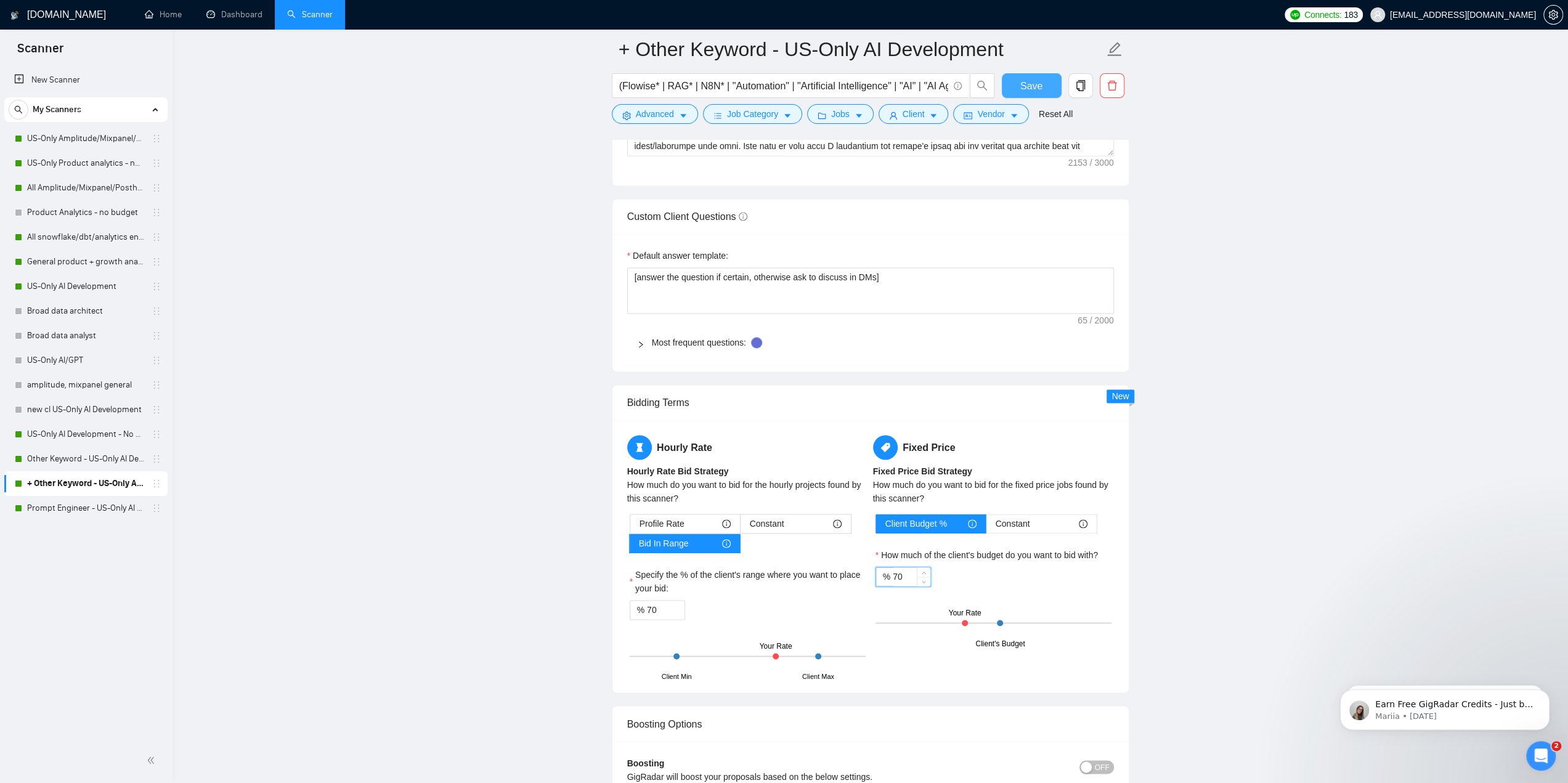
scroll to position [1539, 0]
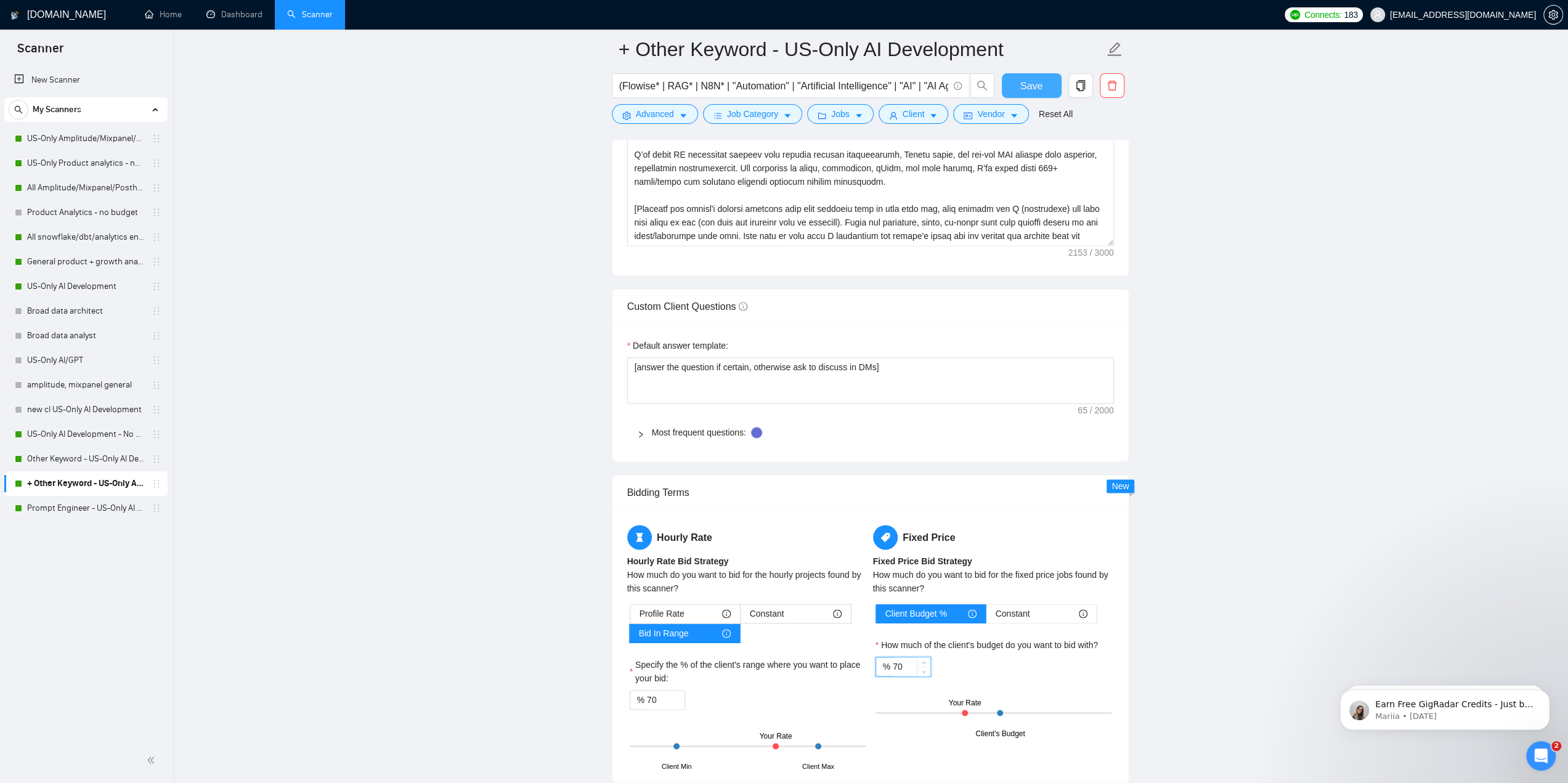
type input "70"
click at [777, 81] on button "Save" at bounding box center [1032, 86] width 60 height 25
click at [101, 513] on link "Prompt Engineer - US-Only AI Development" at bounding box center [86, 508] width 117 height 25
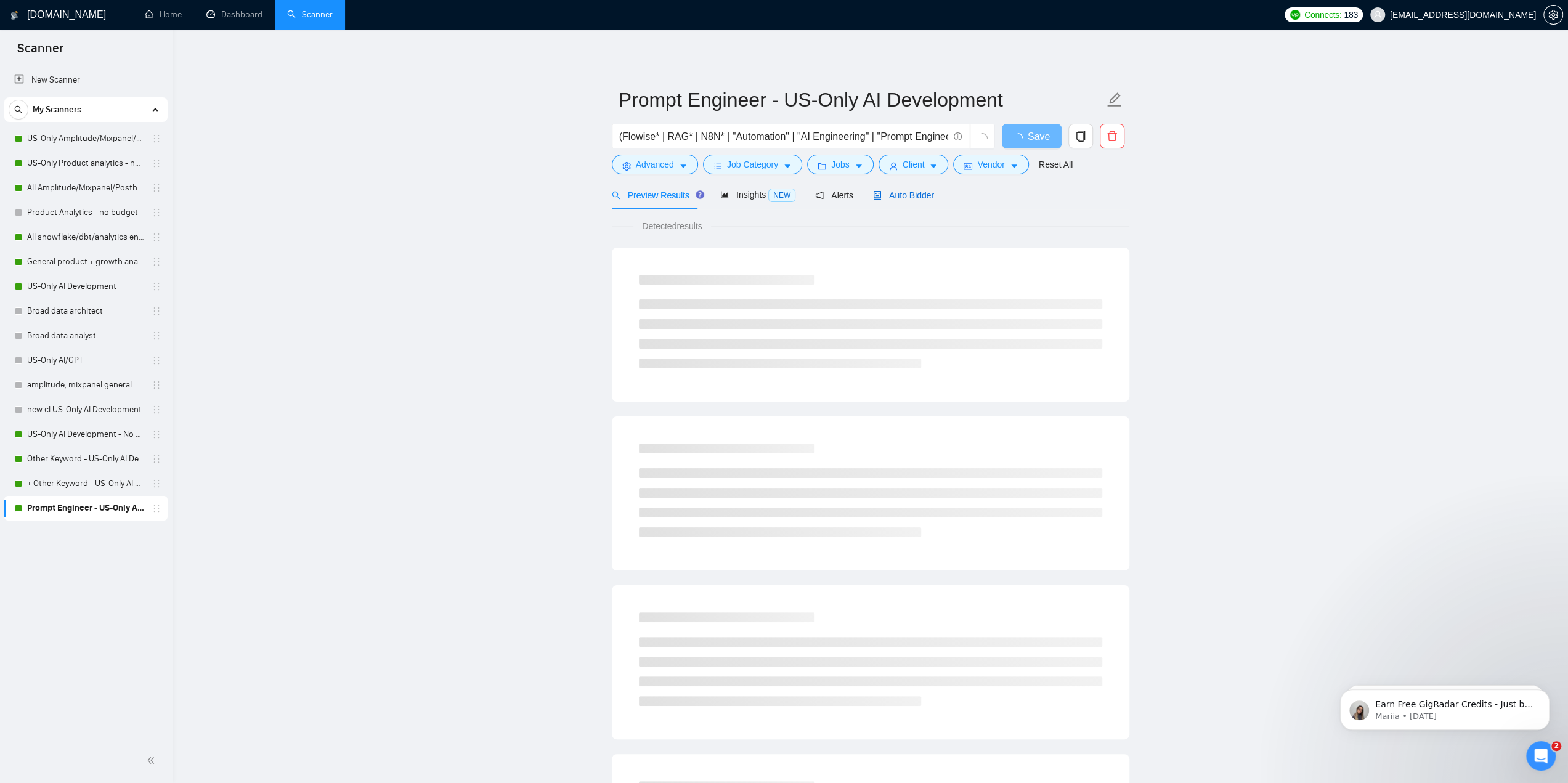
click at [777, 200] on span "Auto Bidder" at bounding box center [904, 195] width 61 height 10
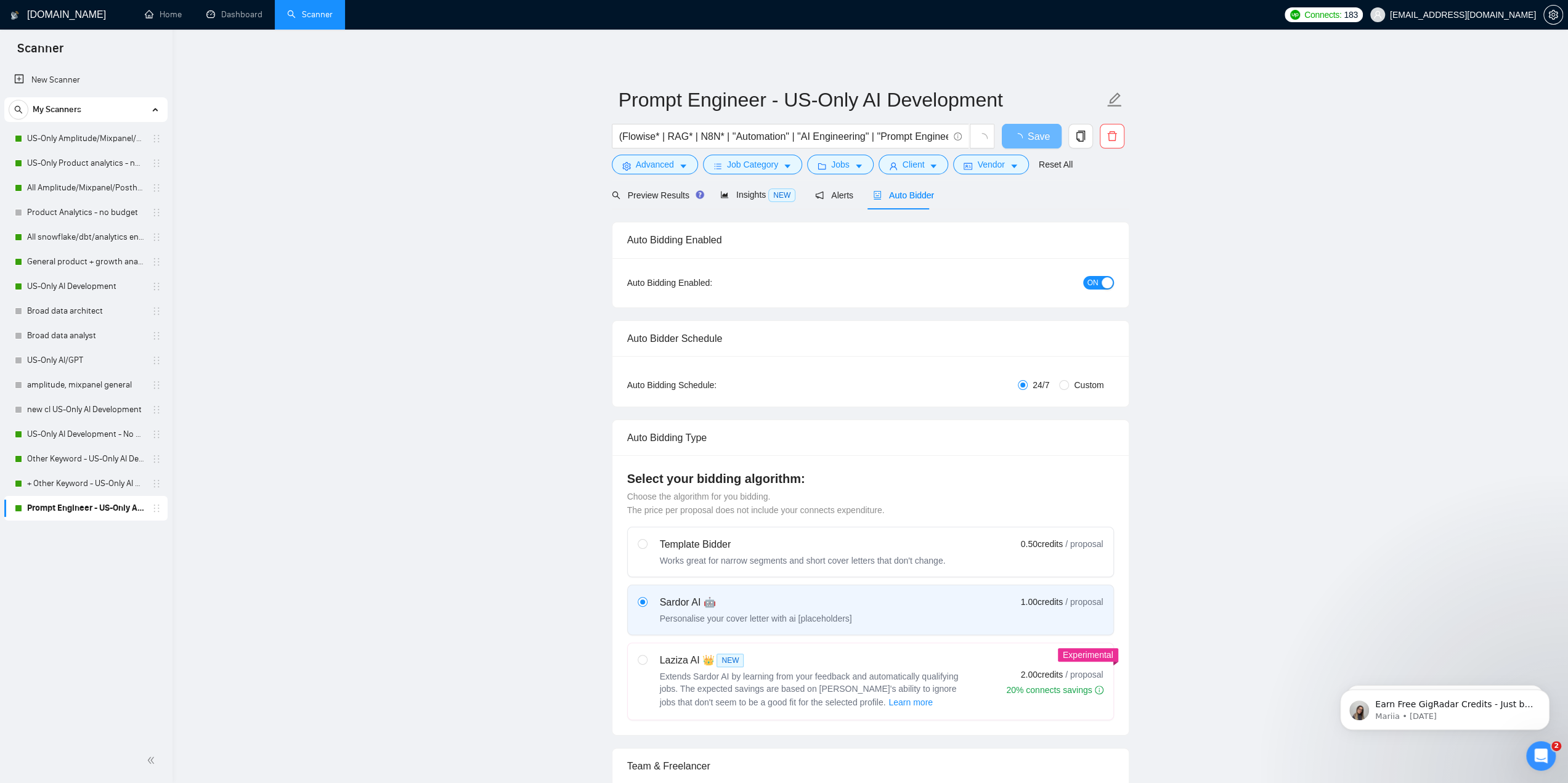
checkbox input "true"
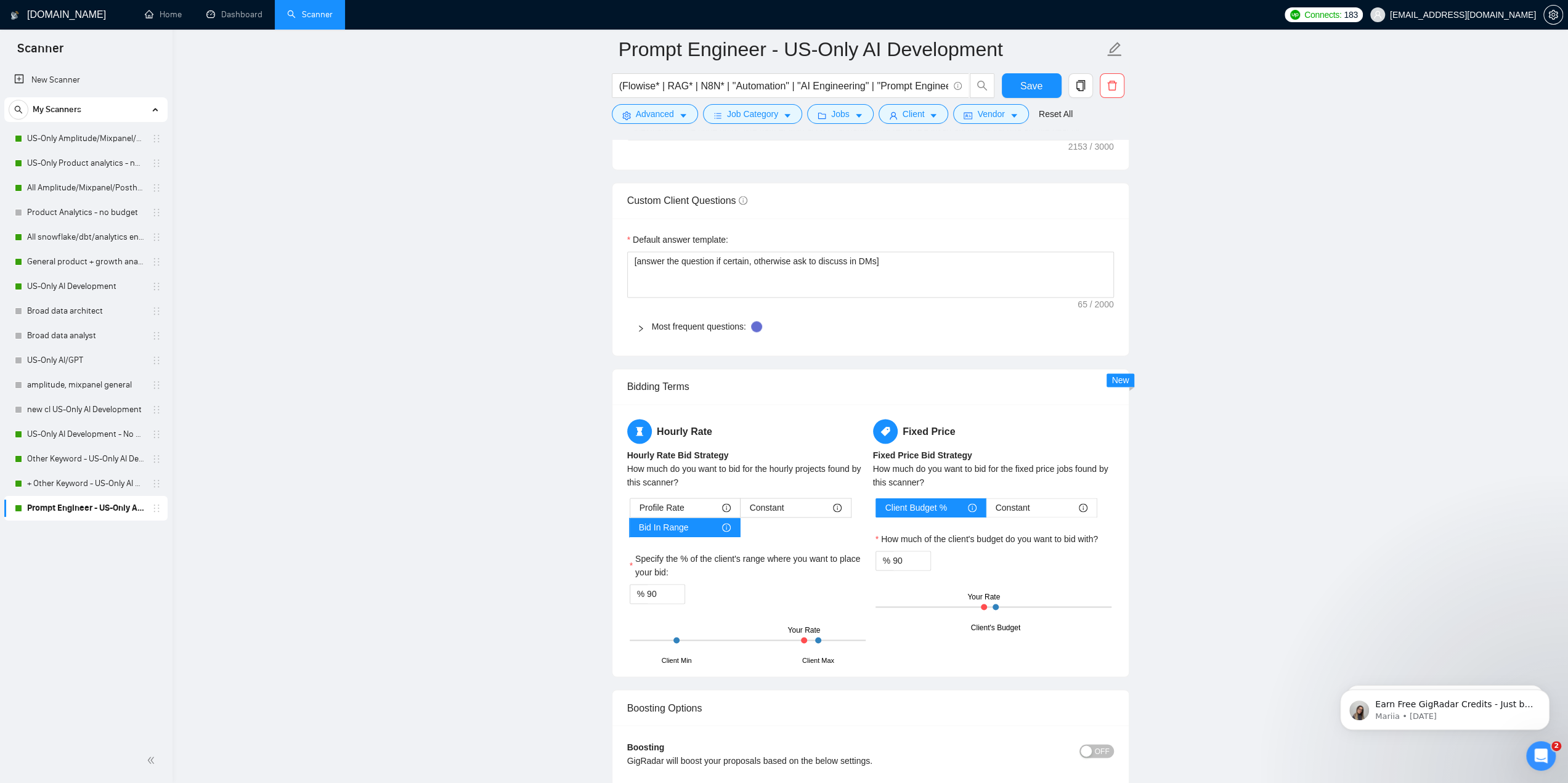
scroll to position [1663, 0]
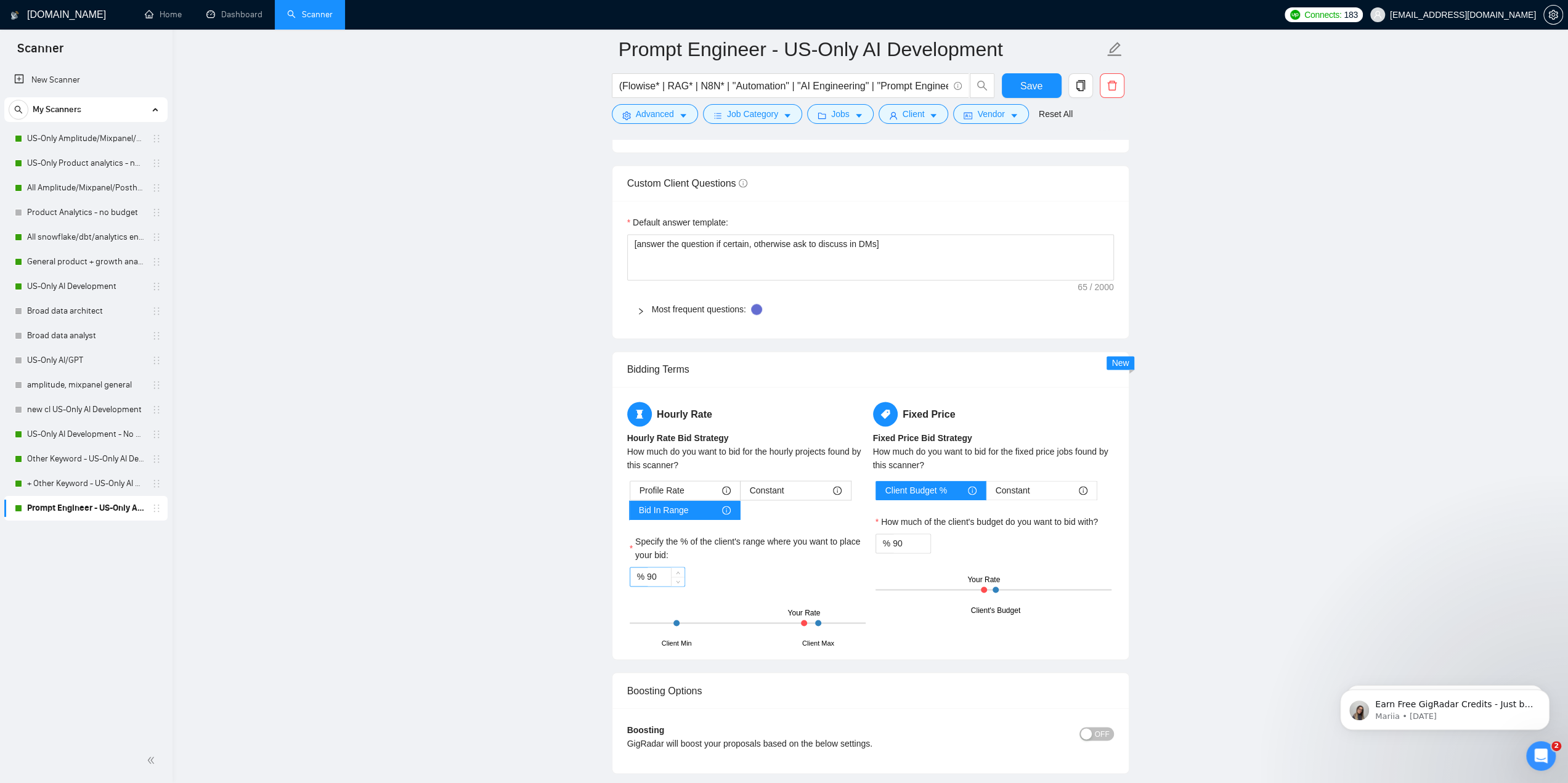
click at [655, 569] on input "90" at bounding box center [666, 576] width 38 height 18
paste input "7"
type input "70"
click at [777, 534] on input "90" at bounding box center [911, 543] width 38 height 18
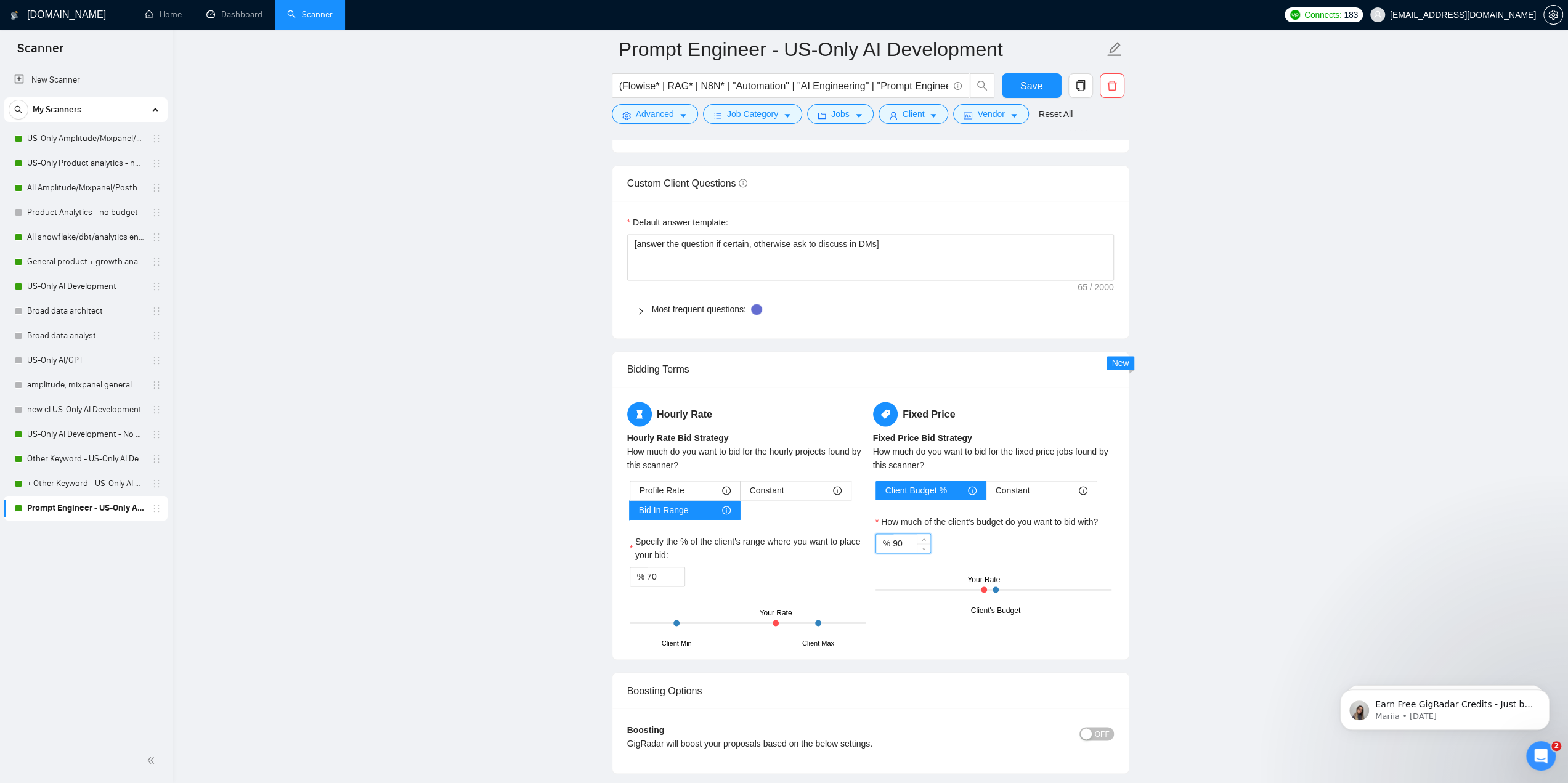
click at [777, 534] on input "90" at bounding box center [911, 543] width 38 height 18
paste input "7"
type input "70"
click at [777, 86] on button "Save" at bounding box center [1032, 86] width 60 height 25
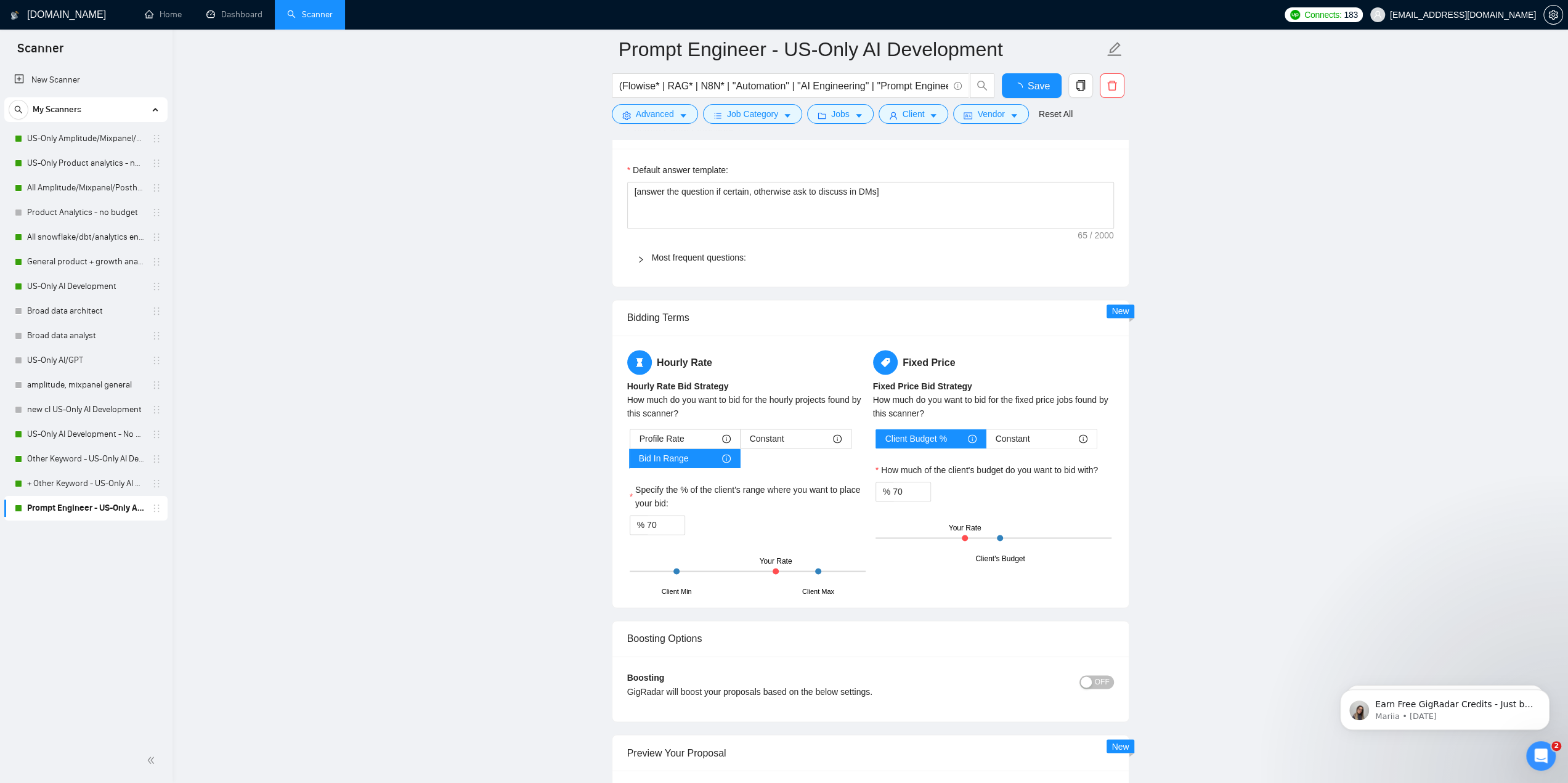
checkbox input "true"
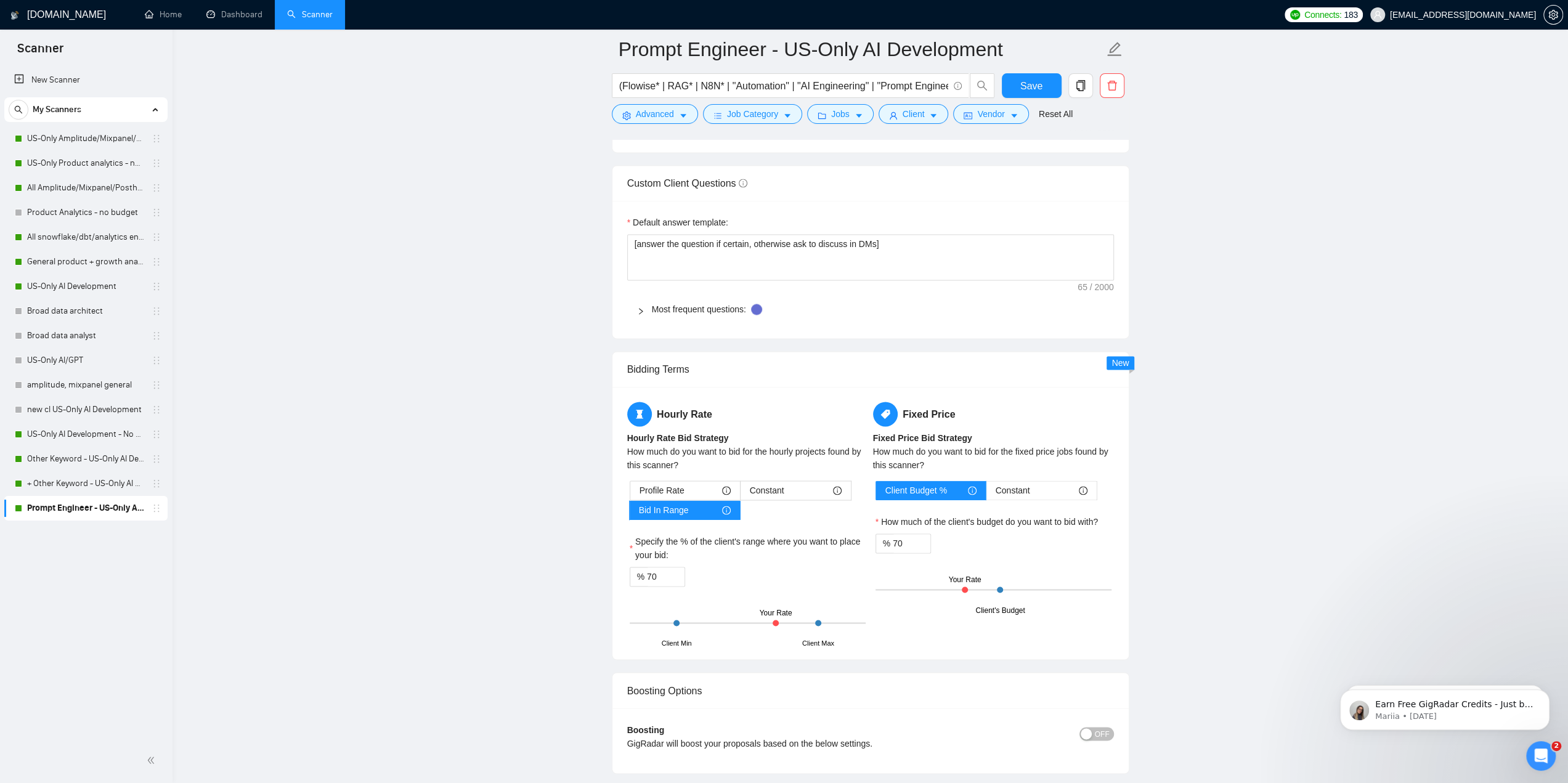
drag, startPoint x: 390, startPoint y: 186, endPoint x: 209, endPoint y: 179, distance: 181.1
click at [390, 186] on main "Prompt Engineer - US-Only AI Development (Flowise* | RAG* | N8N* | "Automation"…" at bounding box center [870, 97] width 1356 height 3422
click at [245, 19] on link "Dashboard" at bounding box center [234, 14] width 56 height 10
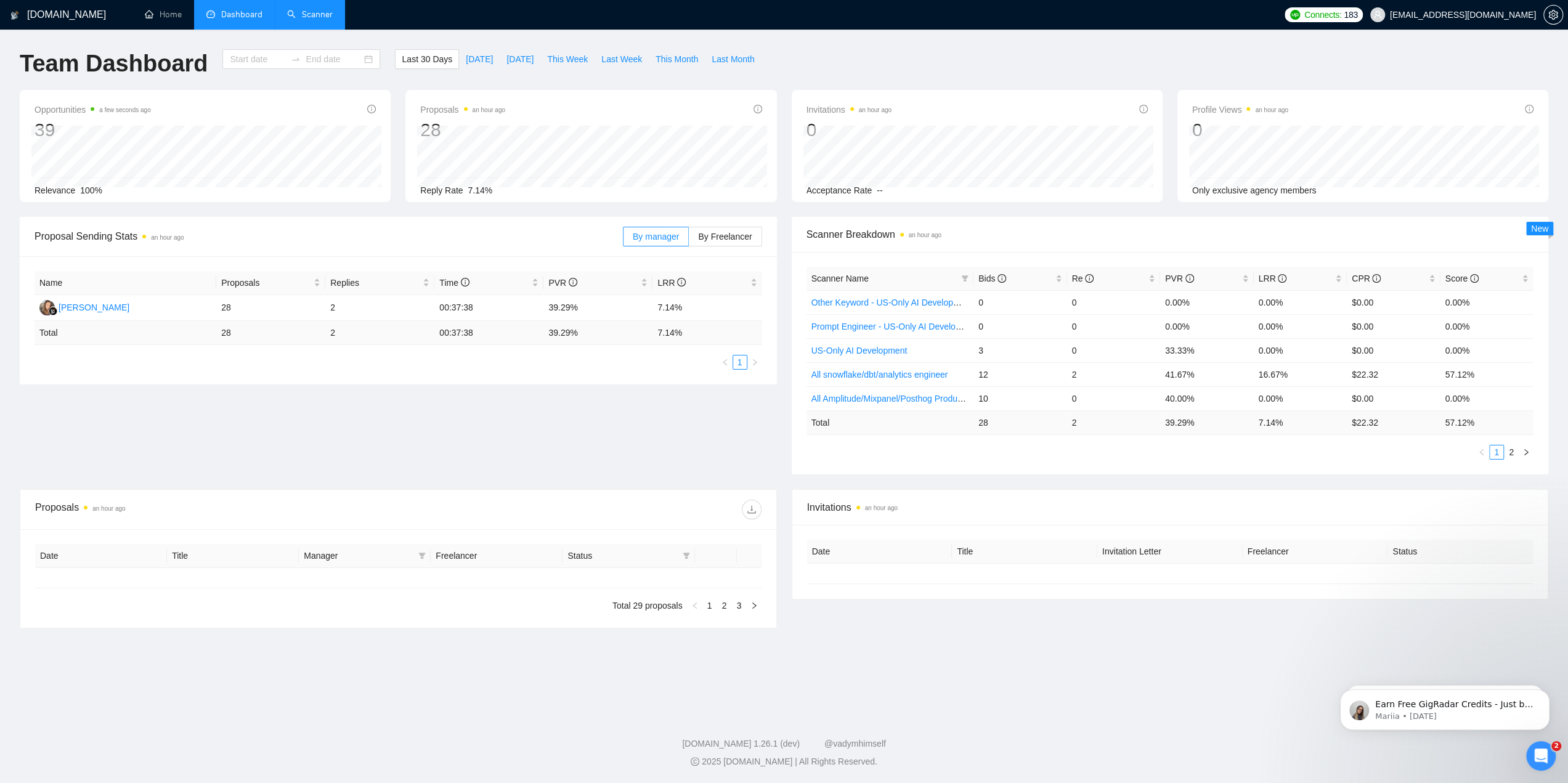
type input "[DATE]"
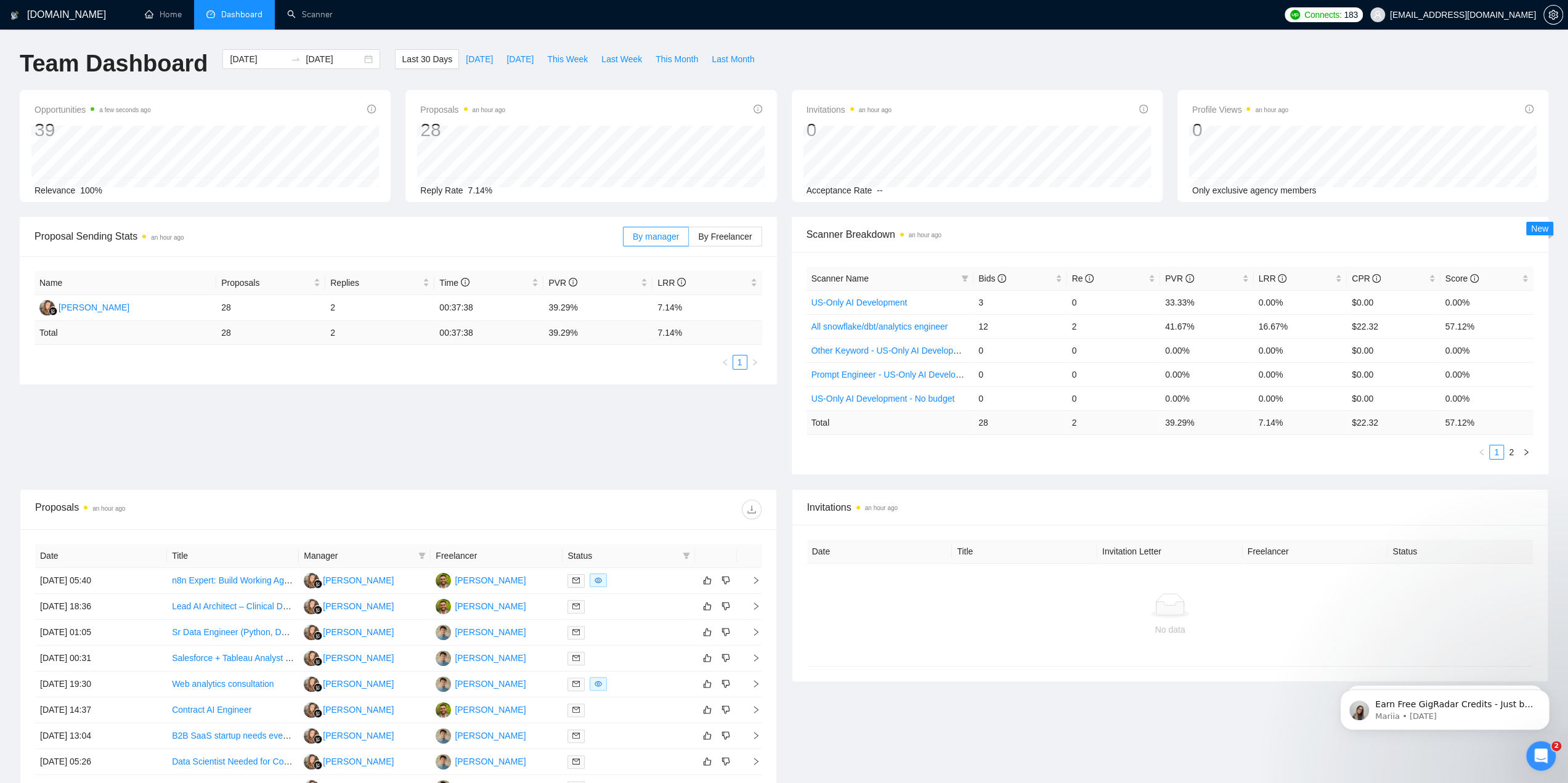
click at [607, 409] on div "Proposal Sending Stats an hour ago By manager By Freelancer Name Proposals Repl…" at bounding box center [784, 353] width 1543 height 272
drag, startPoint x: 608, startPoint y: 41, endPoint x: 555, endPoint y: 6, distance: 63.5
click at [607, 41] on div "[DOMAIN_NAME] Home Dashboard Scanner Connects: 183 [EMAIL_ADDRESS][DOMAIN_NAME]…" at bounding box center [784, 488] width 1568 height 976
